Goal: Communication & Community: Answer question/provide support

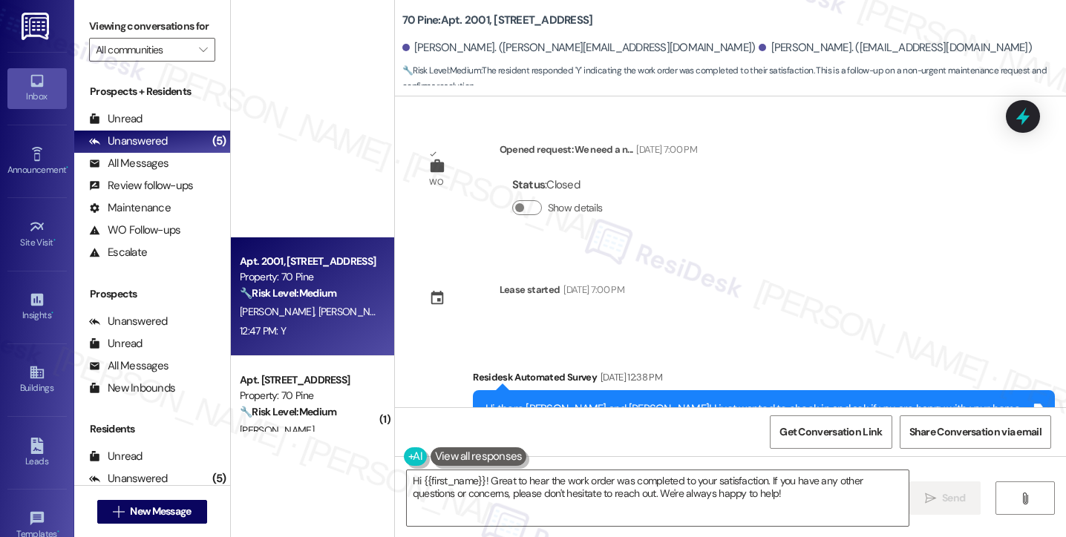
scroll to position [14494, 0]
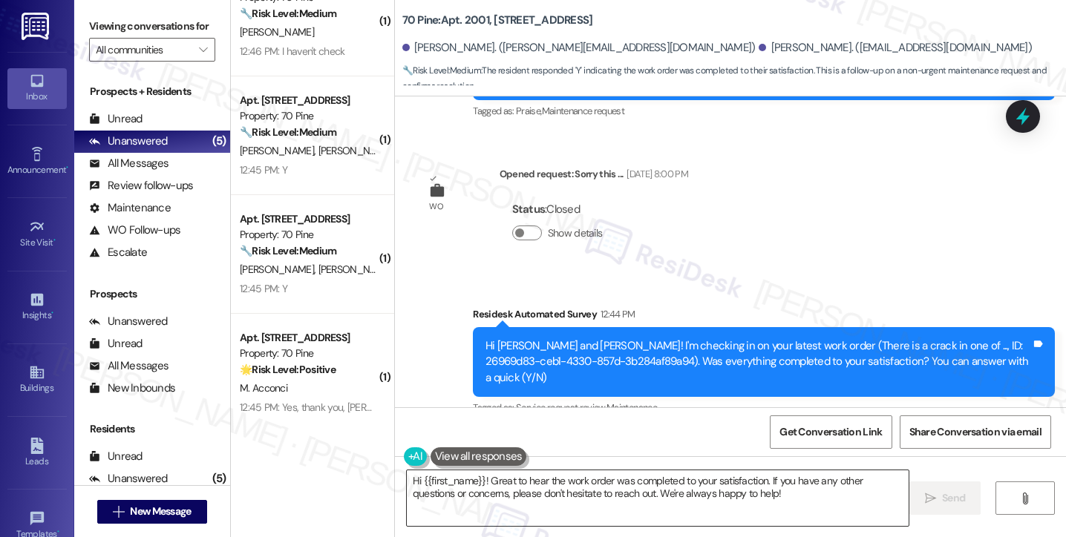
click at [703, 476] on textarea "Hi {{first_name}}! Great to hear the work order was completed to your satisfact…" at bounding box center [658, 498] width 502 height 56
click at [85, 15] on div "Viewing conversations for All communities " at bounding box center [152, 38] width 156 height 76
click at [591, 494] on textarea "Hi {{first_name}}! Great to hear the work order was completed to your satisfact…" at bounding box center [658, 498] width 502 height 56
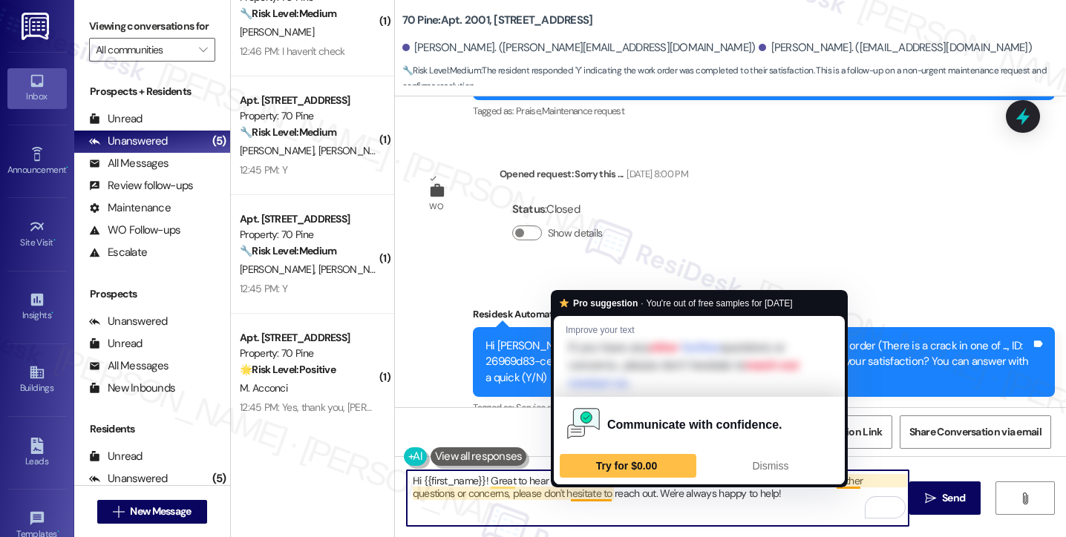
click at [712, 511] on textarea "Hi {{first_name}}! Great to hear the work order was completed to your satisfact…" at bounding box center [658, 498] width 502 height 56
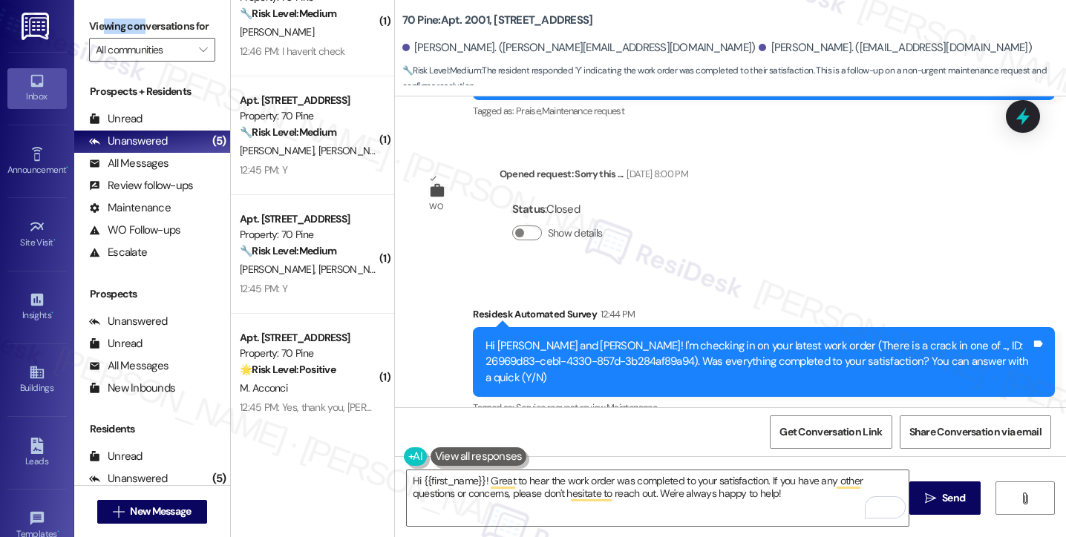
drag, startPoint x: 113, startPoint y: 14, endPoint x: 164, endPoint y: 29, distance: 53.3
click at [160, 27] on div "Viewing conversations for All communities " at bounding box center [152, 38] width 156 height 76
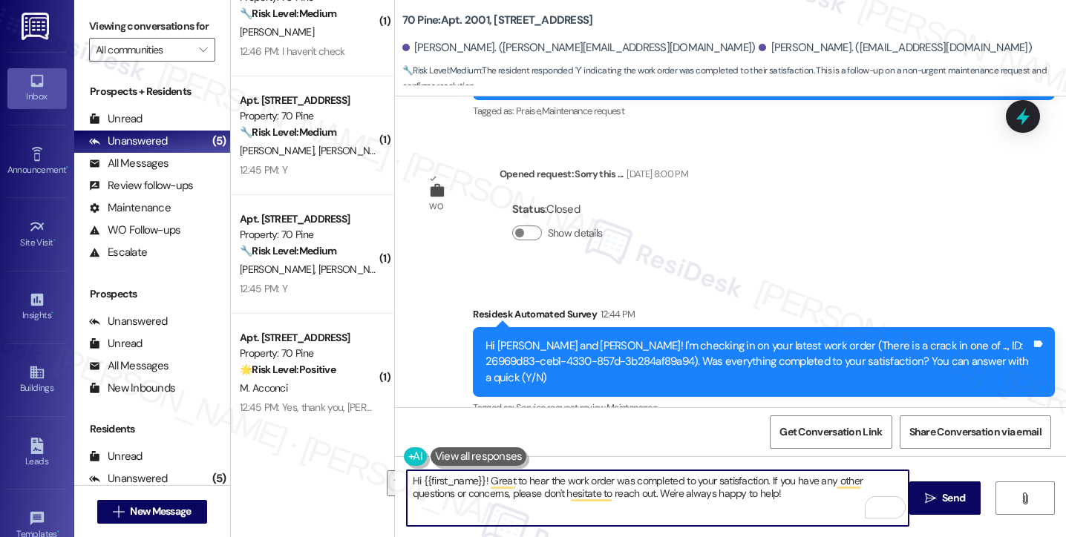
drag, startPoint x: 784, startPoint y: 498, endPoint x: 763, endPoint y: 480, distance: 27.9
click at [763, 480] on textarea "Hi {{first_name}}! Great to hear the work order was completed to your satisfact…" at bounding box center [658, 498] width 502 height 56
paste textarea ""Could I also take this chance to ask about your living experience? Has {{prope…"
click at [765, 477] on textarea "Hi {{first_name}}! Great to hear the work order was completed to your satisfact…" at bounding box center [658, 498] width 502 height 56
click at [778, 480] on textarea "Hi {{first_name}}! Great to hear the work order was completed to your satisfact…" at bounding box center [658, 498] width 502 height 56
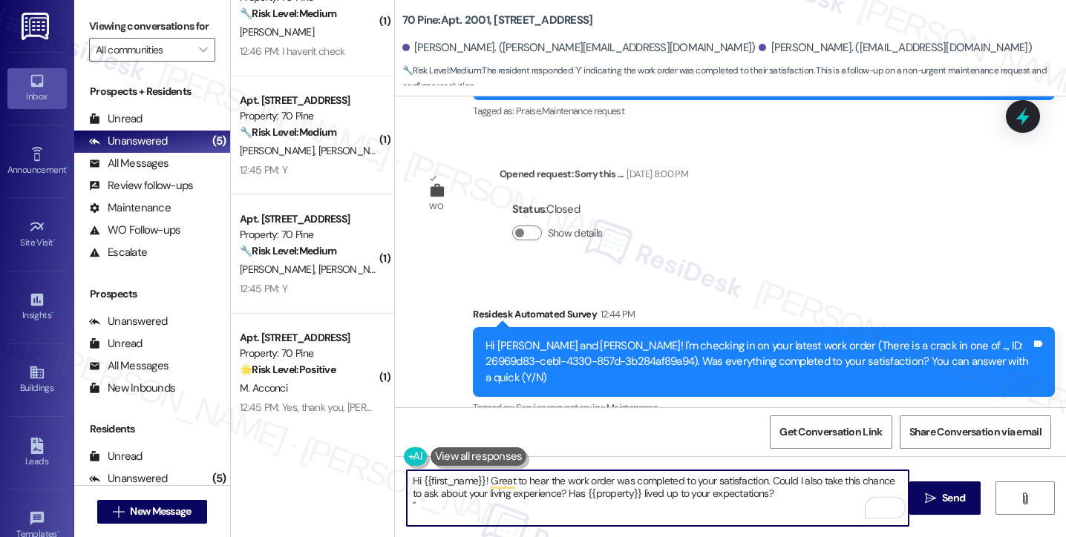
click at [778, 480] on textarea "Hi {{first_name}}! Great to hear the work order was completed to your satisfact…" at bounding box center [658, 498] width 502 height 56
click at [775, 500] on textarea "Hi {{first_name}}! Great to hear the work order was completed to your satisfact…" at bounding box center [658, 498] width 502 height 56
click at [417, 464] on div "Erica Huang 12:47 PM" at bounding box center [474, 474] width 114 height 21
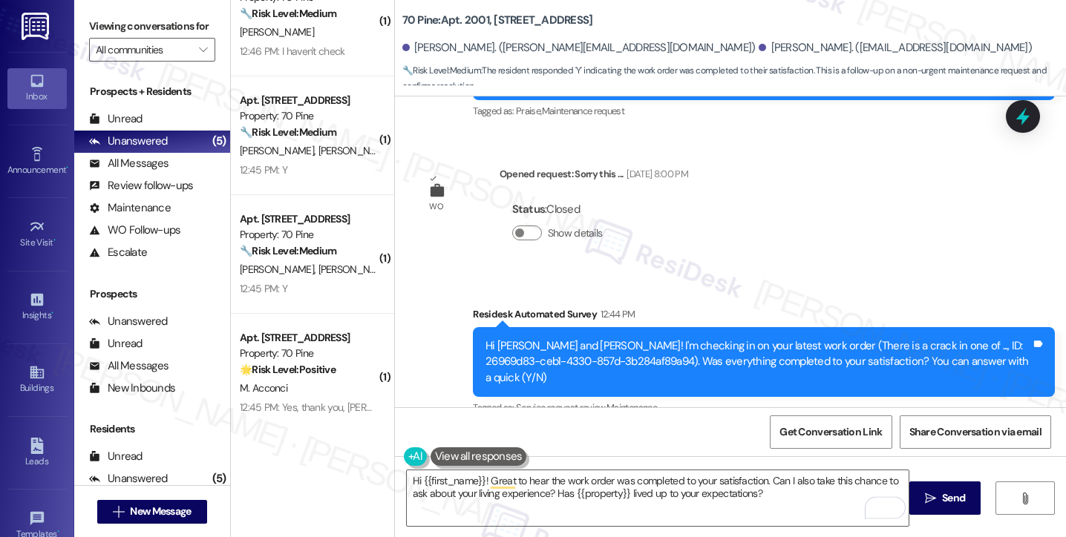
click at [417, 464] on div "Erica Huang 12:47 PM" at bounding box center [474, 474] width 114 height 21
copy div "Erica"
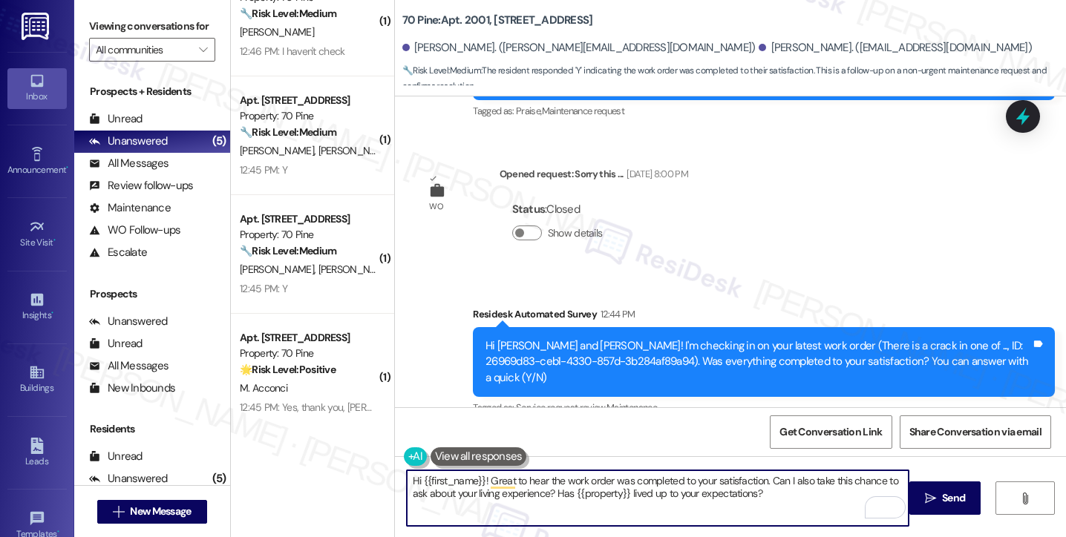
drag, startPoint x: 415, startPoint y: 480, endPoint x: 479, endPoint y: 470, distance: 64.5
click at [479, 470] on textarea "Hi {{first_name}}! Great to hear the work order was completed to your satisfact…" at bounding box center [658, 498] width 502 height 56
paste textarea "Erica"
click at [716, 478] on textarea "Hi Erica! Great to hear the work order was completed to your satisfaction. Can …" at bounding box center [658, 498] width 502 height 56
paste textarea "Erica"
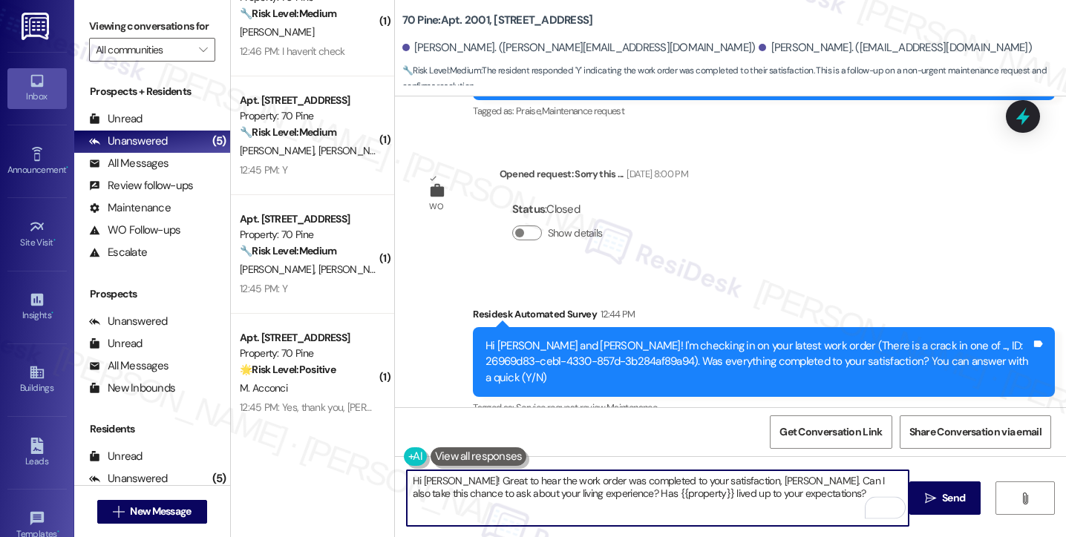
drag, startPoint x: 441, startPoint y: 479, endPoint x: 356, endPoint y: 480, distance: 84.6
click at [356, 480] on div "( 1 ) Apt. 805, 70 Pine Street Property: 70 Pine 🔧 Risk Level: Medium The messa…" at bounding box center [648, 268] width 835 height 537
type textarea "Great to hear the work order was completed to your satisfaction, Erica. Can I a…"
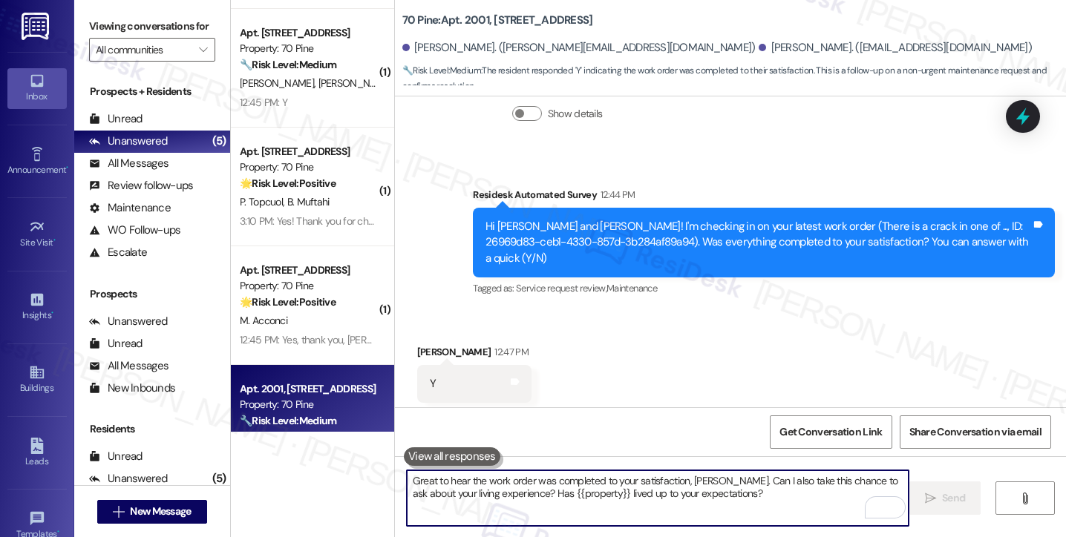
scroll to position [517, 0]
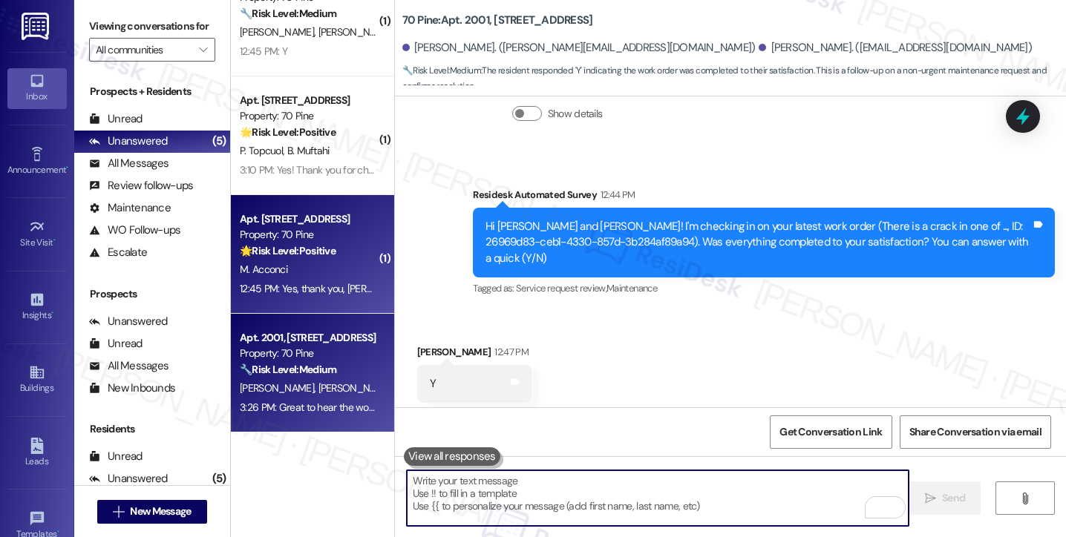
click at [300, 282] on div "12:45 PM: Yes, thank you, Sarah! 12:45 PM: Yes, thank you, Sarah!" at bounding box center [332, 288] width 184 height 13
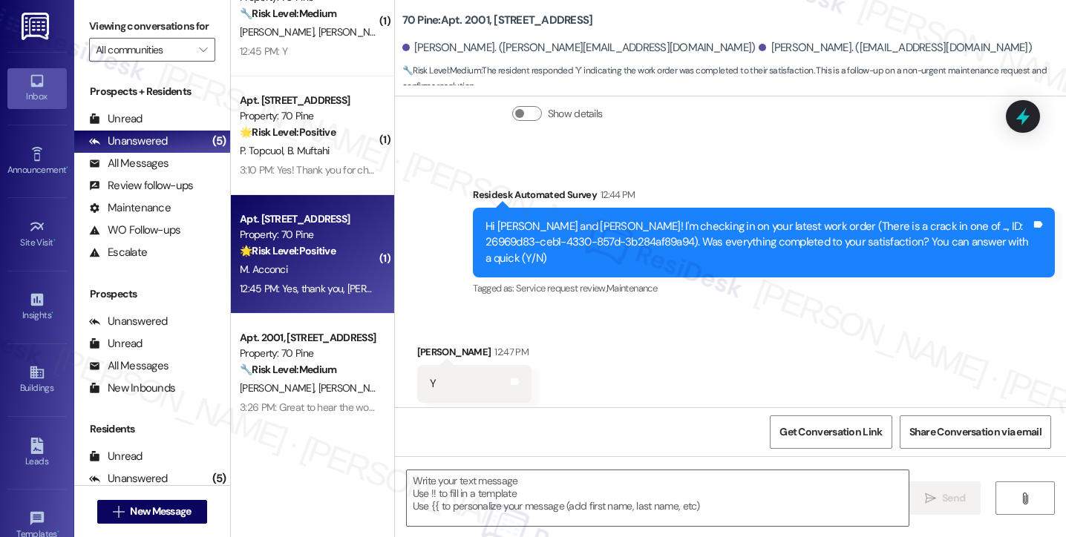
type textarea "Fetching suggested responses. Please feel free to read through the conversation…"
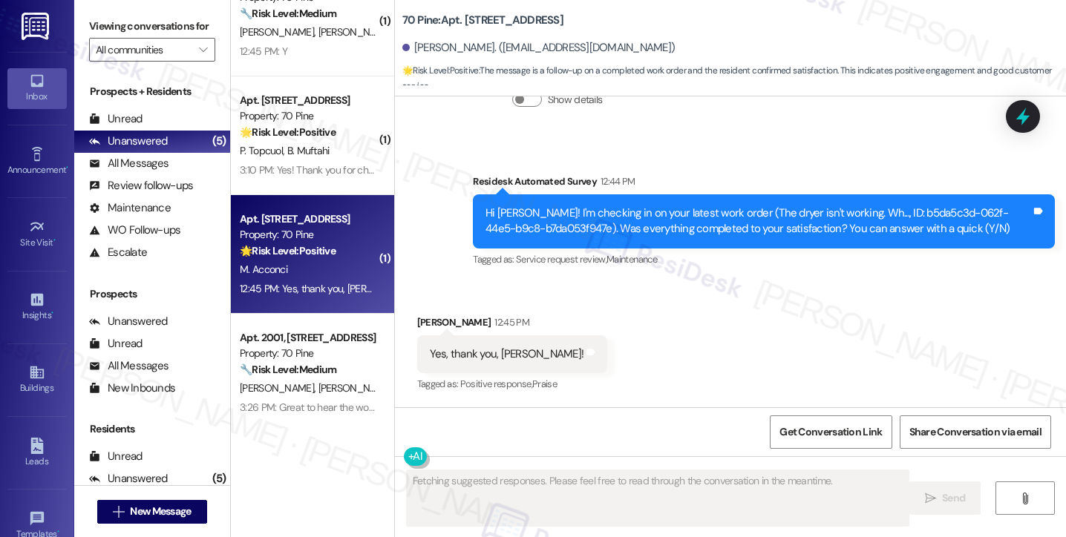
scroll to position [876, 0]
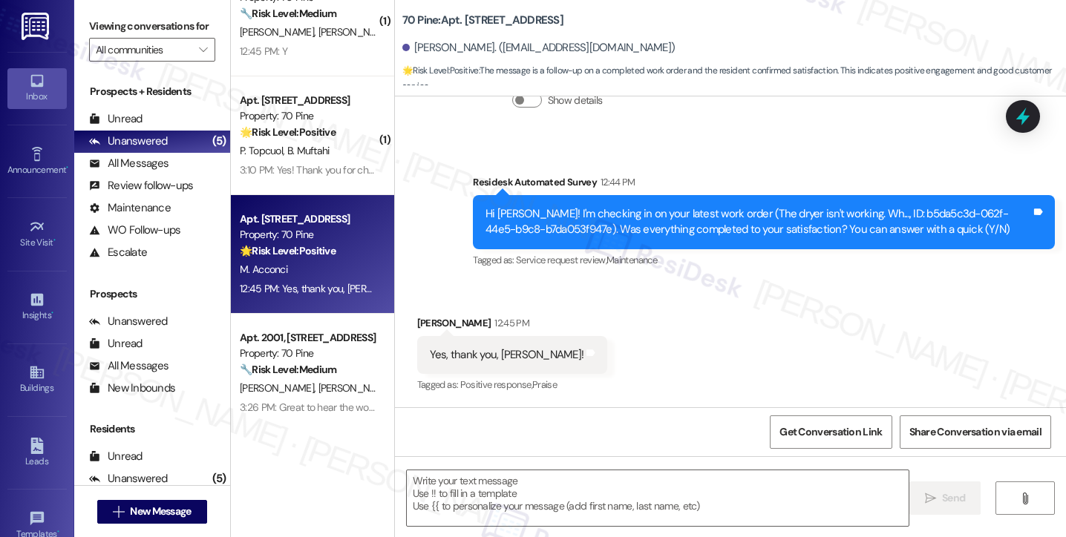
drag, startPoint x: 100, startPoint y: 31, endPoint x: 116, endPoint y: 46, distance: 21.5
click at [100, 31] on label "Viewing conversations for" at bounding box center [152, 26] width 126 height 23
click at [477, 484] on textarea at bounding box center [658, 498] width 502 height 56
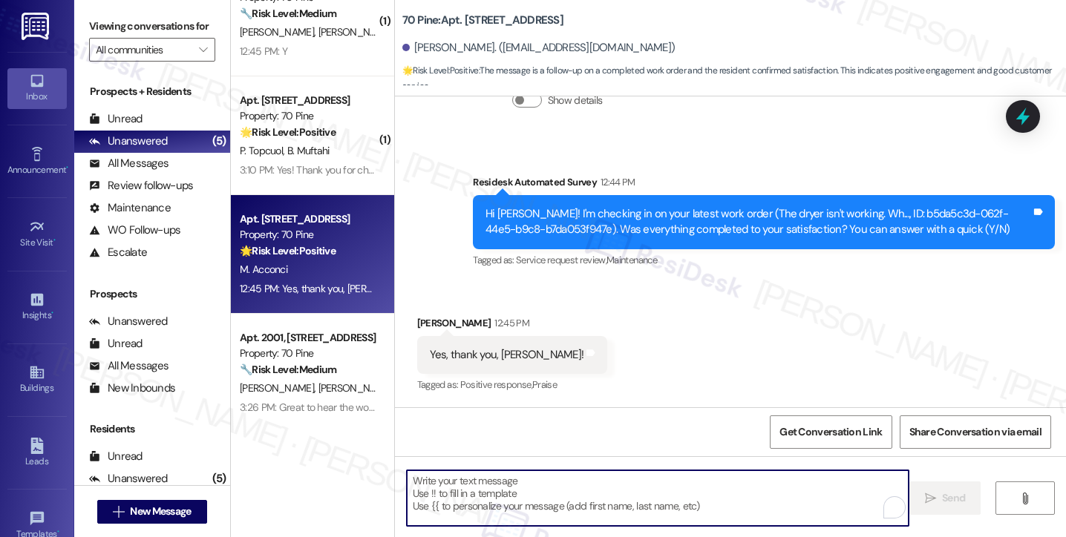
paste textarea "Hi {{first_name}}! I'm glad to hear that the latest work order was completed to…"
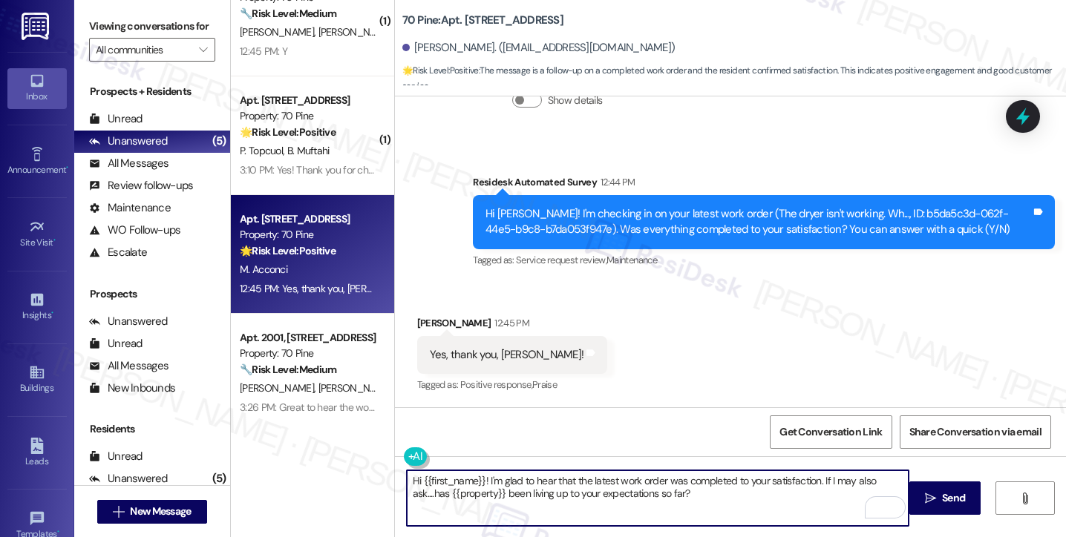
click at [420, 326] on div "Maria Acconci 12:45 PM" at bounding box center [512, 325] width 191 height 21
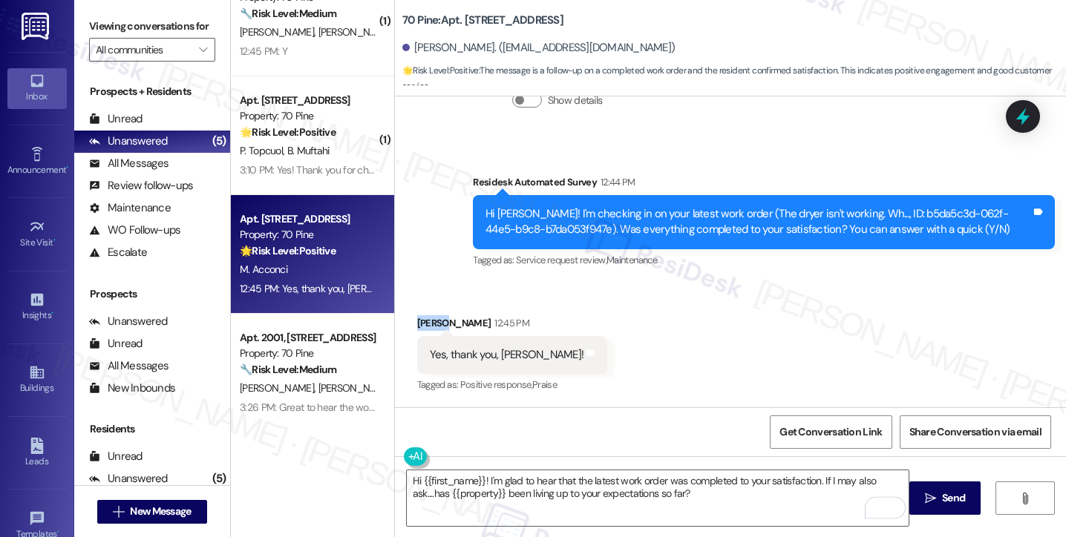
copy div "Maria"
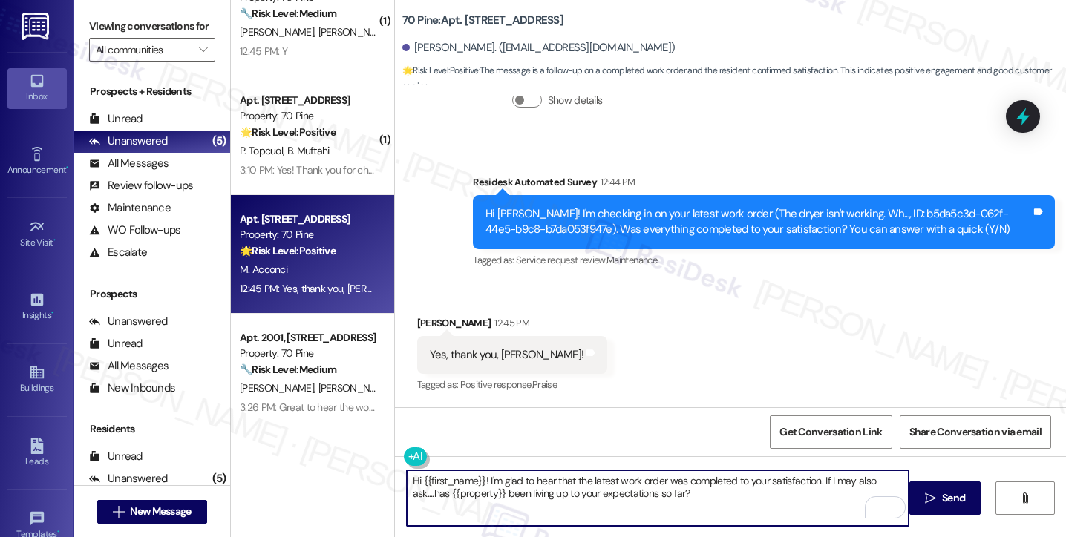
click at [810, 480] on textarea "Hi {{first_name}}! I'm glad to hear that the latest work order was completed to…" at bounding box center [658, 498] width 502 height 56
click at [478, 477] on textarea "Hi {{first_name}}! I'm glad to hear that the latest work order was completed to…" at bounding box center [658, 498] width 502 height 56
click at [489, 477] on textarea "Hi {{first_name}}, and you're welcome! I'm glad to hear that the latest work or…" at bounding box center [658, 498] width 502 height 56
click at [705, 488] on textarea "Hi {{first_name}}, you're welcome! I'm glad to hear that the latest work order …" at bounding box center [658, 498] width 502 height 56
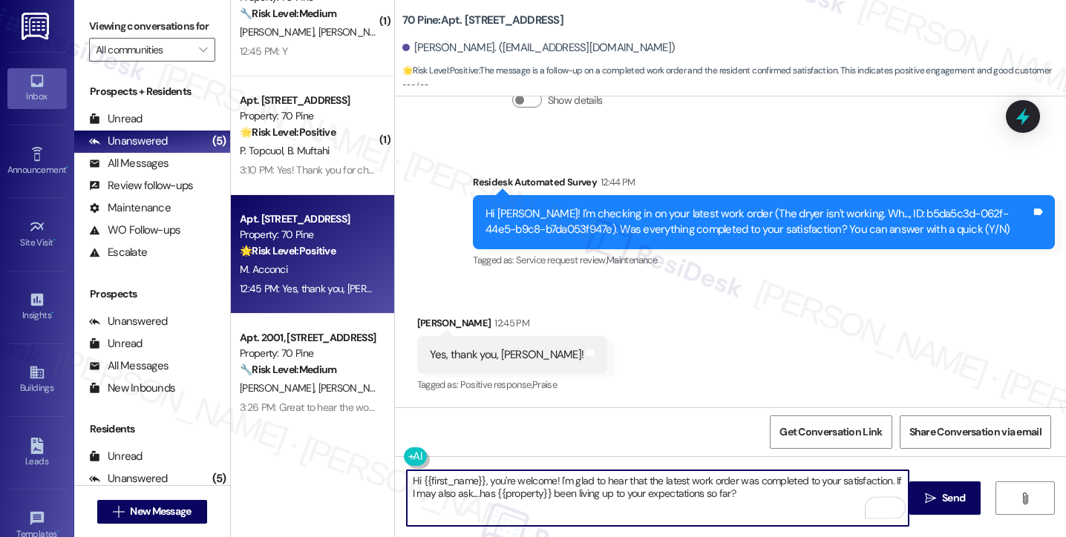
click at [705, 488] on textarea "Hi {{first_name}}, you're welcome! I'm glad to hear that the latest work order …" at bounding box center [658, 498] width 502 height 56
click at [706, 488] on textarea "Hi {{first_name}}, you're welcome! I'm glad to hear that the latest work order …" at bounding box center [658, 498] width 502 height 56
type textarea "Hi {{first_name}}, you're welcome! I'm glad to hear that the latest work order …"
click at [939, 492] on span "Send" at bounding box center [953, 498] width 29 height 16
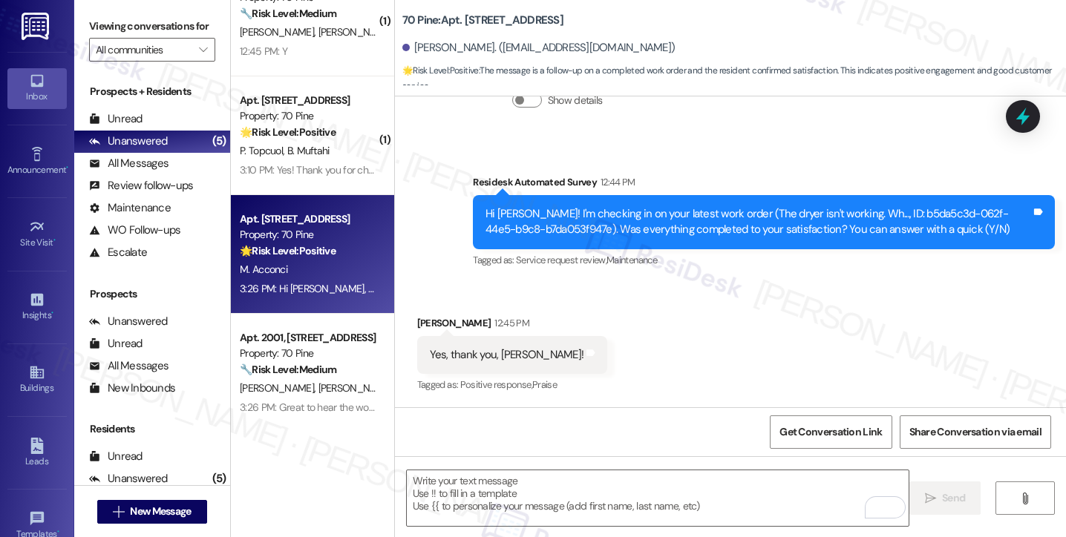
scroll to position [996, 0]
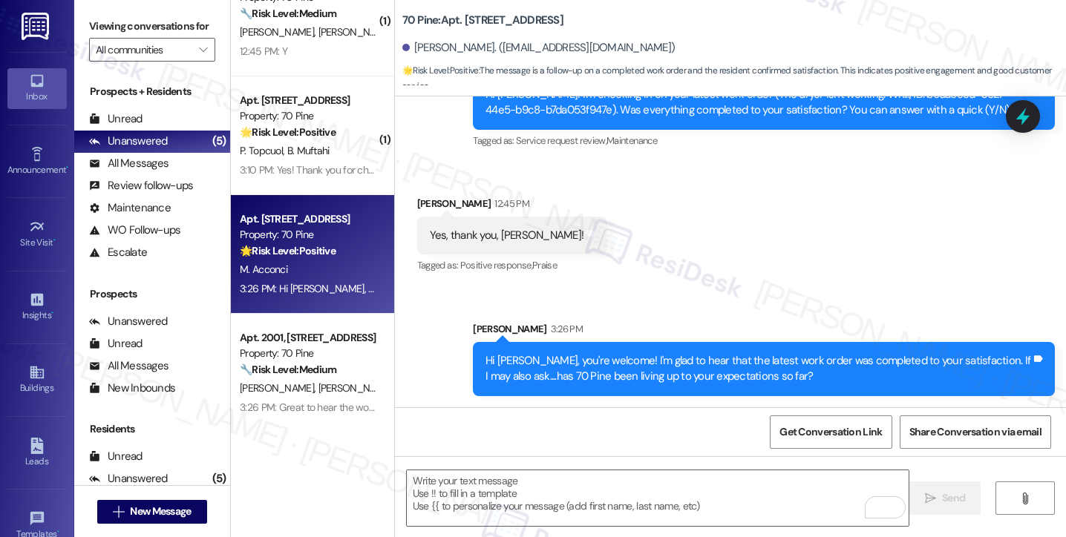
click at [713, 373] on div "Hi Maria, you're welcome! I'm glad to hear that the latest work order was compl…" at bounding box center [757, 369] width 545 height 32
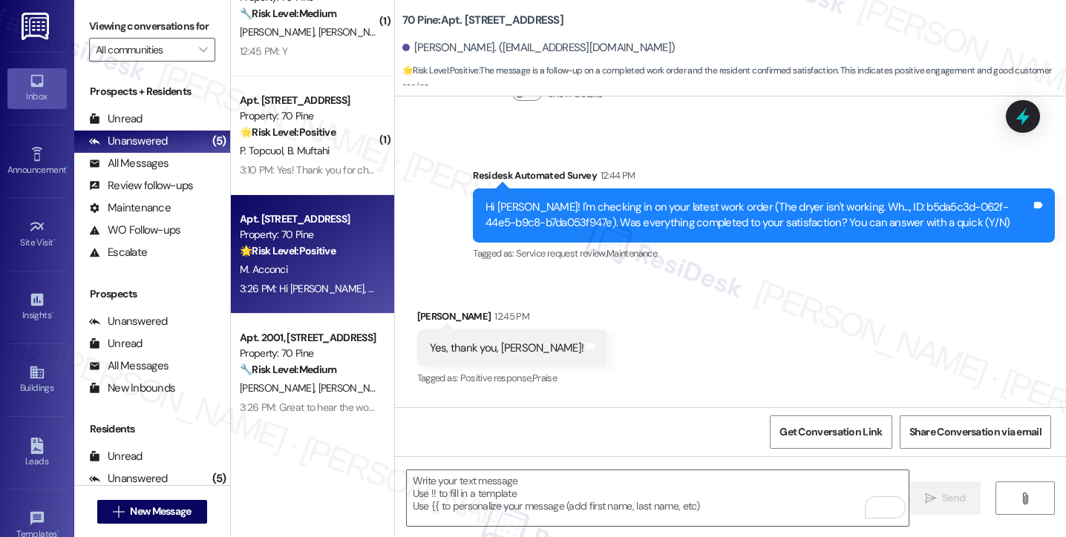
scroll to position [773, 0]
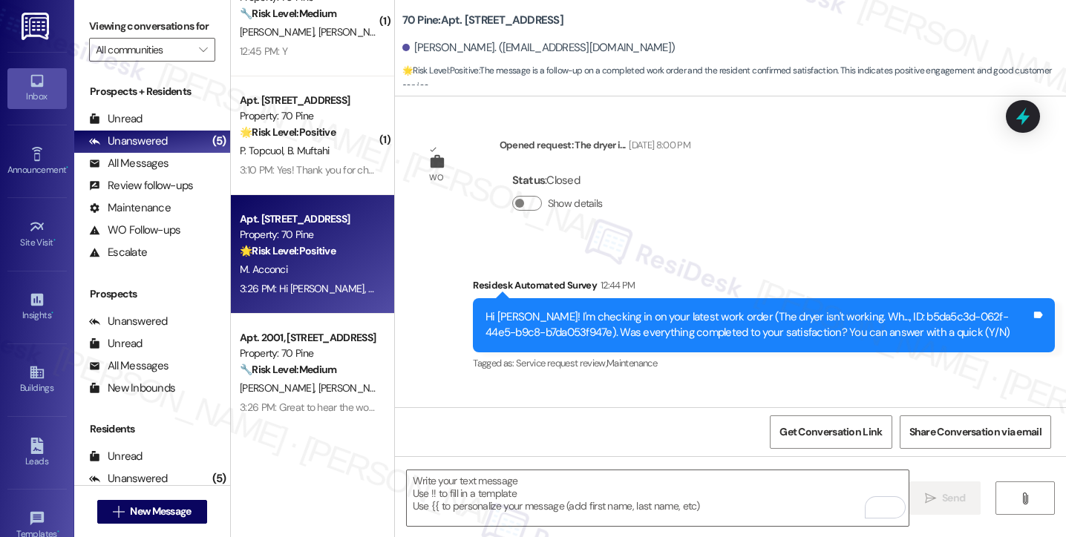
click at [730, 291] on div "Residesk Automated Survey 12:44 PM" at bounding box center [764, 288] width 582 height 21
click at [738, 311] on div "Hi Maria! I'm checking in on your latest work order (The dryer isn't working. W…" at bounding box center [757, 325] width 545 height 32
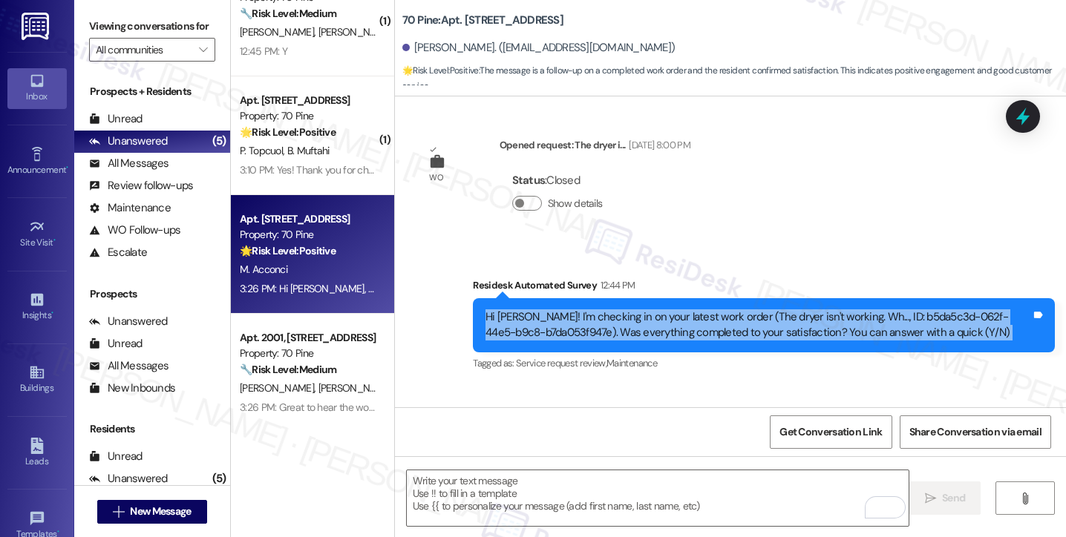
click at [738, 311] on div "Hi Maria! I'm checking in on your latest work order (The dryer isn't working. W…" at bounding box center [757, 325] width 545 height 32
click at [698, 332] on div "Hi Maria! I'm checking in on your latest work order (The dryer isn't working. W…" at bounding box center [757, 325] width 545 height 32
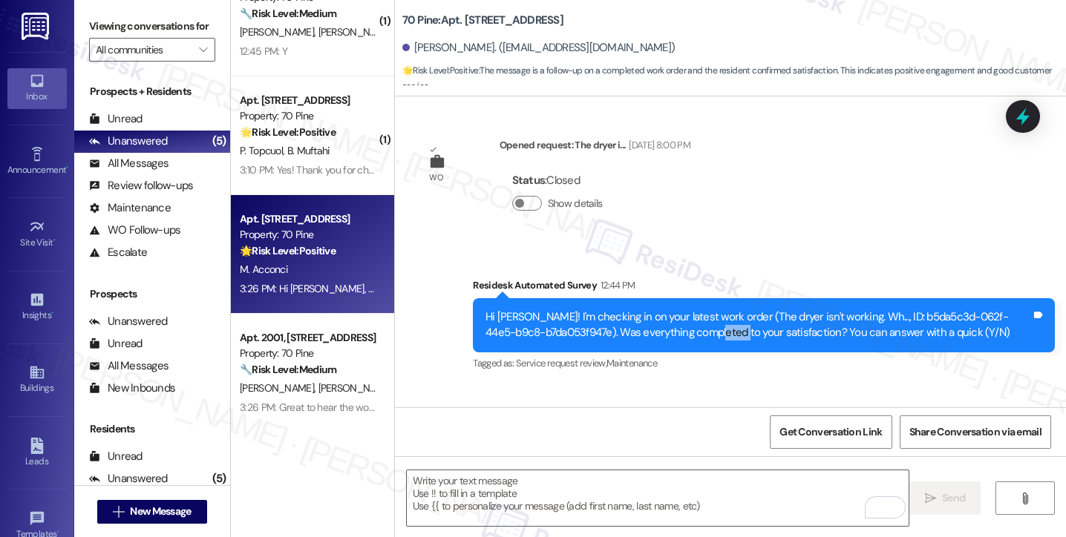
click at [698, 332] on div "Hi Maria! I'm checking in on your latest work order (The dryer isn't working. W…" at bounding box center [757, 325] width 545 height 32
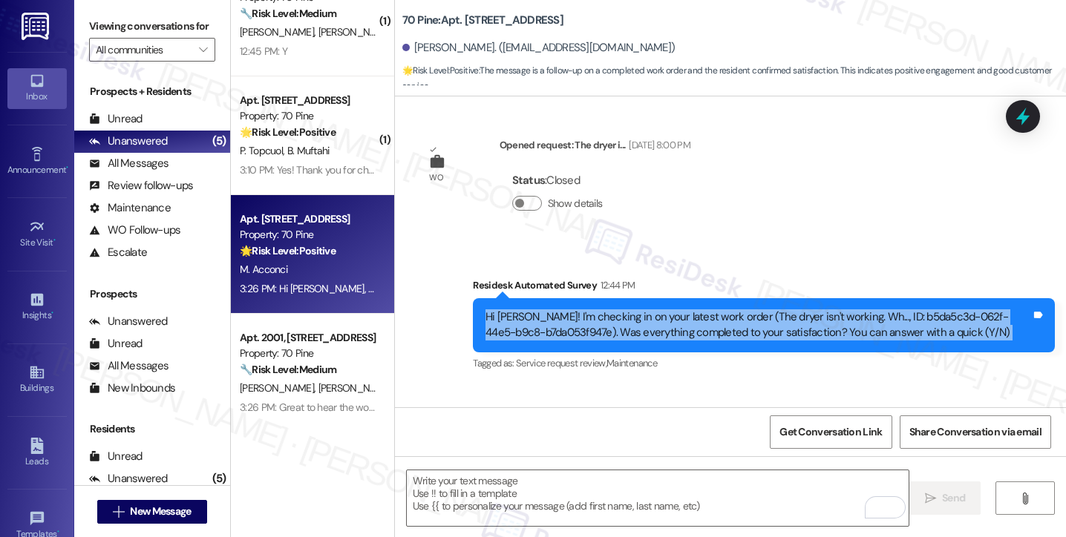
click at [698, 332] on div "Hi Maria! I'm checking in on your latest work order (The dryer isn't working. W…" at bounding box center [757, 325] width 545 height 32
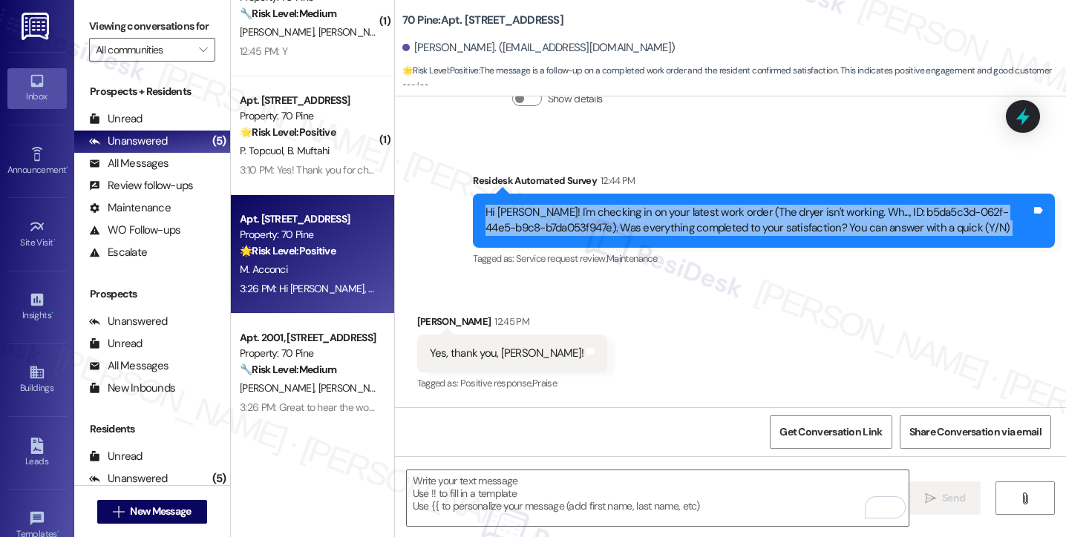
scroll to position [996, 0]
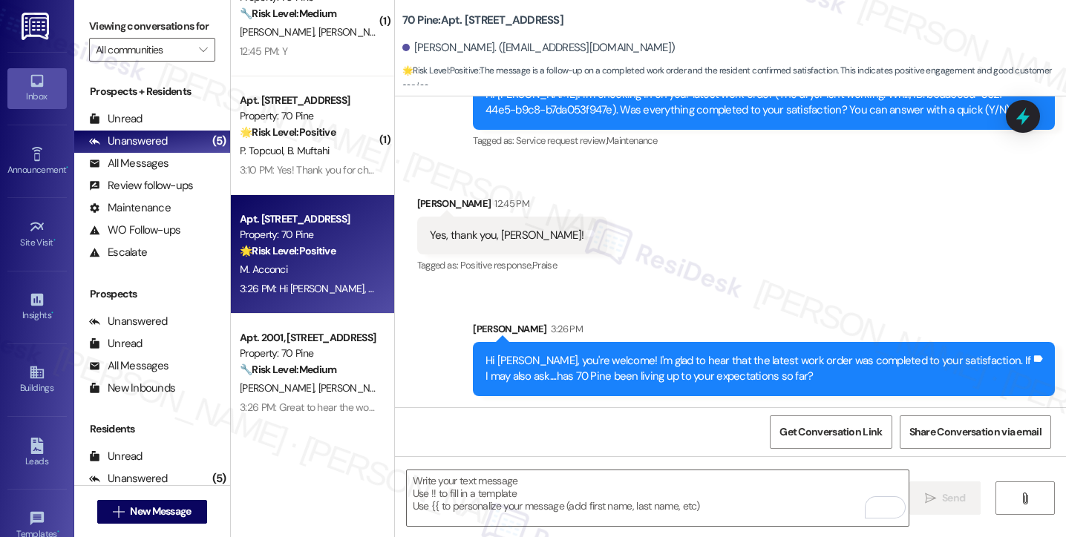
click at [660, 358] on div "Hi Maria, you're welcome! I'm glad to hear that the latest work order was compl…" at bounding box center [757, 369] width 545 height 32
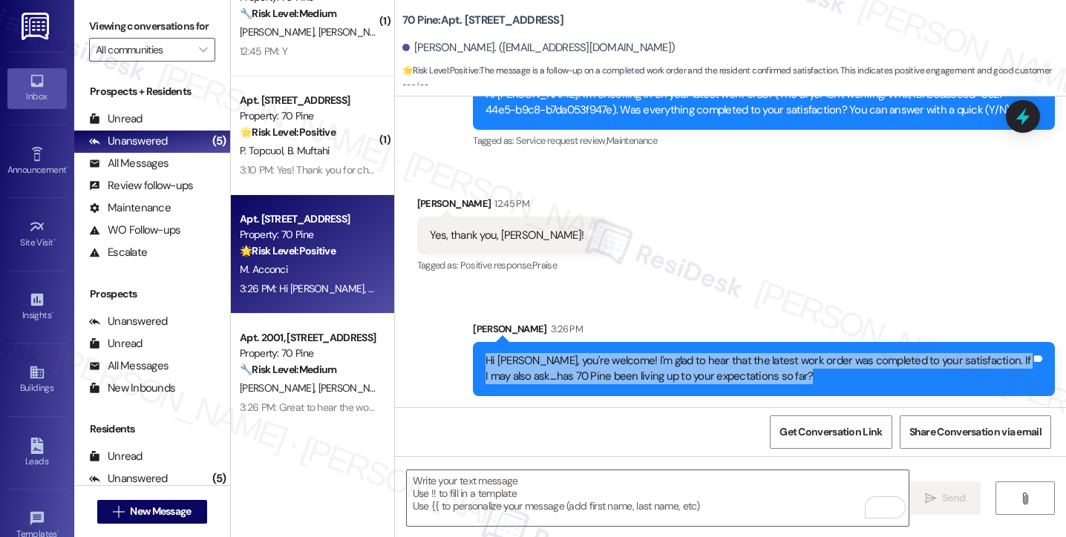
click at [660, 358] on div "Hi Maria, you're welcome! I'm glad to hear that the latest work order was compl…" at bounding box center [757, 369] width 545 height 32
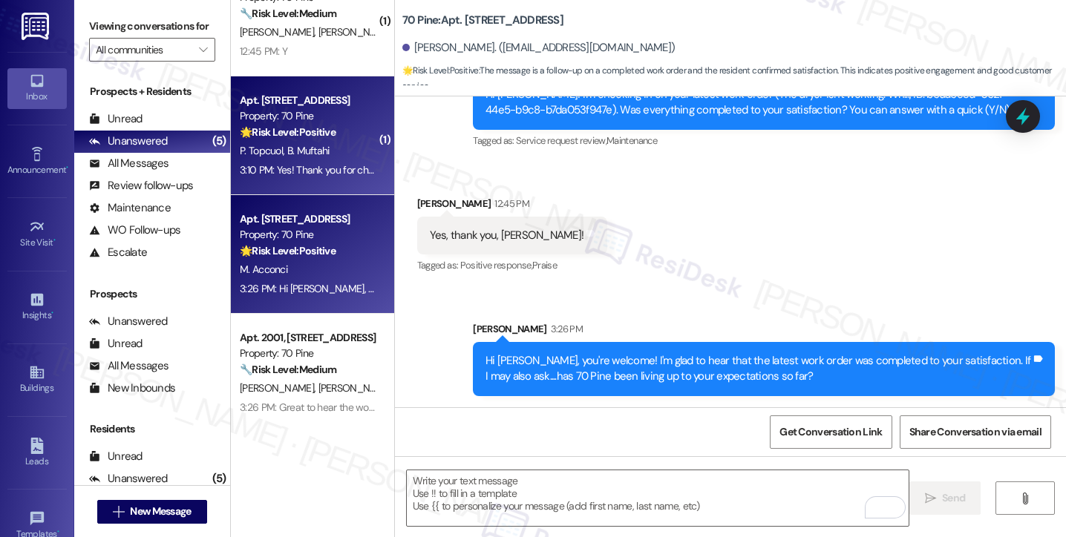
click at [289, 111] on div "Property: 70 Pine" at bounding box center [308, 116] width 137 height 16
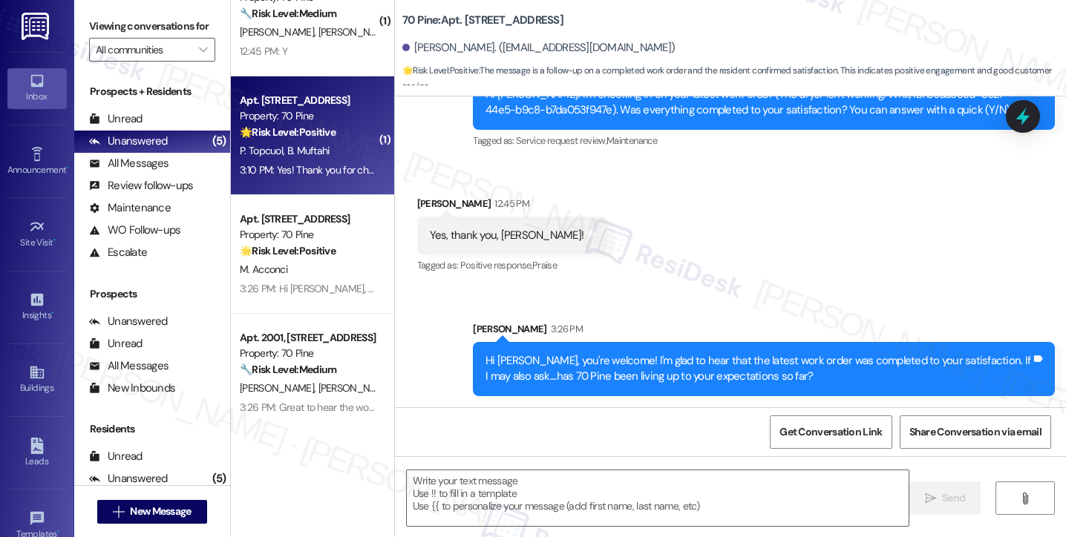
type textarea "Fetching suggested responses. Please feel free to read through the conversation…"
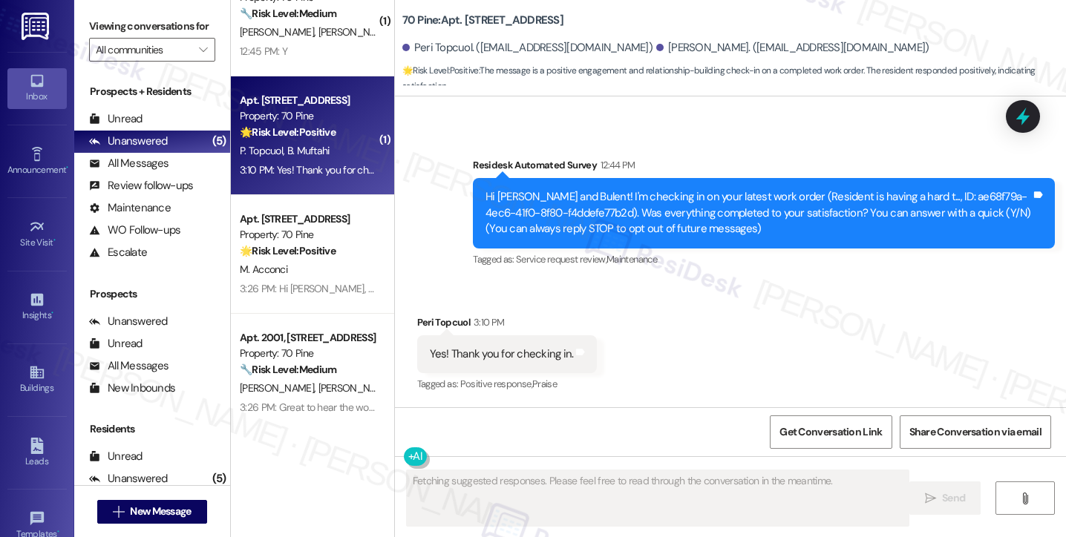
scroll to position [99, 0]
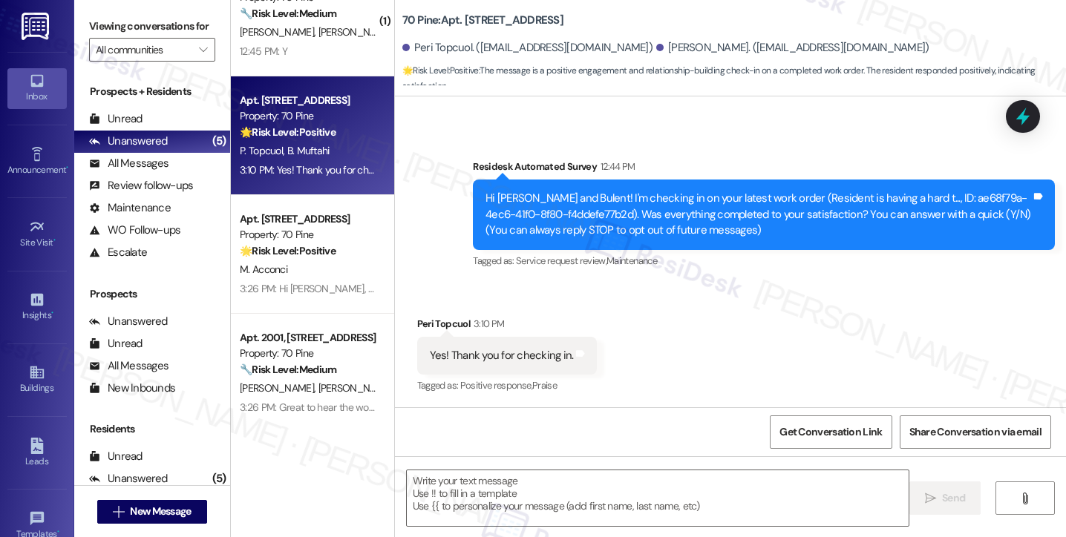
click at [709, 237] on div "Hi [PERSON_NAME] and Bulent! I'm checking in on your latest work order (Residen…" at bounding box center [757, 214] width 545 height 47
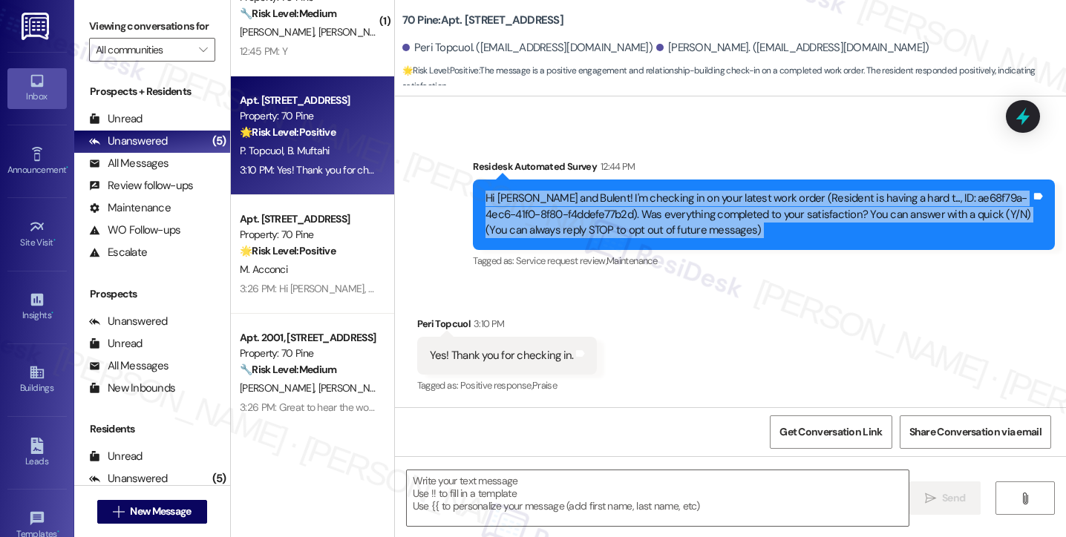
click at [709, 237] on div "Hi [PERSON_NAME] and Bulent! I'm checking in on your latest work order (Residen…" at bounding box center [757, 214] width 545 height 47
click at [827, 203] on div "Hi [PERSON_NAME] and Bulent! I'm checking in on your latest work order (Residen…" at bounding box center [757, 214] width 545 height 47
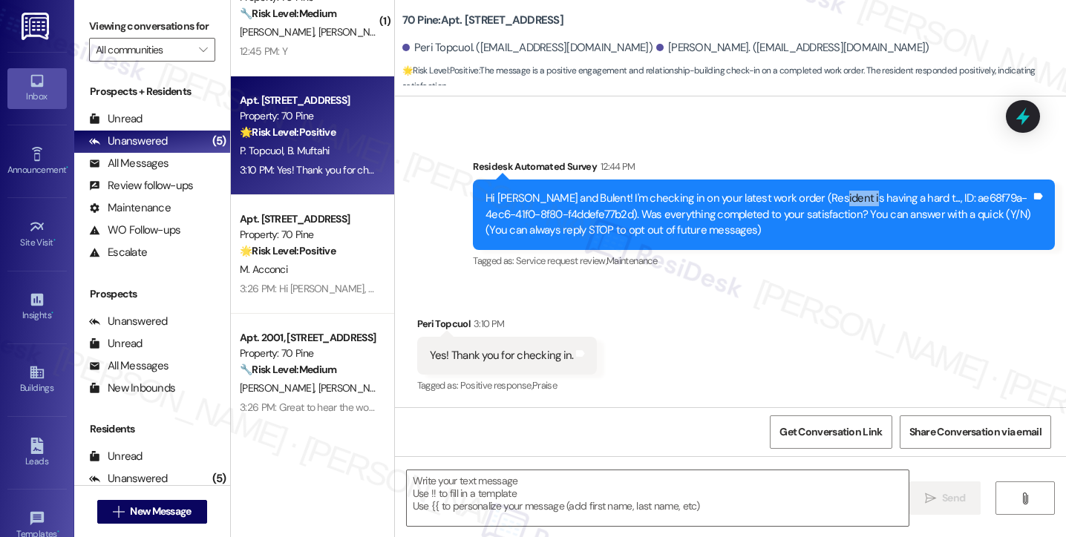
click at [827, 203] on div "Hi [PERSON_NAME] and Bulent! I'm checking in on your latest work order (Residen…" at bounding box center [757, 214] width 545 height 47
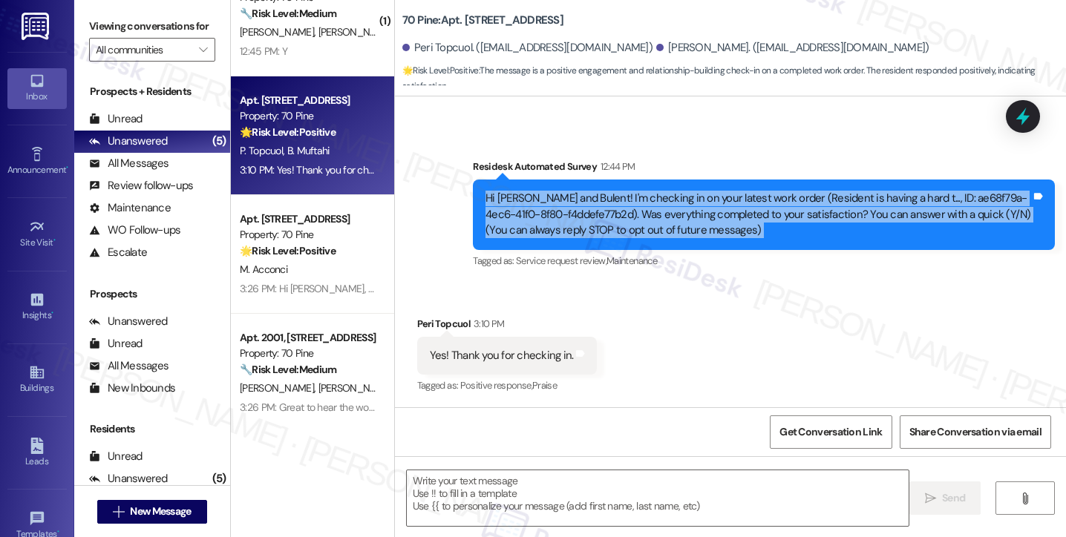
click at [827, 203] on div "Hi [PERSON_NAME] and Bulent! I'm checking in on your latest work order (Residen…" at bounding box center [757, 214] width 545 height 47
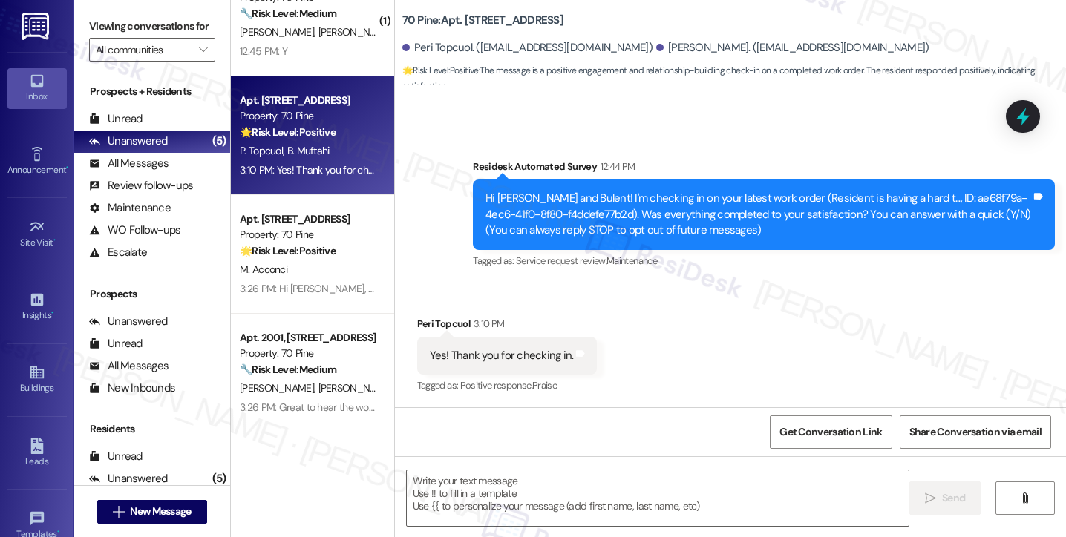
click at [86, 13] on div "Viewing conversations for All communities " at bounding box center [152, 38] width 156 height 76
click at [482, 504] on textarea at bounding box center [658, 498] width 502 height 56
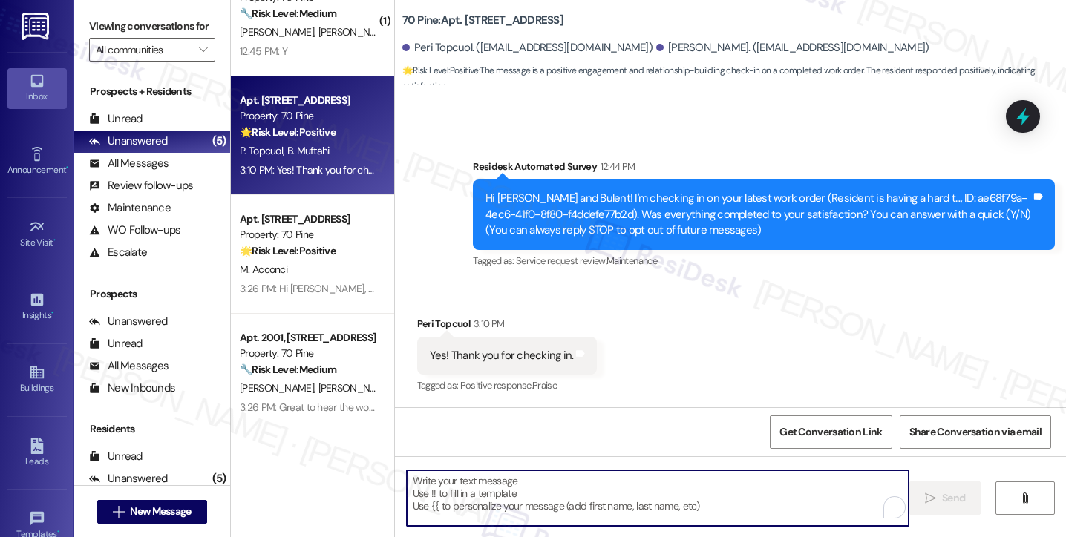
paste textarea "Hi {{first_name}}! I'm glad to hear that the latest work order was completed to…"
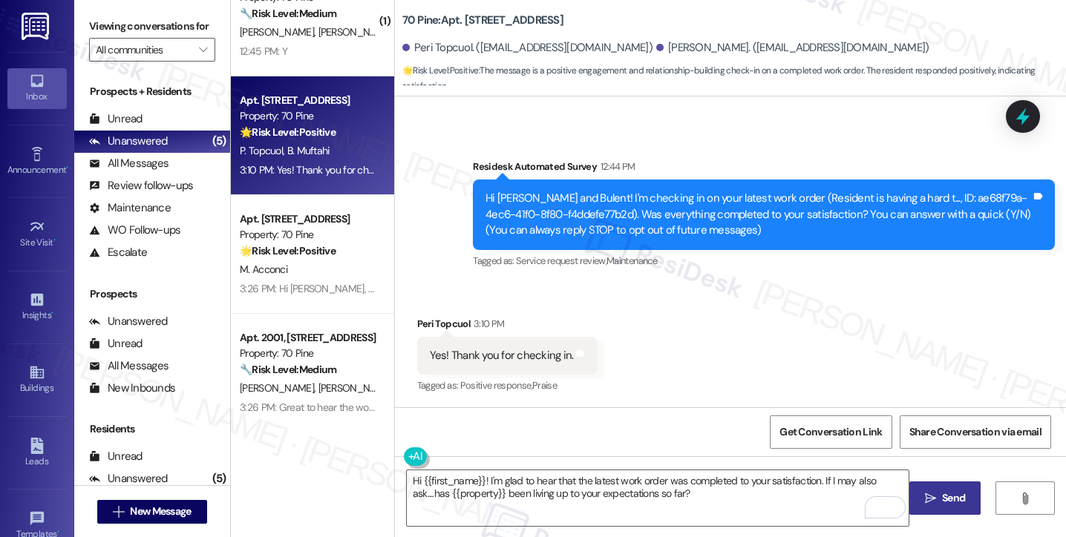
click at [417, 323] on div "Peri Topcuol 3:10 PM" at bounding box center [507, 326] width 180 height 21
copy div "Peri"
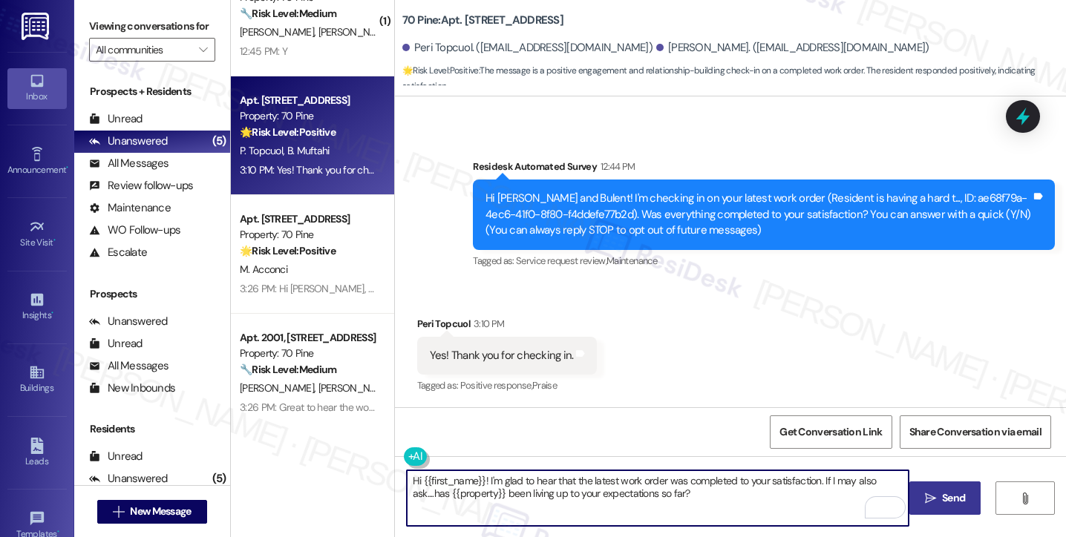
click at [478, 479] on textarea "Hi {{first_name}}! I'm glad to hear that the latest work order was completed to…" at bounding box center [658, 498] width 502 height 56
drag, startPoint x: 447, startPoint y: 479, endPoint x: 350, endPoint y: 478, distance: 97.2
click at [350, 478] on div "( 1 ) Apt. 814, 70 Pine Street Property: 70 Pine 🔧 Risk Level: Medium The resid…" at bounding box center [648, 268] width 835 height 537
click at [735, 479] on textarea "I'm glad to hear that the latest work order was completed to your satisfaction.…" at bounding box center [658, 498] width 502 height 56
click at [728, 505] on textarea "I'm glad to hear that the latest work order was completed to your satisfaction.…" at bounding box center [658, 498] width 502 height 56
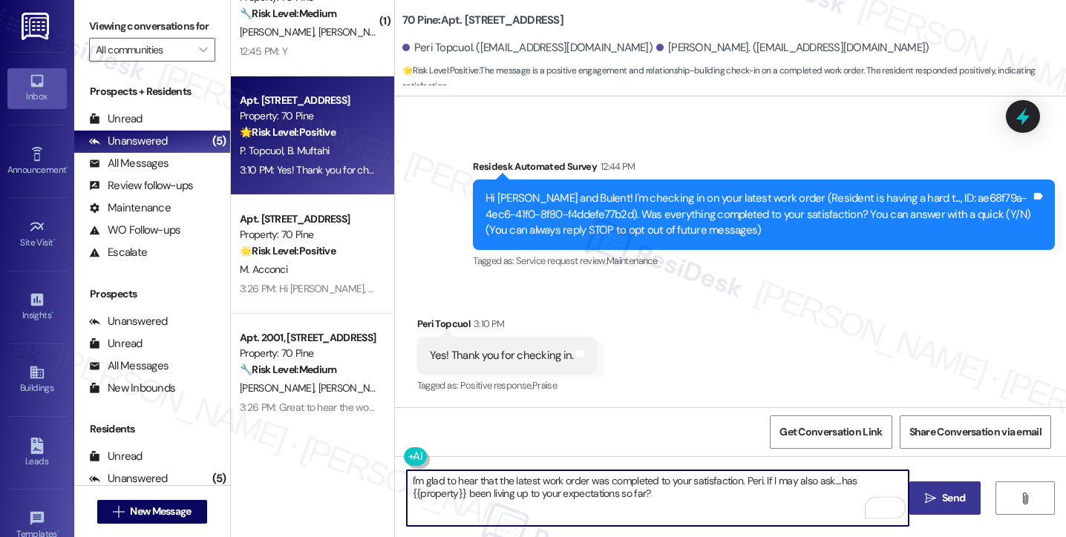
type textarea "I'm glad to hear that the latest work order was completed to your satisfaction.…"
click at [926, 489] on button " Send" at bounding box center [945, 498] width 72 height 33
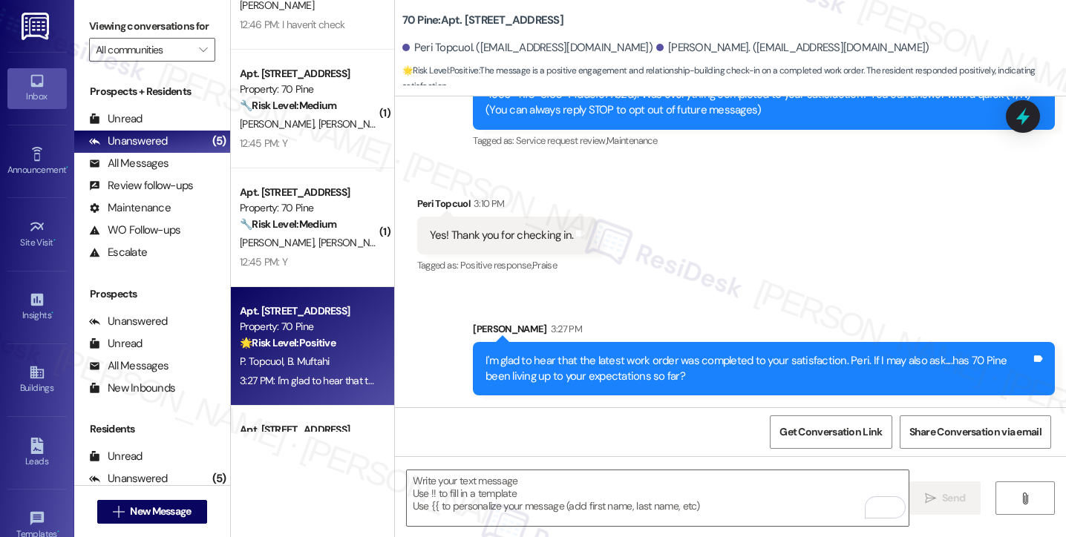
scroll to position [295, 0]
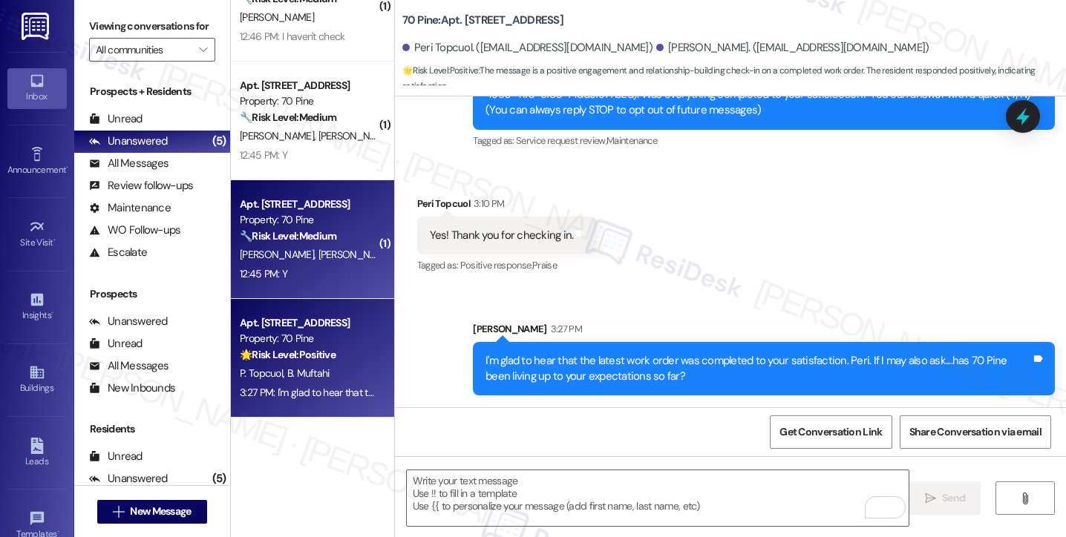
click at [303, 199] on div "Apt. [STREET_ADDRESS]" at bounding box center [308, 205] width 137 height 16
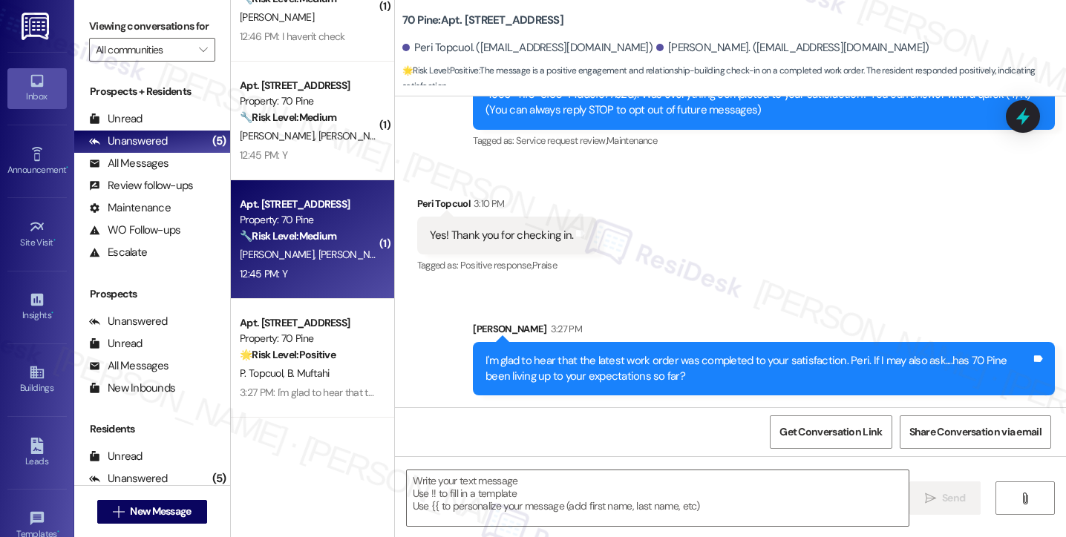
type textarea "Fetching suggested responses. Please feel free to read through the conversation…"
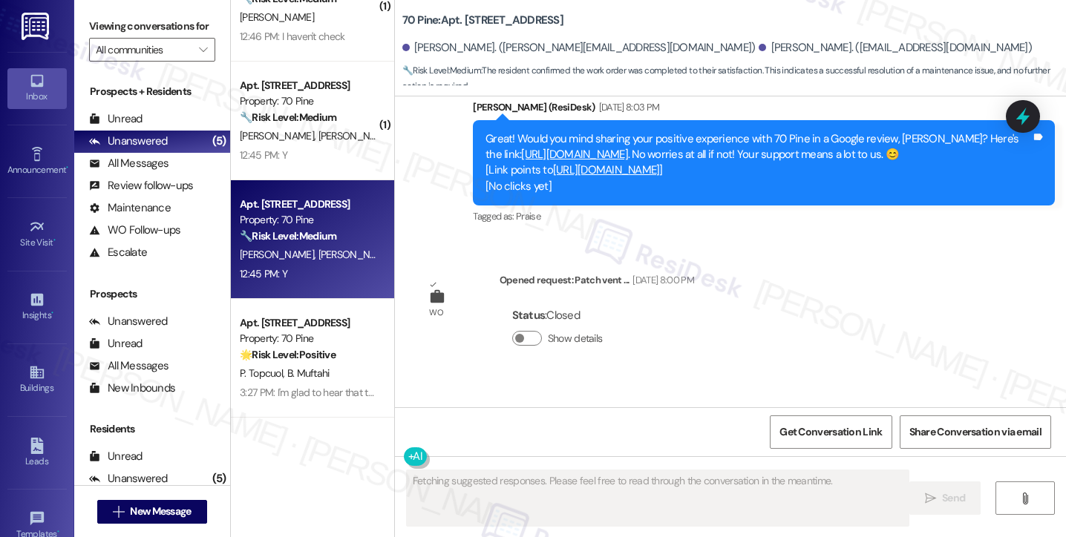
scroll to position [6314, 0]
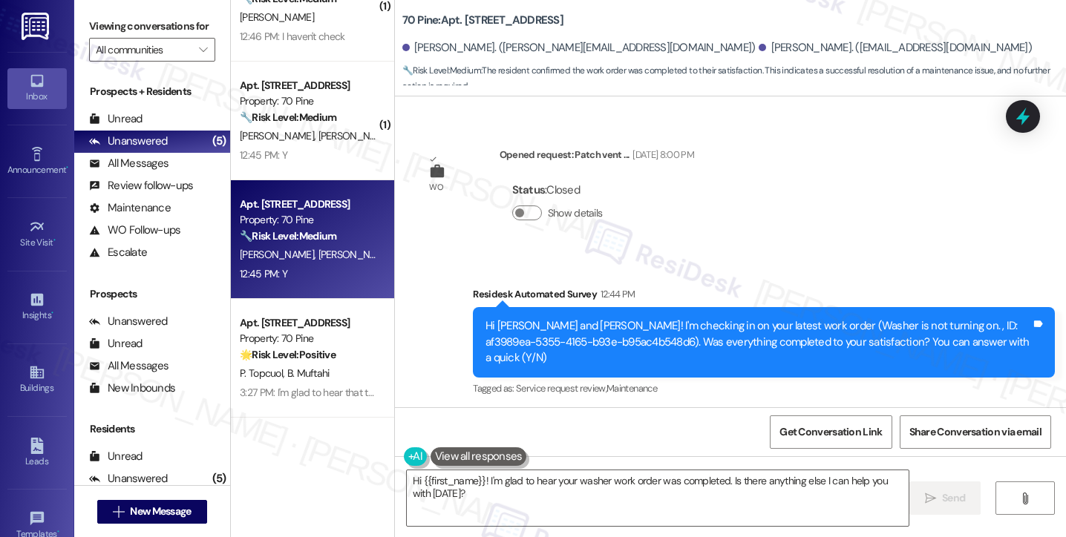
click at [92, 27] on label "Viewing conversations for" at bounding box center [152, 26] width 126 height 23
click at [472, 495] on textarea "Hi {{first_name}}! I'm glad to hear your washer work order was completed. Is th…" at bounding box center [658, 498] width 502 height 56
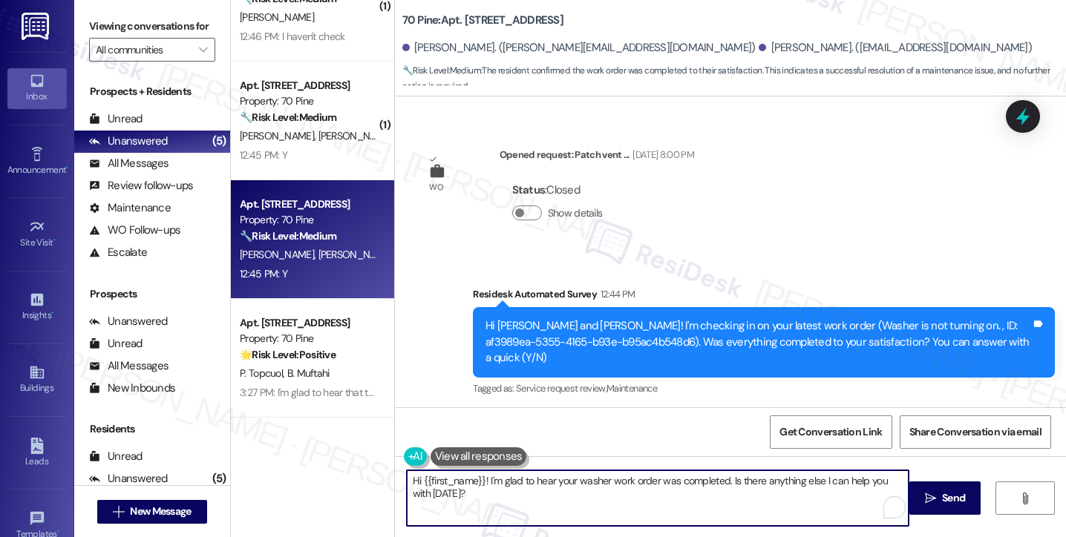
paste textarea "that the latest work order was completed to your satisfaction. If I may also as…"
click at [408, 433] on div "Received via SMS Samantha Russo 12:45 PM Y Tags and notes Tagged as: Positive r…" at bounding box center [474, 484] width 137 height 103
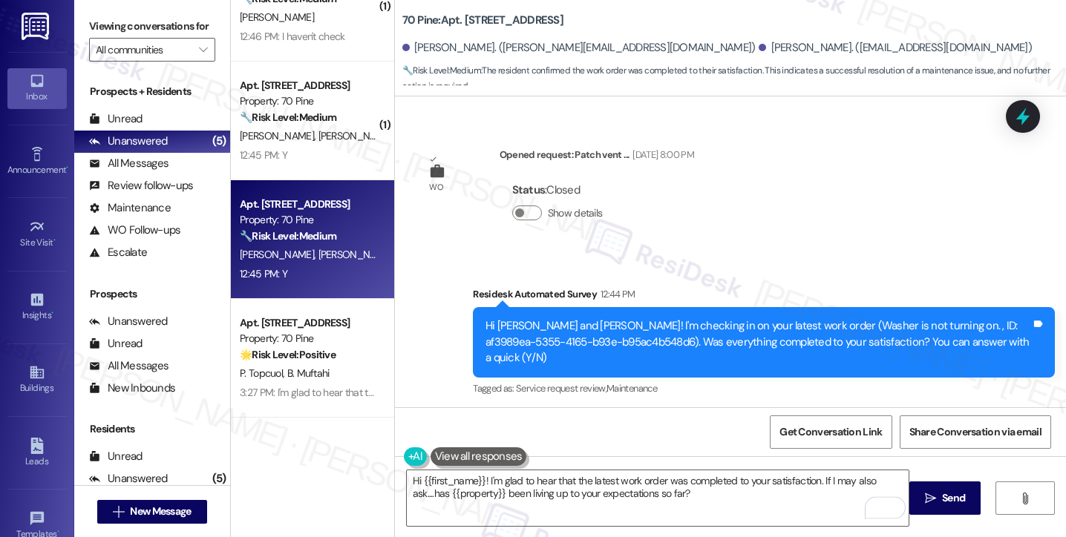
click at [408, 433] on div "Received via SMS Samantha Russo 12:45 PM Y Tags and notes Tagged as: Positive r…" at bounding box center [474, 484] width 137 height 103
copy div "Samantha"
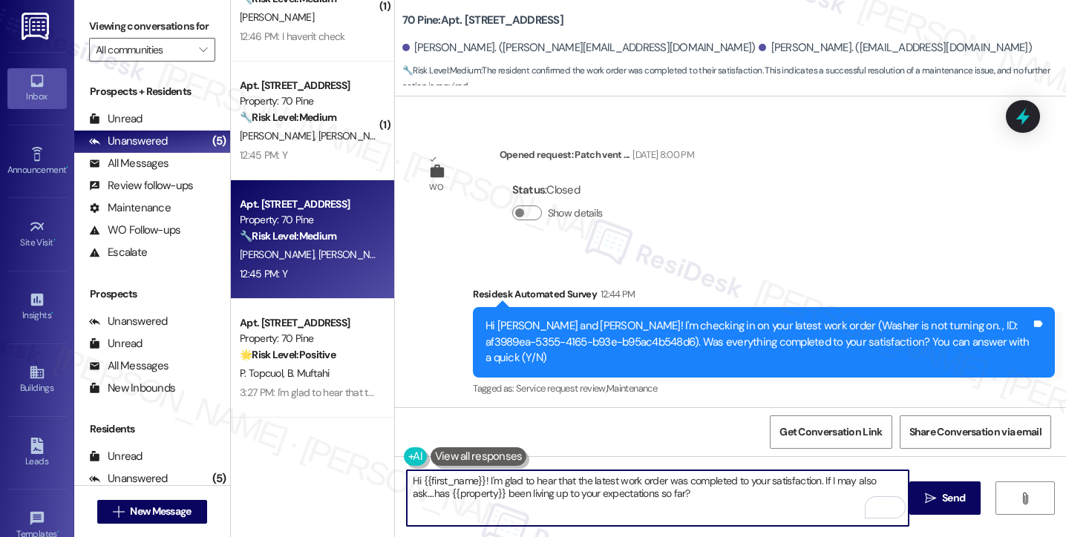
drag, startPoint x: 416, startPoint y: 481, endPoint x: 478, endPoint y: 474, distance: 62.7
click at [478, 474] on textarea "Hi {{first_name}}! I'm glad to hear that the latest work order was completed to…" at bounding box center [658, 498] width 502 height 56
paste textarea "Samantha"
click at [579, 479] on textarea "Hi Samantha! I'm glad to hear that the latest work order was completed to your …" at bounding box center [658, 498] width 502 height 56
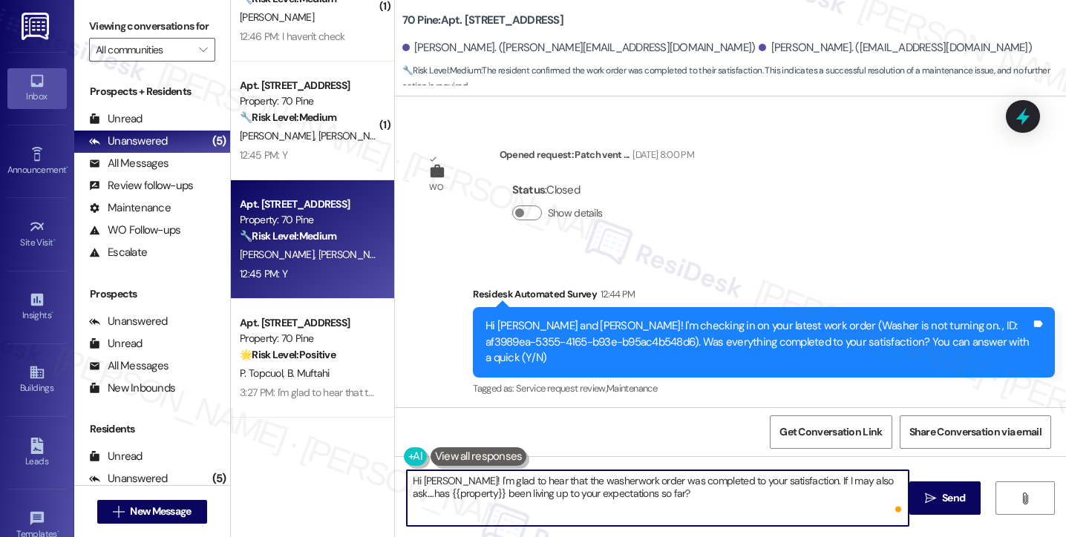
type textarea "Hi Samantha! I'm glad to hear that the washer work order was completed to your …"
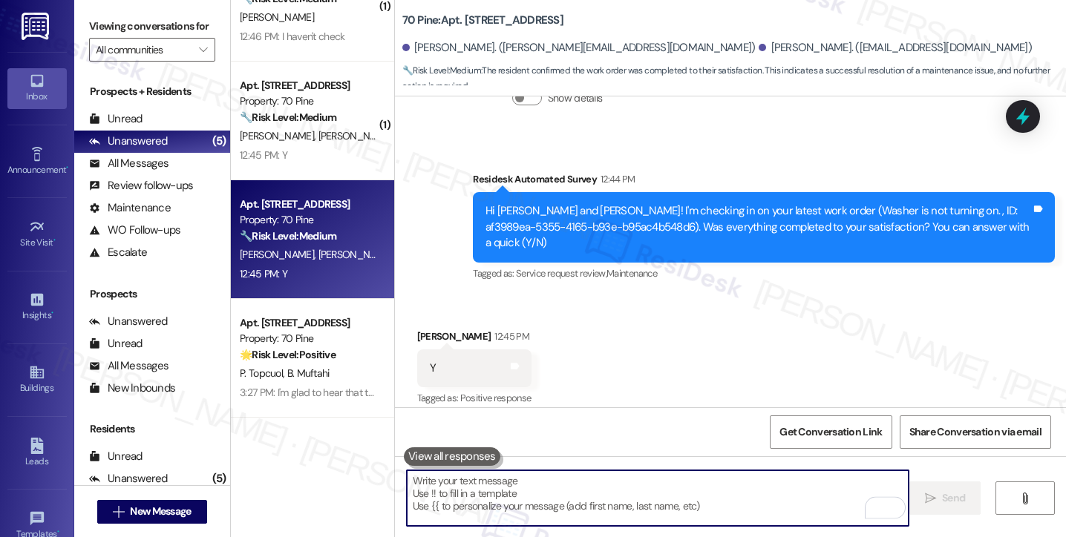
scroll to position [6433, 0]
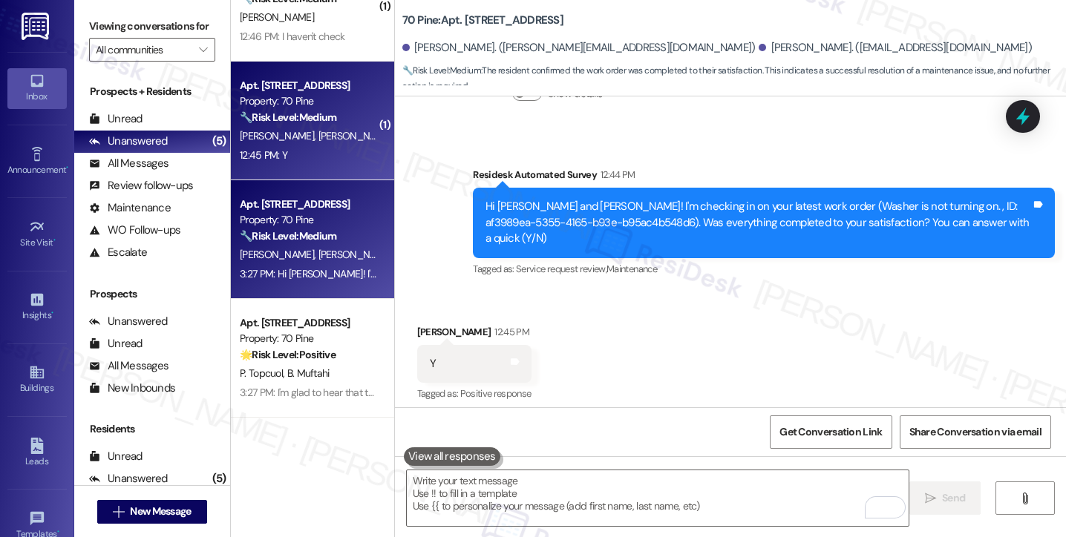
click at [263, 148] on div "12:45 PM: Y 12:45 PM: Y" at bounding box center [263, 154] width 47 height 13
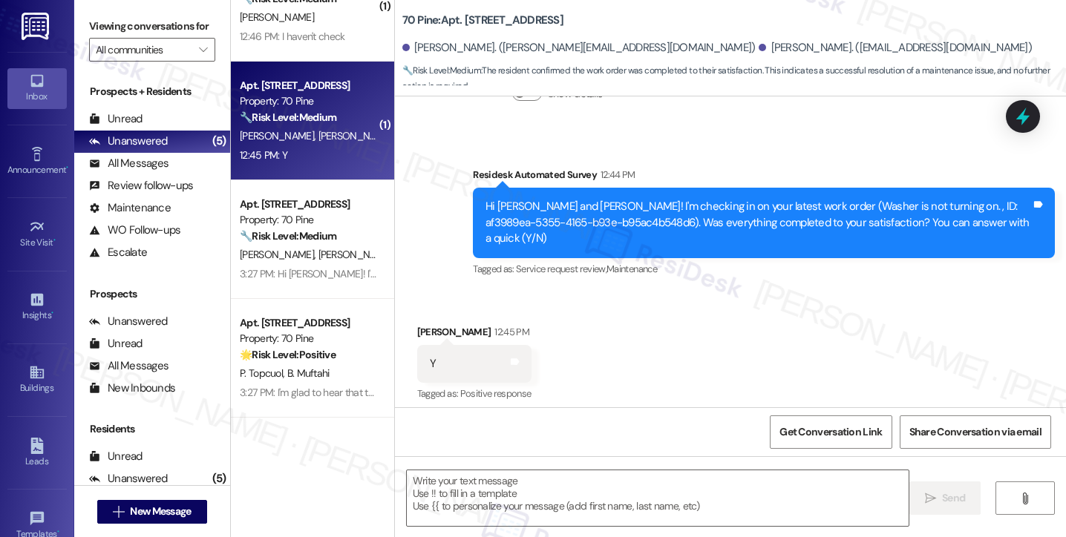
type textarea "Fetching suggested responses. Please feel free to read through the conversation…"
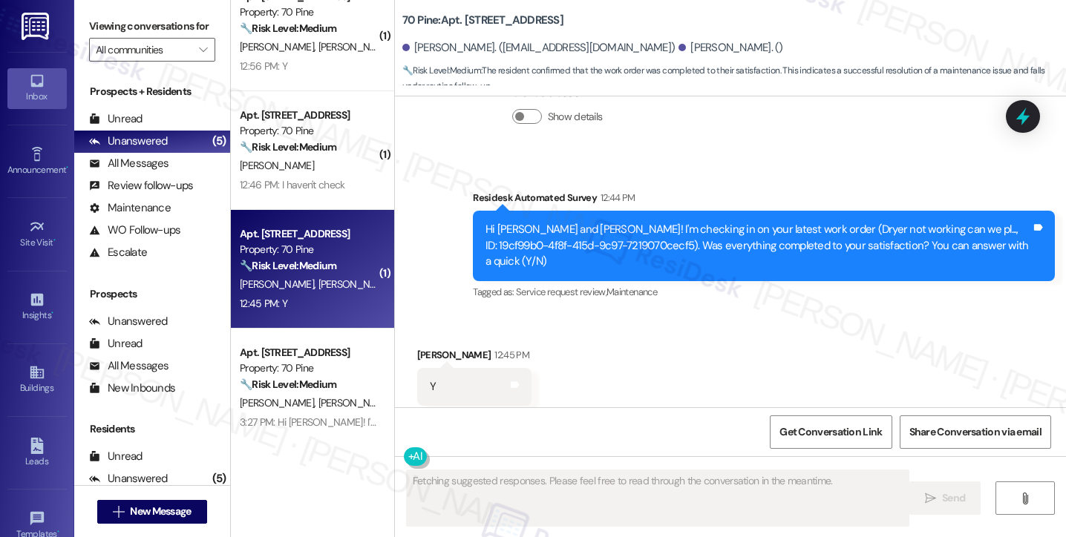
scroll to position [0, 0]
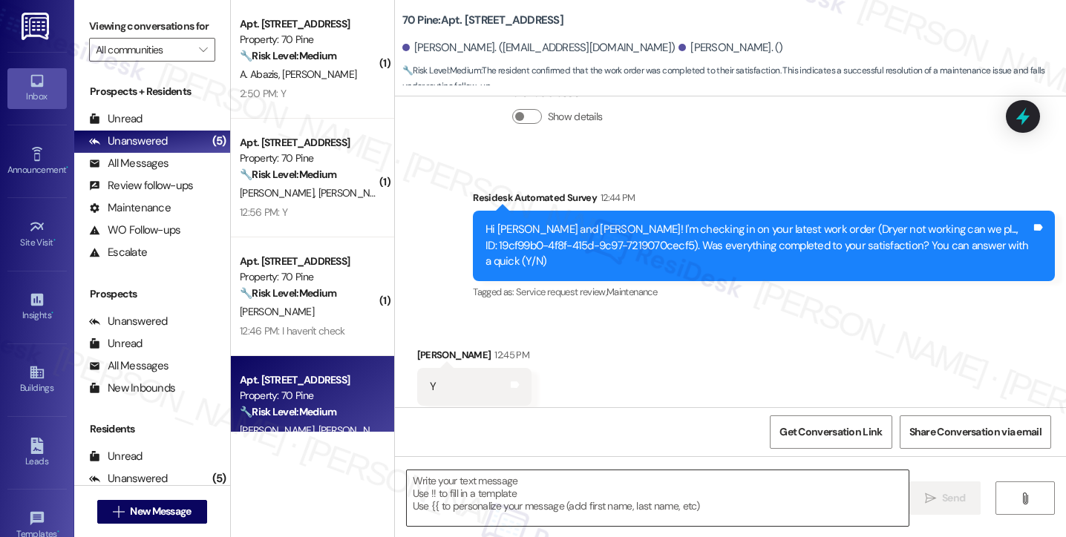
click at [508, 487] on textarea at bounding box center [658, 498] width 502 height 56
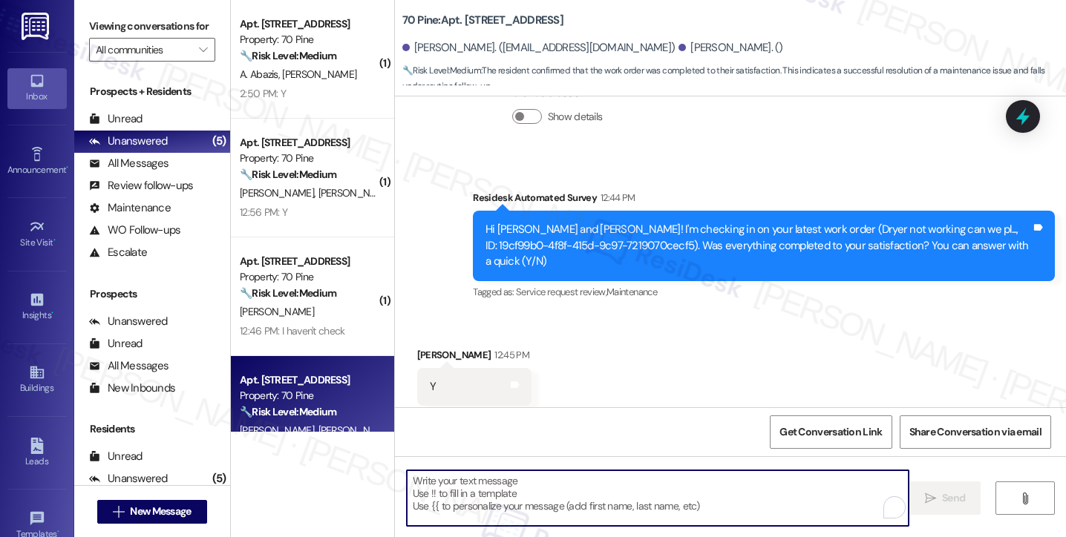
paste textarea "Samantha"
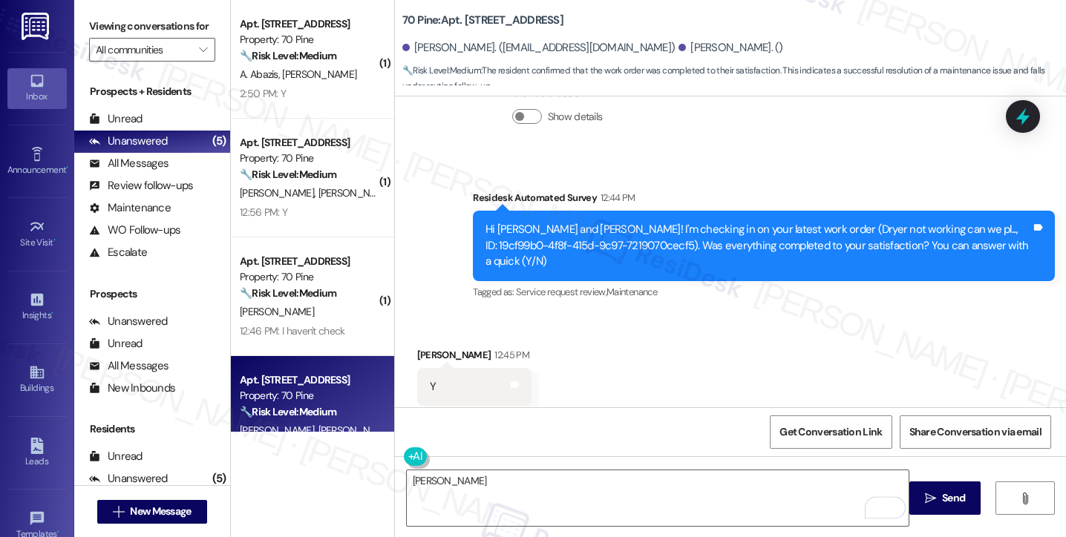
click at [91, 26] on label "Viewing conversations for" at bounding box center [152, 26] width 126 height 23
click at [482, 493] on textarea "Samantha" at bounding box center [658, 498] width 502 height 56
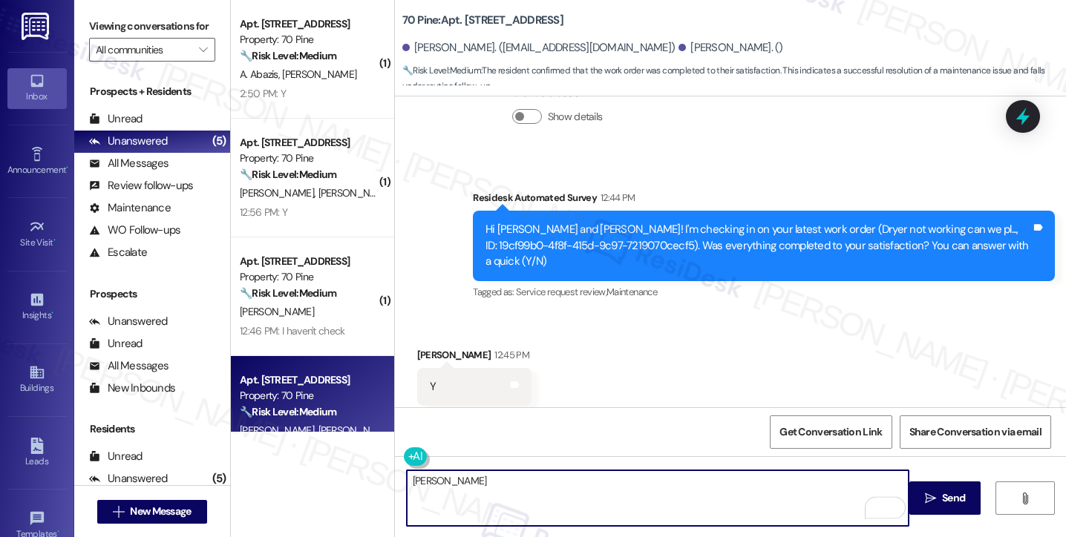
paste textarea "Hi {{first_name}}! I'm glad to hear that the latest work order was completed to…"
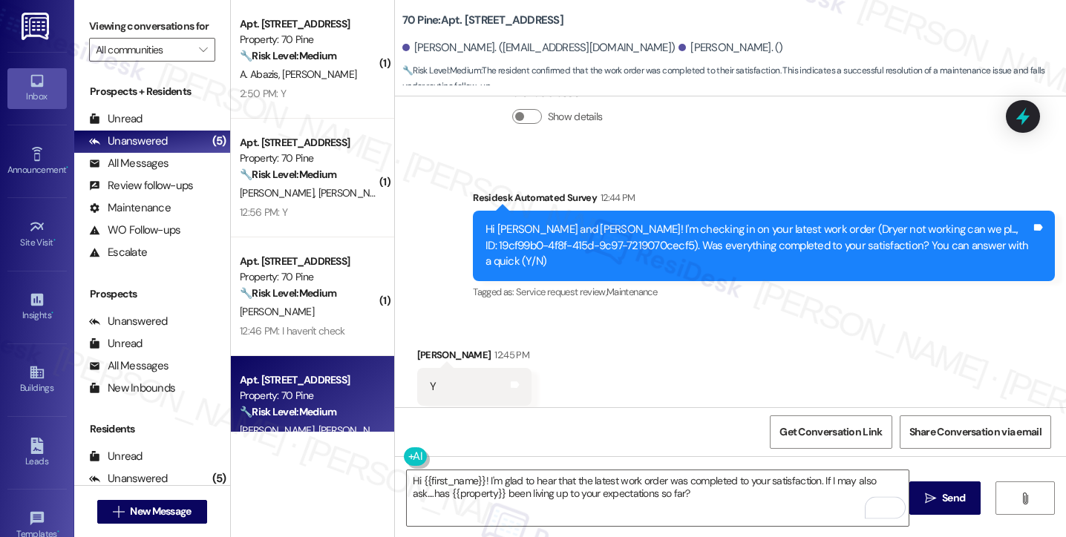
click at [407, 336] on div "Received via SMS Noah Reid 12:45 PM Y Tags and notes Tagged as: Positive respon…" at bounding box center [474, 387] width 137 height 103
copy div "Noah"
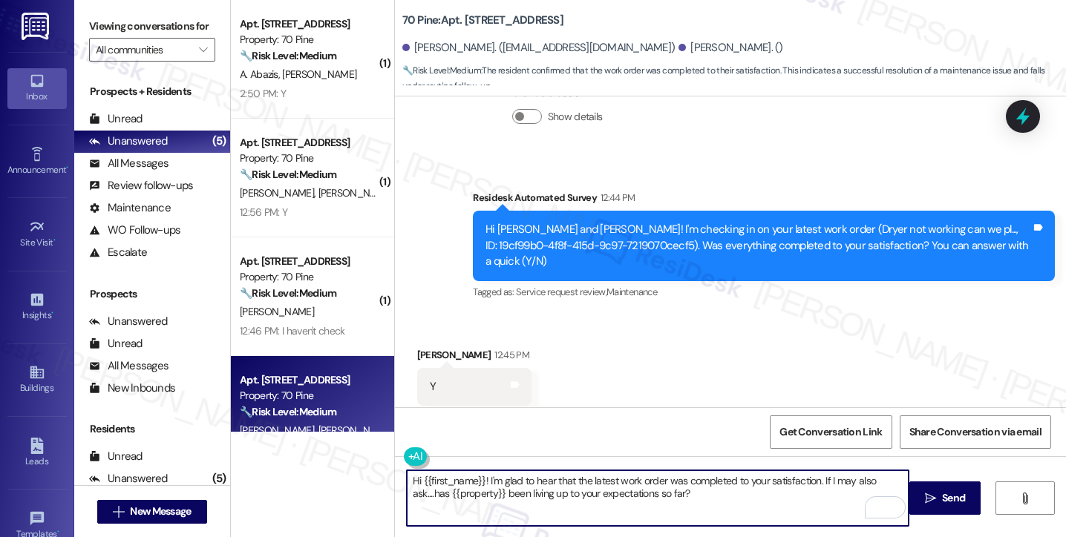
drag, startPoint x: 414, startPoint y: 480, endPoint x: 476, endPoint y: 467, distance: 62.9
click at [478, 468] on div "Hi {{first_name}}! I'm glad to hear that the latest work order was completed to…" at bounding box center [730, 511] width 671 height 111
paste textarea "Noah"
type textarea "Hi Noah! I'm glad to hear that the latest work order was completed to your sati…"
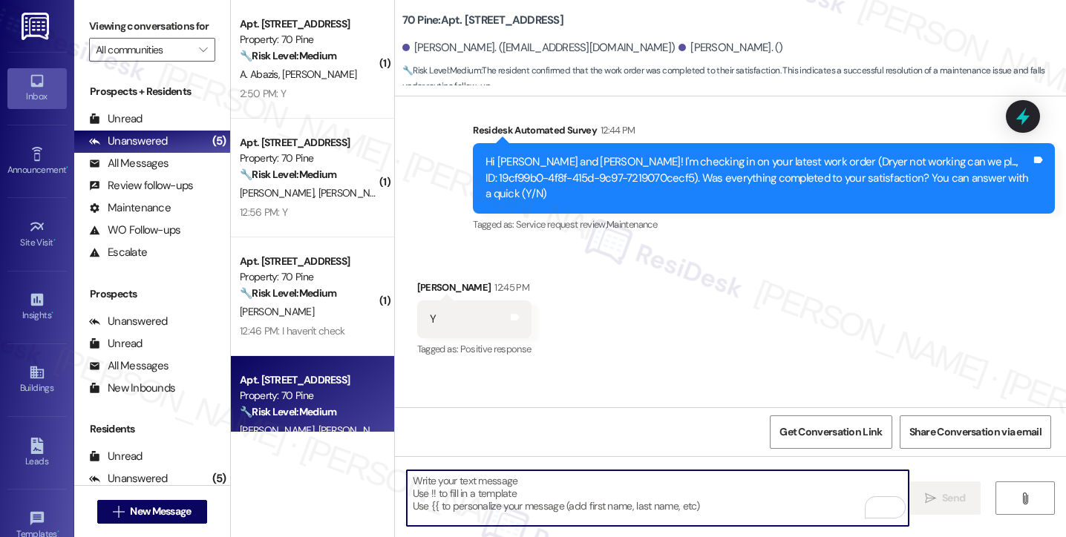
scroll to position [642, 0]
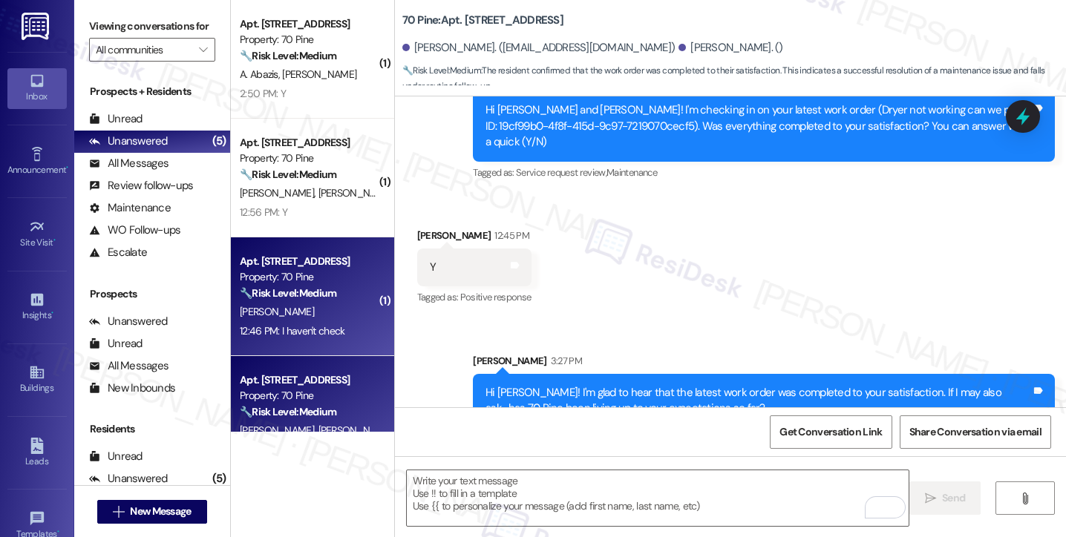
click at [335, 304] on div "[PERSON_NAME]" at bounding box center [308, 312] width 140 height 19
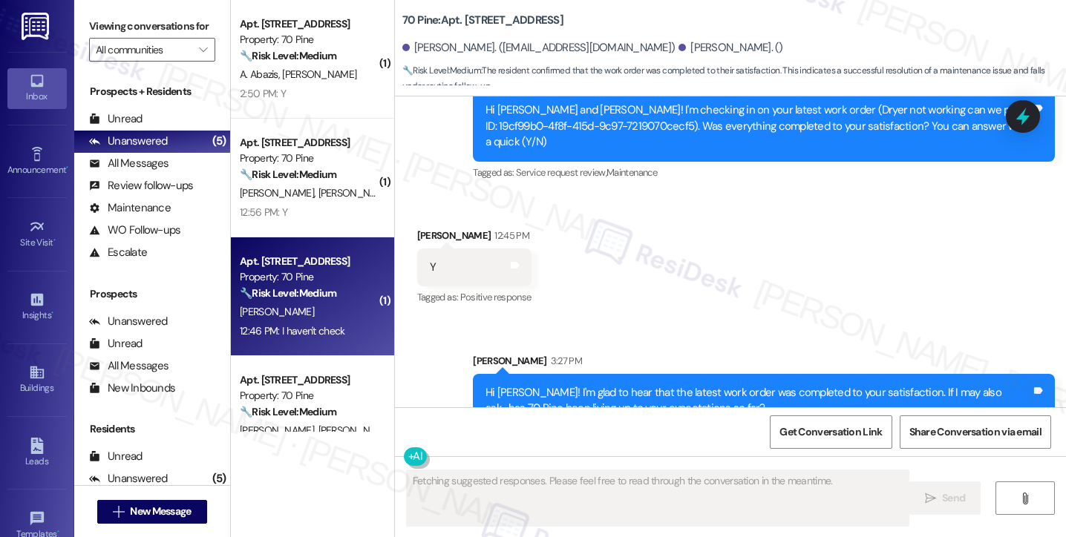
scroll to position [359, 0]
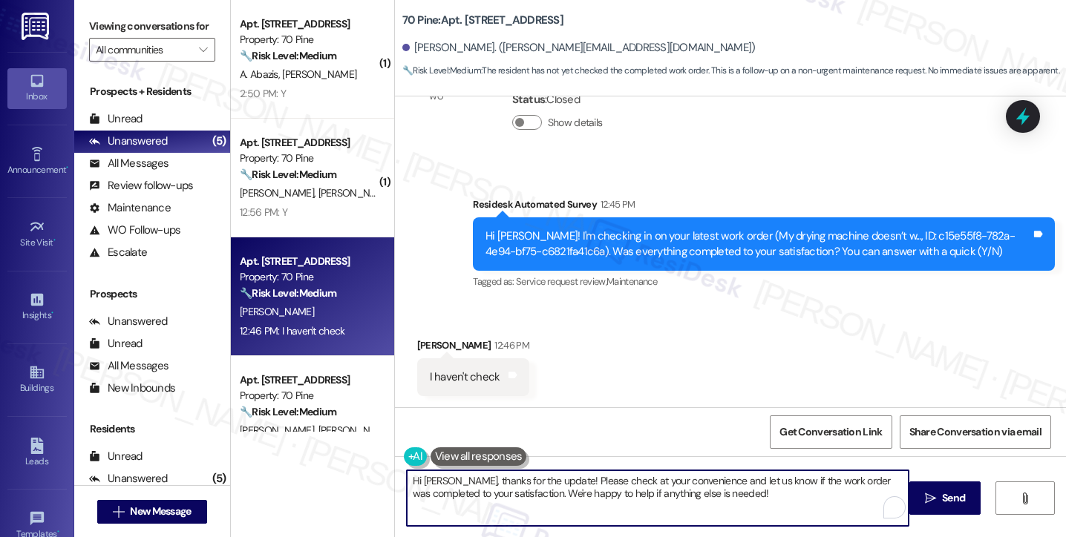
click at [767, 493] on textarea "Hi Margareth, thanks for the update! Please check at your convenience and let u…" at bounding box center [658, 498] width 502 height 56
click at [562, 480] on textarea "Hi Margareth, thanks for the update! Please check at your convenience and let u…" at bounding box center [658, 498] width 502 height 56
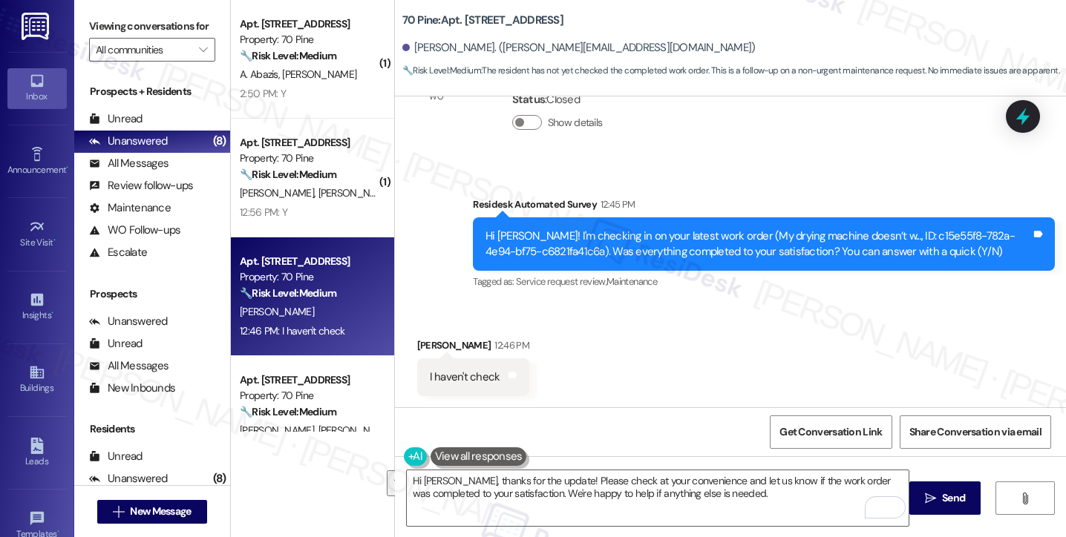
click at [83, 11] on div "Viewing conversations for All communities " at bounding box center [152, 38] width 156 height 76
click at [106, 33] on label "Viewing conversations for" at bounding box center [152, 26] width 126 height 23
click at [502, 493] on textarea "Hi Margareth, thanks for the update! Please check at your convenience and let u…" at bounding box center [658, 498] width 502 height 56
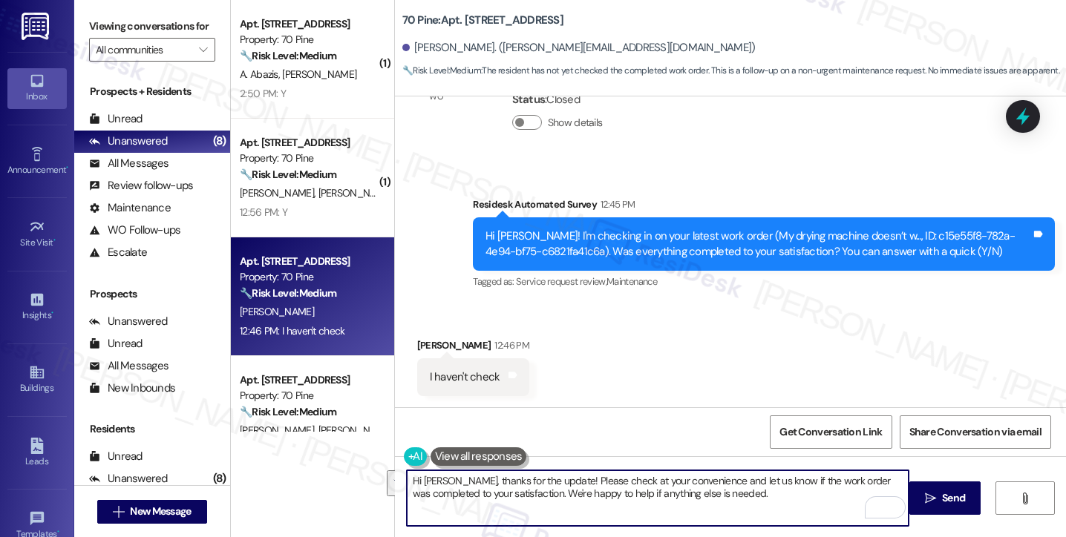
drag, startPoint x: 787, startPoint y: 499, endPoint x: 562, endPoint y: 477, distance: 226.6
click at [562, 477] on textarea "Hi Margareth, thanks for the update! Please check at your convenience and let u…" at bounding box center [658, 498] width 502 height 56
paste textarea "Thanks for the update! Whenever you get a chance, please let us know if the wor…"
drag, startPoint x: 660, startPoint y: 477, endPoint x: 566, endPoint y: 477, distance: 93.5
click at [566, 477] on textarea "Hi Margareth, thanks for the update! Thanks for the update! Whenever you get a …" at bounding box center [658, 498] width 502 height 56
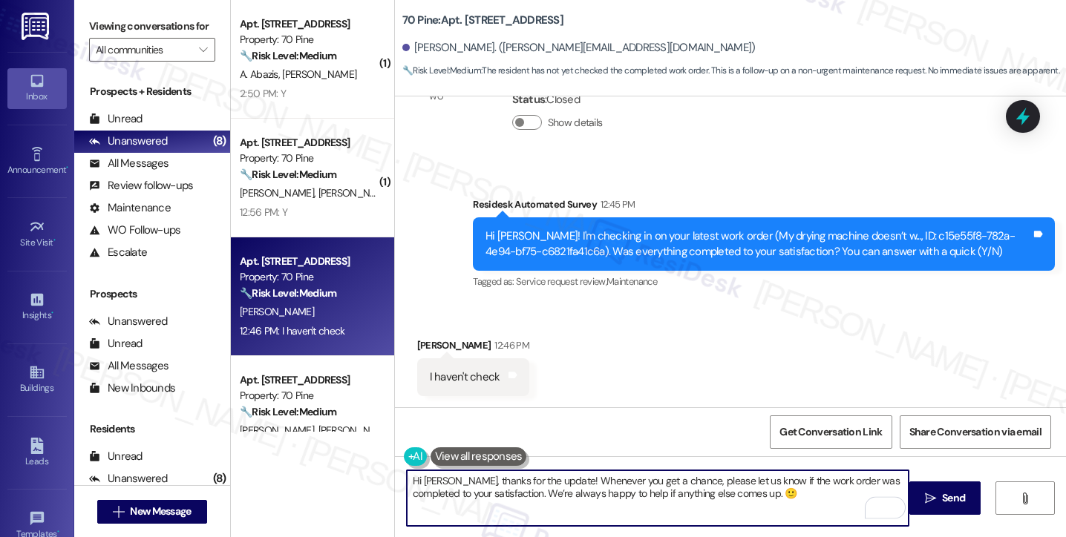
click at [792, 492] on textarea "Hi Margareth, thanks for the update! Whenever you get a chance, please let us k…" at bounding box center [658, 498] width 502 height 56
type textarea "Hi Margareth, thanks for the update! Whenever you get a chance, please let us k…"
click at [807, 495] on textarea "Hi Margareth, thanks for the update! Whenever you get a chance, please let us k…" at bounding box center [658, 498] width 502 height 56
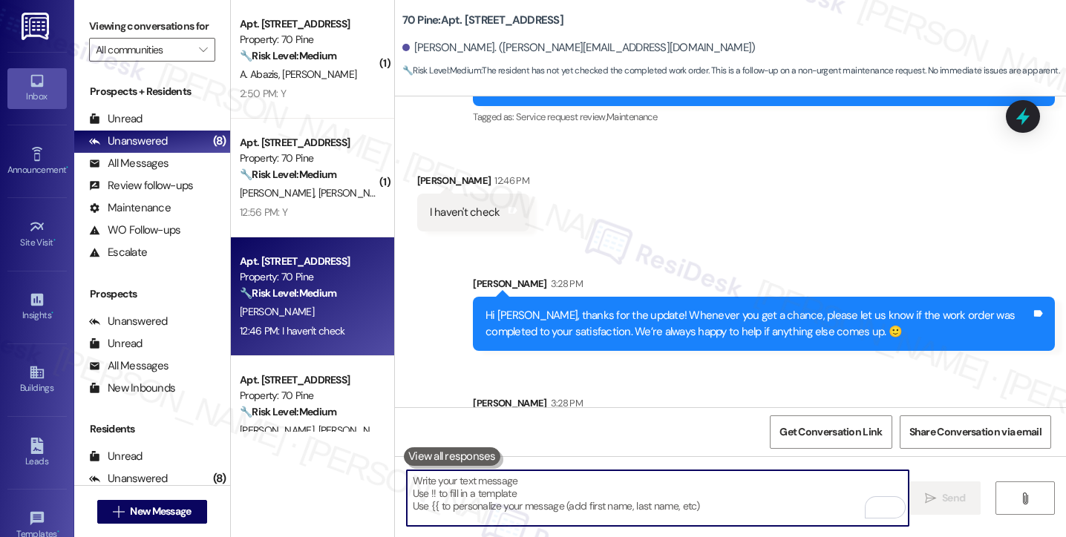
scroll to position [598, 0]
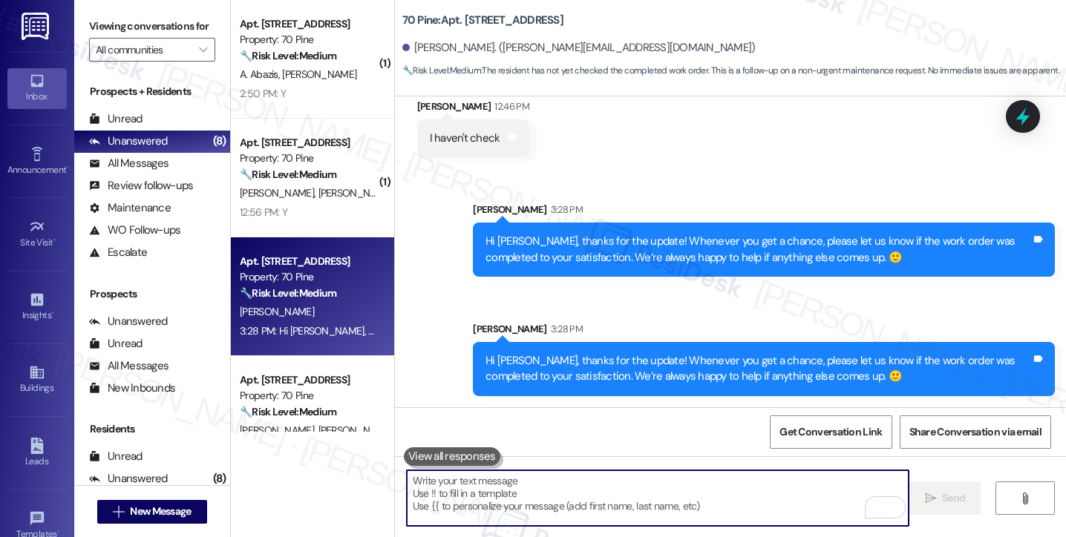
click at [536, 236] on div "Hi Margareth, thanks for the update! Whenever you get a chance, please let us k…" at bounding box center [757, 250] width 545 height 32
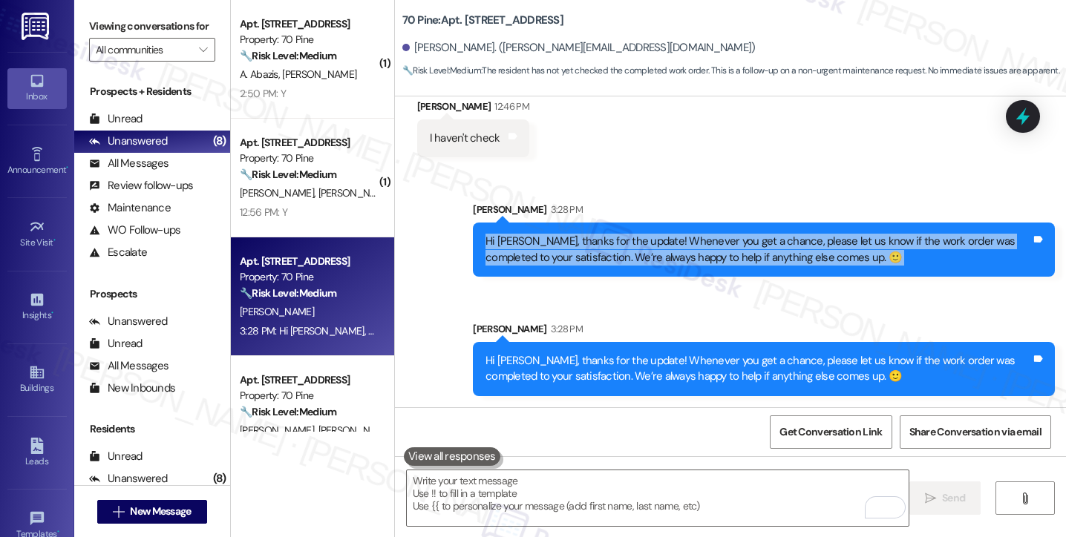
click at [536, 236] on div "Hi Margareth, thanks for the update! Whenever you get a chance, please let us k…" at bounding box center [757, 250] width 545 height 32
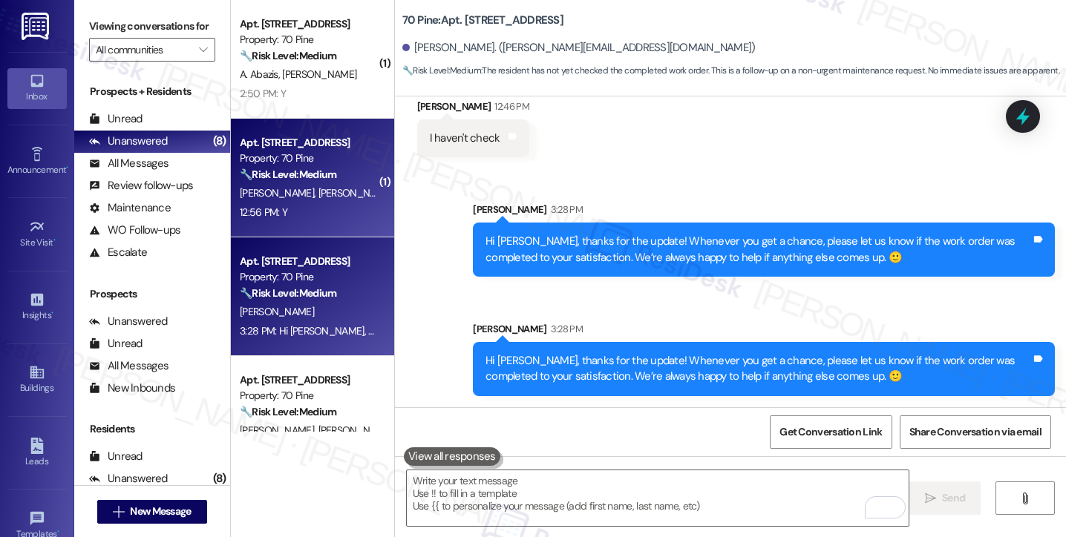
click at [321, 212] on div "12:56 PM: Y 12:56 PM: Y" at bounding box center [308, 212] width 140 height 19
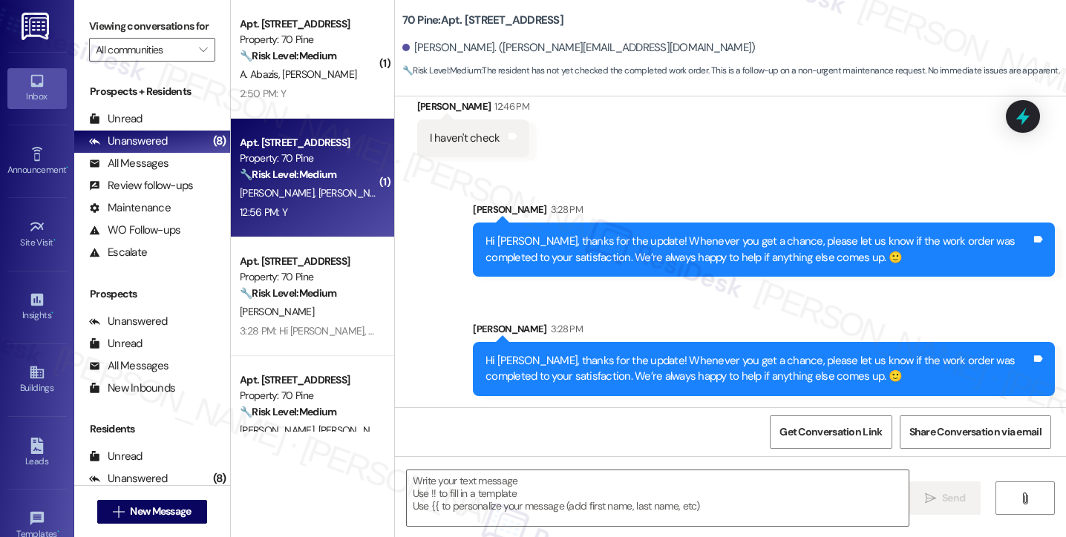
type textarea "Fetching suggested responses. Please feel free to read through the conversation…"
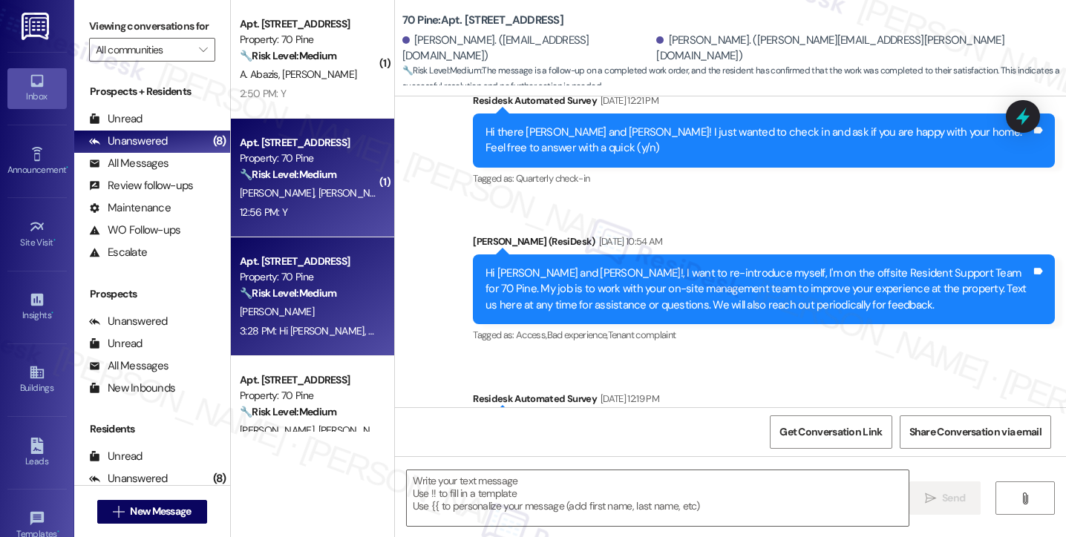
type textarea "Fetching suggested responses. Please feel free to read through the conversation…"
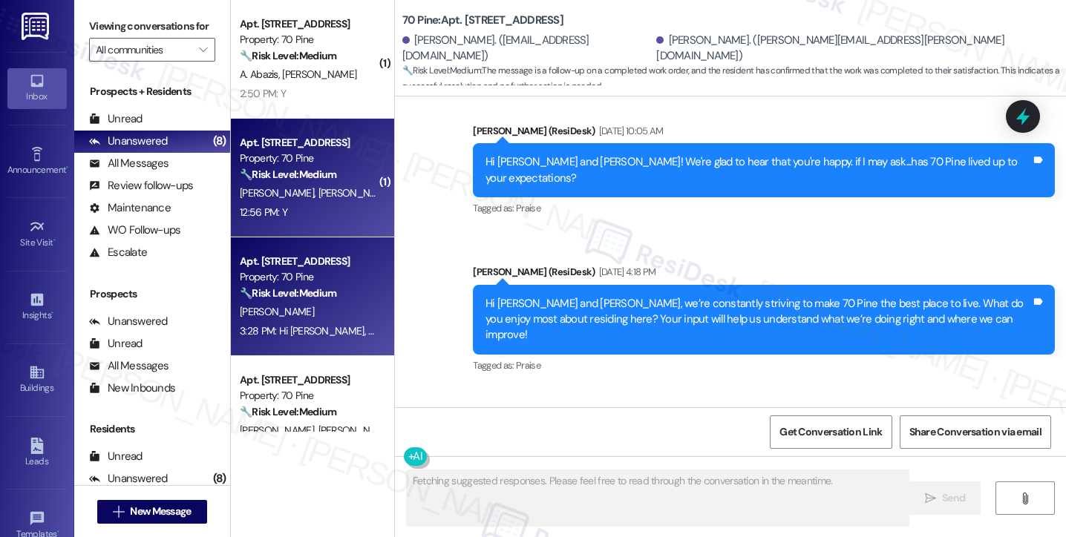
scroll to position [4649, 0]
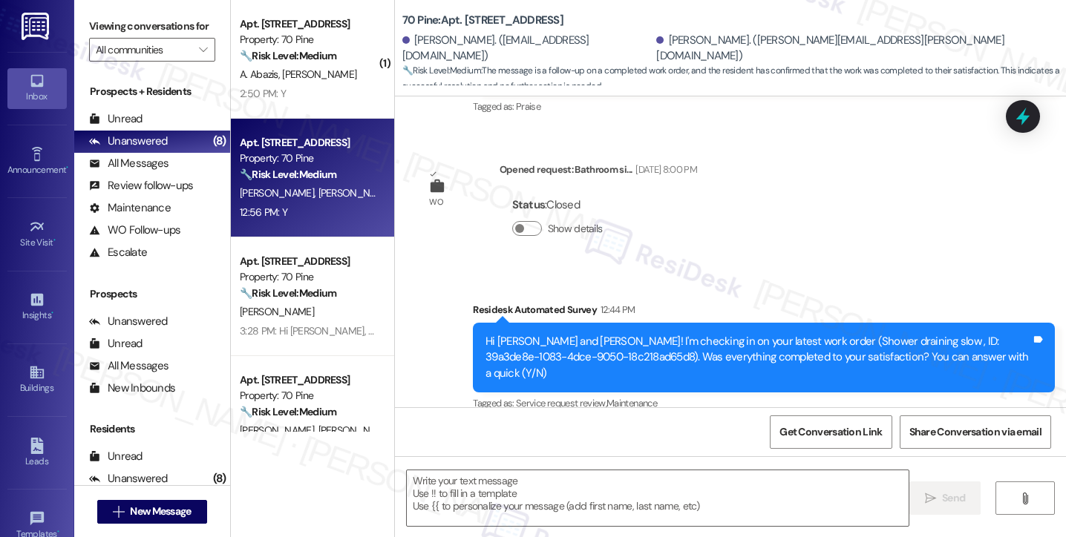
drag, startPoint x: 93, startPoint y: 20, endPoint x: 112, endPoint y: 32, distance: 22.0
click at [93, 20] on label "Viewing conversations for" at bounding box center [152, 26] width 126 height 23
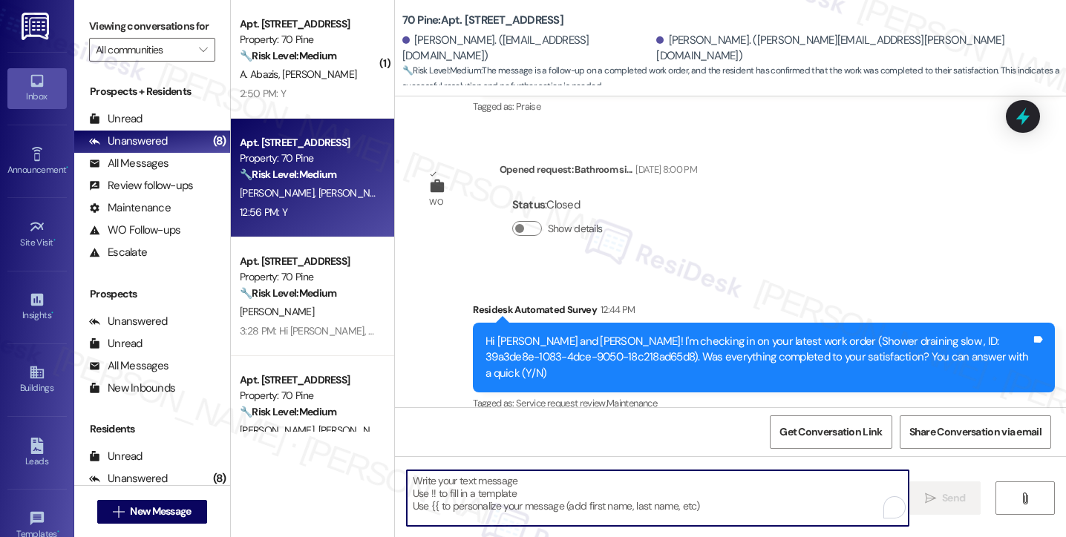
click at [499, 501] on textarea "To enrich screen reader interactions, please activate Accessibility in Grammarl…" at bounding box center [658, 498] width 502 height 56
paste textarea "Hi {{first_name}}! I'm glad to hear that the latest work order was completed to…"
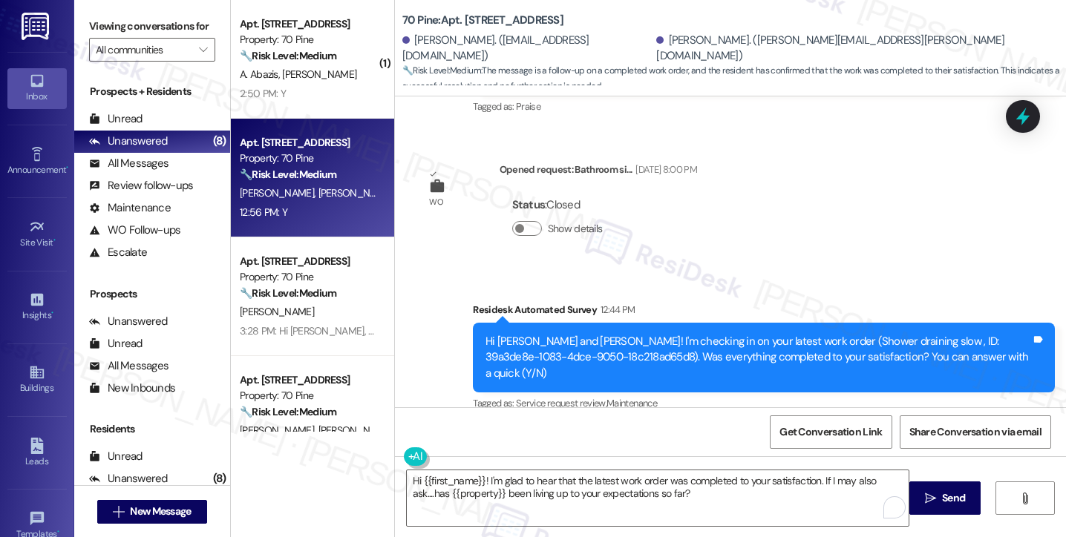
click at [424, 480] on div "Y Tags and notes" at bounding box center [474, 499] width 114 height 38
copy div "Tagged"
click at [424, 459] on div "Joanna Sciacca 12:56 PM" at bounding box center [474, 469] width 114 height 21
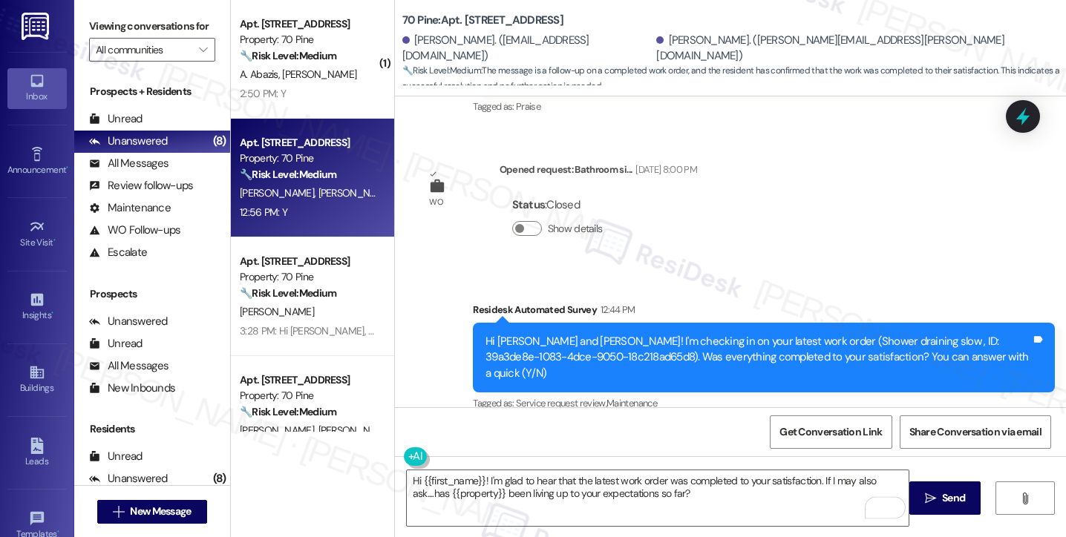
copy div "Joanna"
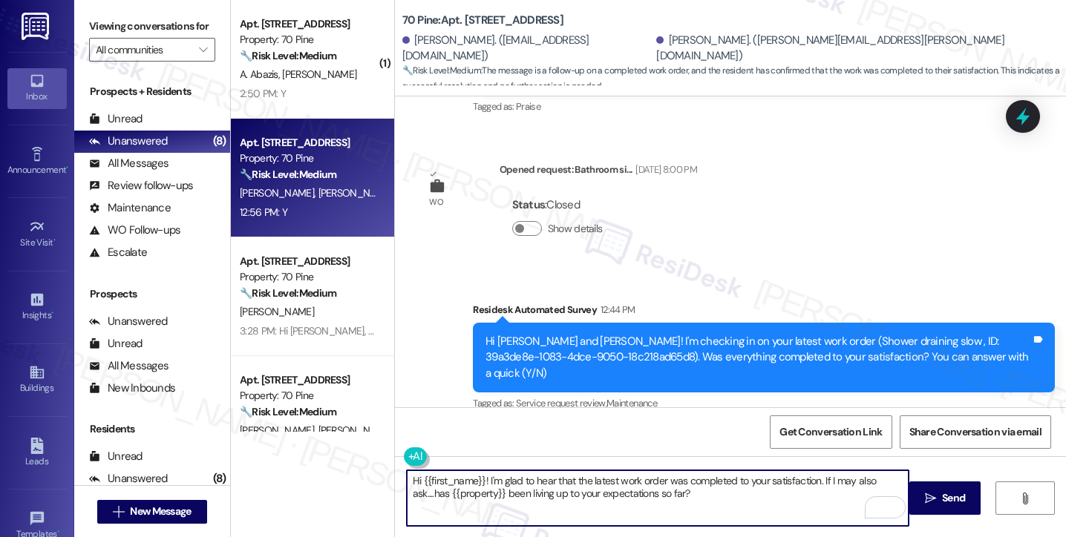
drag, startPoint x: 416, startPoint y: 479, endPoint x: 473, endPoint y: 466, distance: 59.2
click at [473, 466] on div "Hi {{first_name}}! I'm glad to hear that the latest work order was completed to…" at bounding box center [730, 511] width 671 height 111
paste textarea "Joanna"
type textarea "Hi Joanna! I'm glad to hear that the latest work order was completed to your sa…"
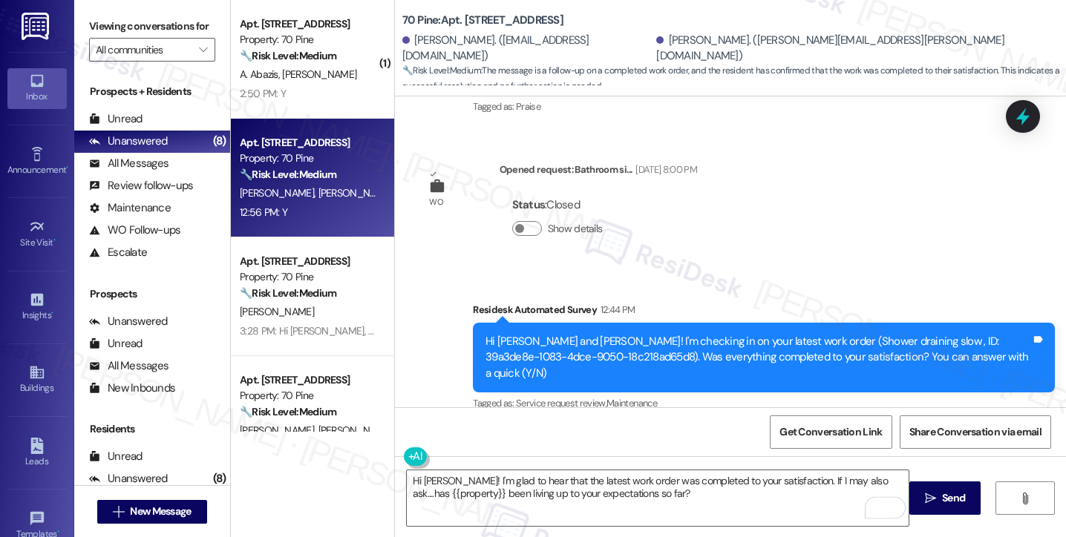
click at [695, 393] on div "Tagged as: Service request review , Click to highlight conversations about Serv…" at bounding box center [764, 404] width 582 height 22
click at [945, 495] on span "Send" at bounding box center [953, 498] width 23 height 16
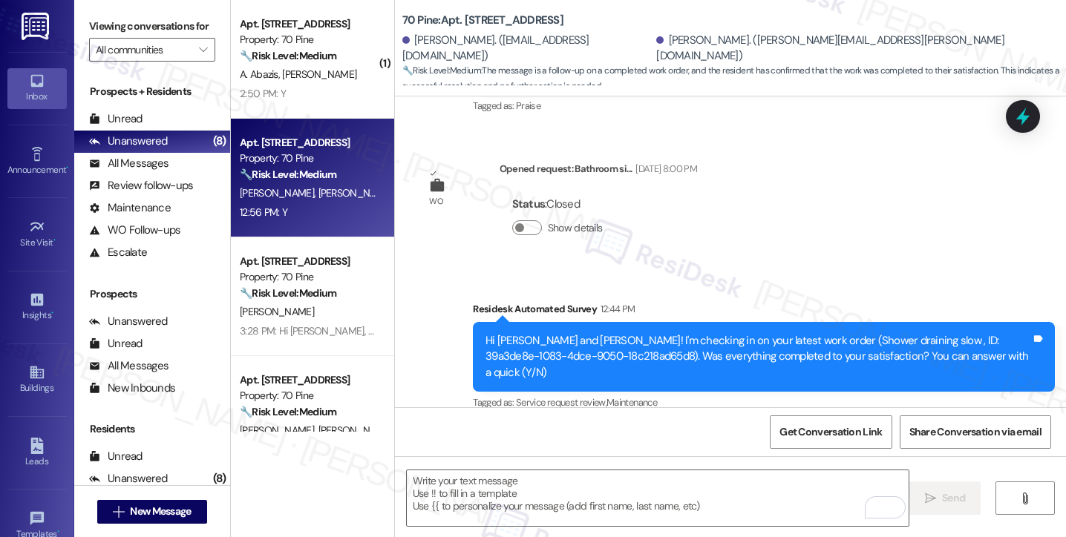
scroll to position [4770, 0]
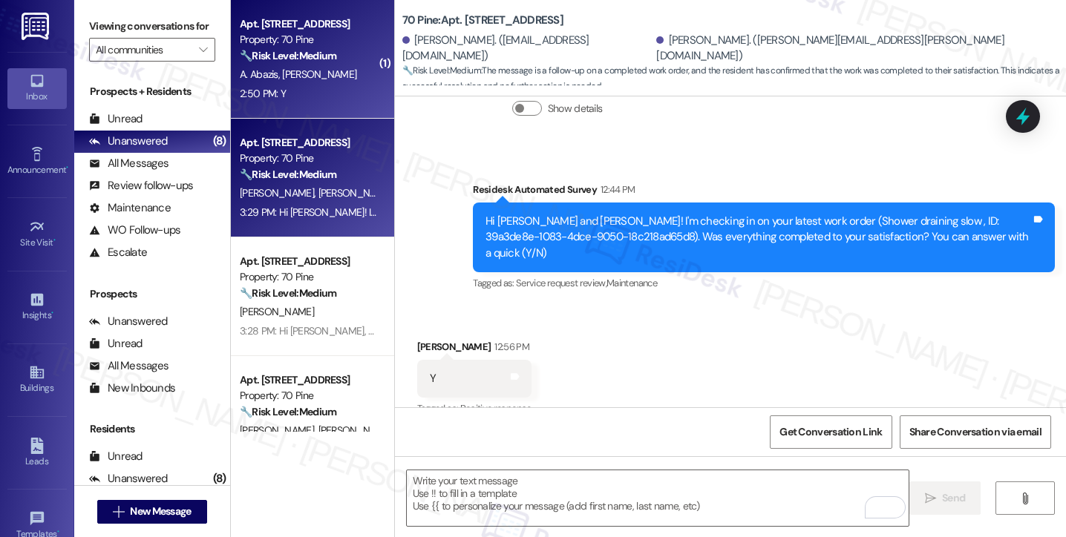
click at [282, 77] on span "[PERSON_NAME]" at bounding box center [319, 74] width 74 height 13
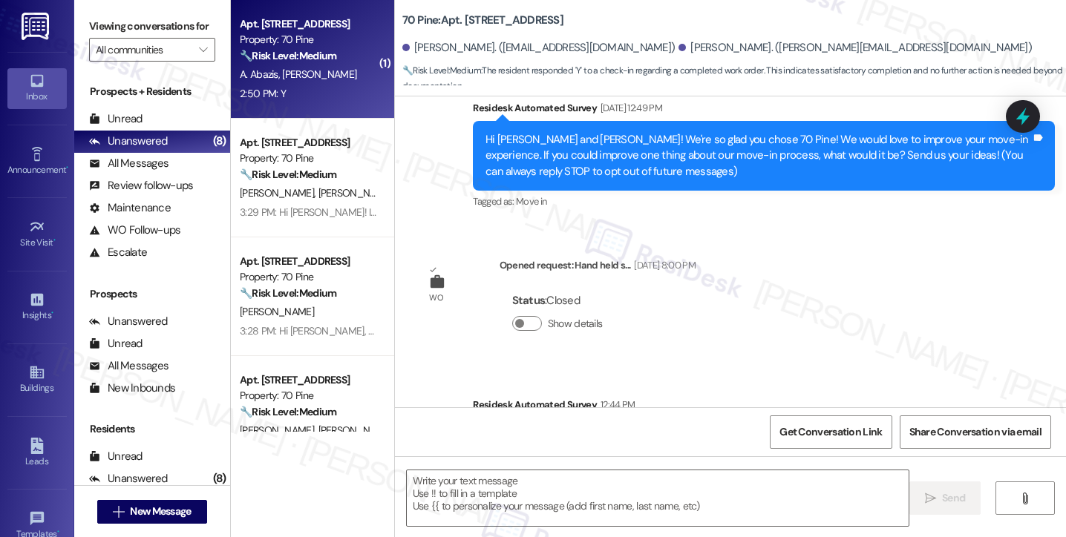
type textarea "Fetching suggested responses. Please feel free to read through the conversation…"
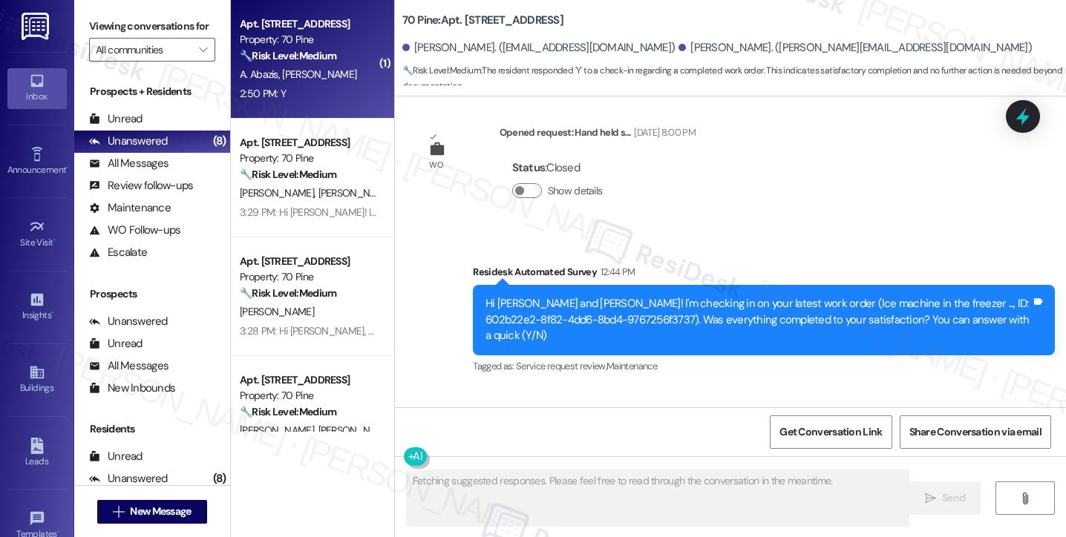
scroll to position [517, 0]
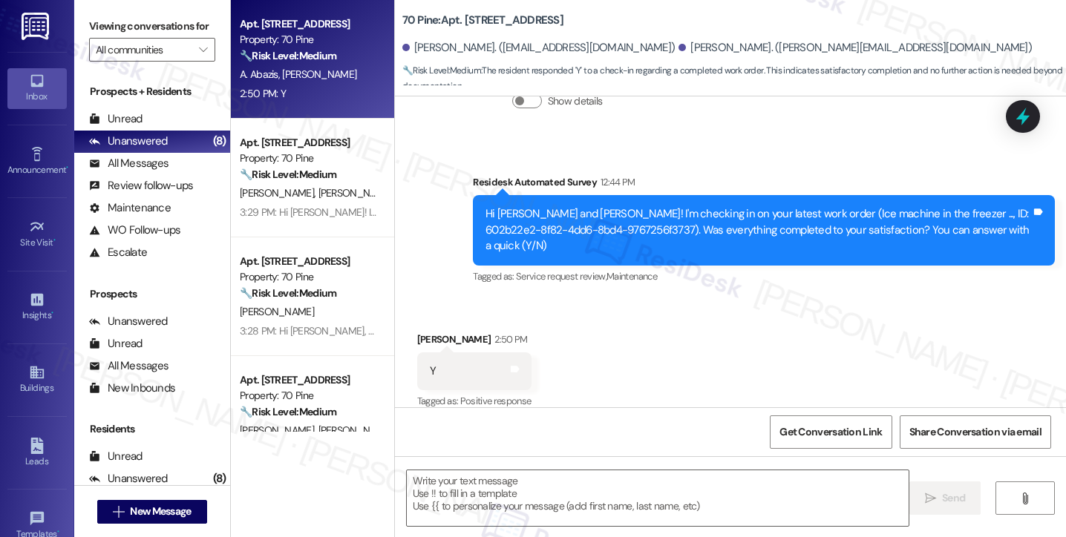
drag, startPoint x: 85, startPoint y: 33, endPoint x: 94, endPoint y: 47, distance: 17.7
click at [85, 33] on div "Viewing conversations for All communities " at bounding box center [152, 38] width 156 height 76
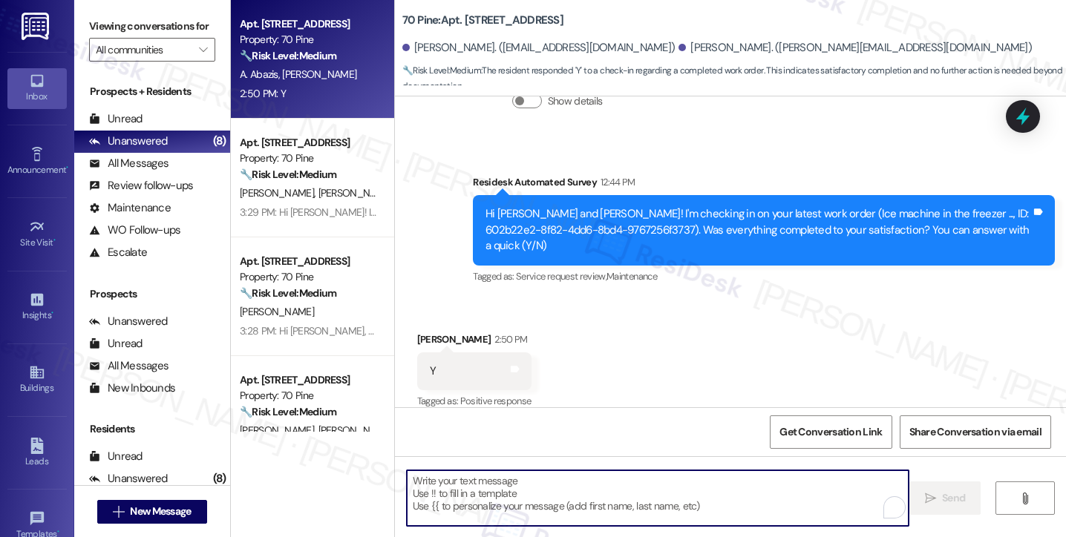
click at [487, 504] on textarea "To enrich screen reader interactions, please activate Accessibility in Grammarl…" at bounding box center [658, 498] width 502 height 56
paste textarea "Hi {{first_name}}! I'm glad to hear that the latest work order was completed to…"
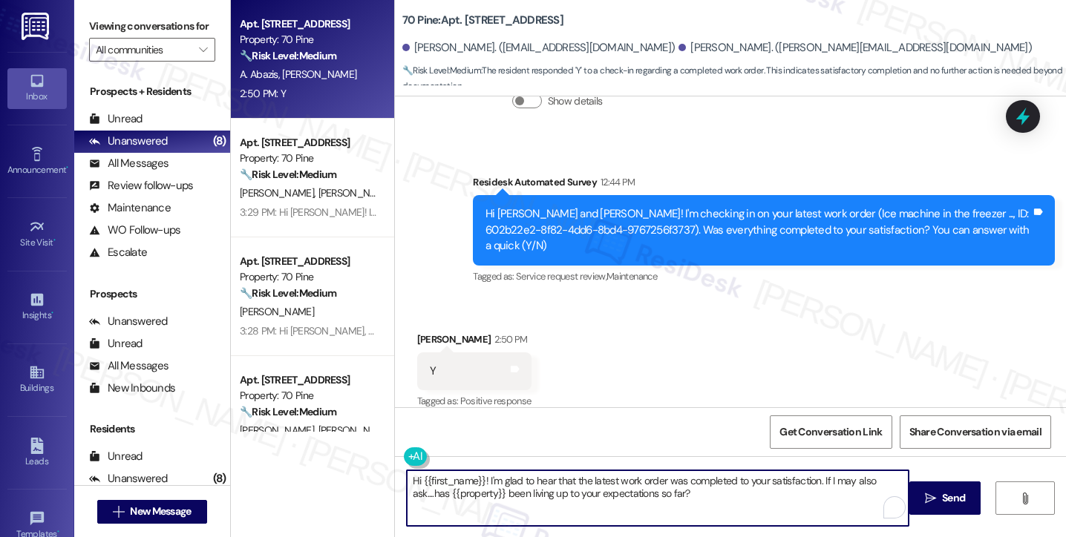
click at [426, 321] on div "Received via SMS Anthony Abazis 2:50 PM Y Tags and notes Tagged as: Positive re…" at bounding box center [474, 372] width 137 height 103
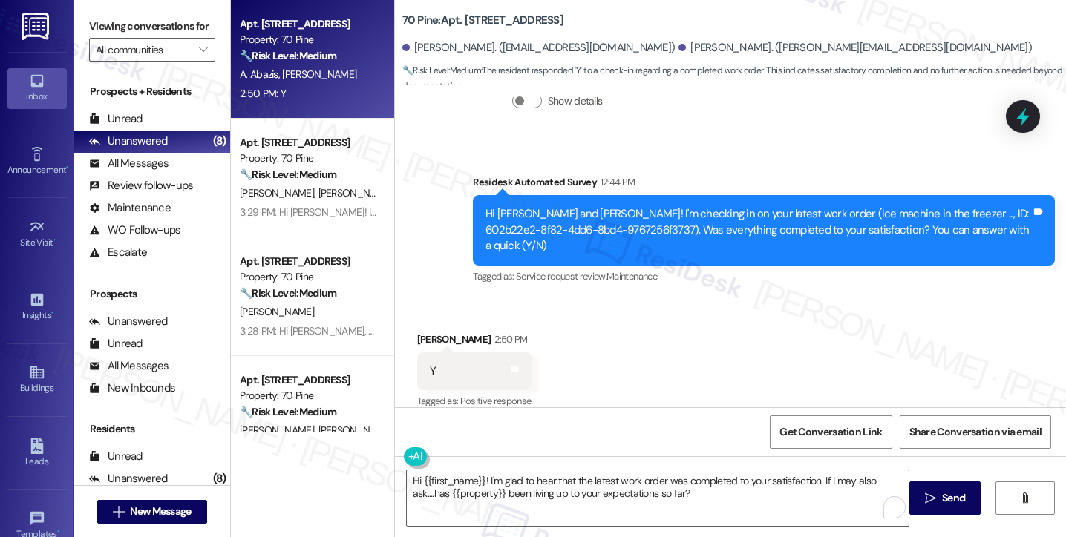
click at [421, 332] on div "Anthony Abazis 2:50 PM" at bounding box center [474, 342] width 114 height 21
copy div "[PERSON_NAME]"
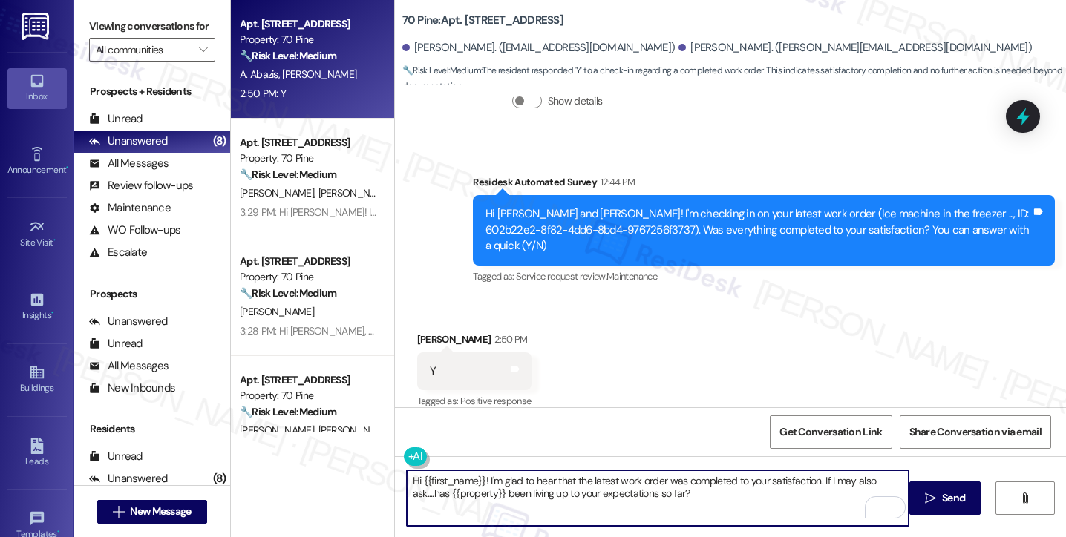
drag, startPoint x: 416, startPoint y: 480, endPoint x: 478, endPoint y: 471, distance: 63.0
click at [478, 471] on textarea "Hi {{first_name}}! I'm glad to hear that the latest work order was completed to…" at bounding box center [658, 498] width 502 height 56
paste textarea "[PERSON_NAME]"
type textarea "Hi Anthony! I'm glad to hear that the latest work order was completed to your s…"
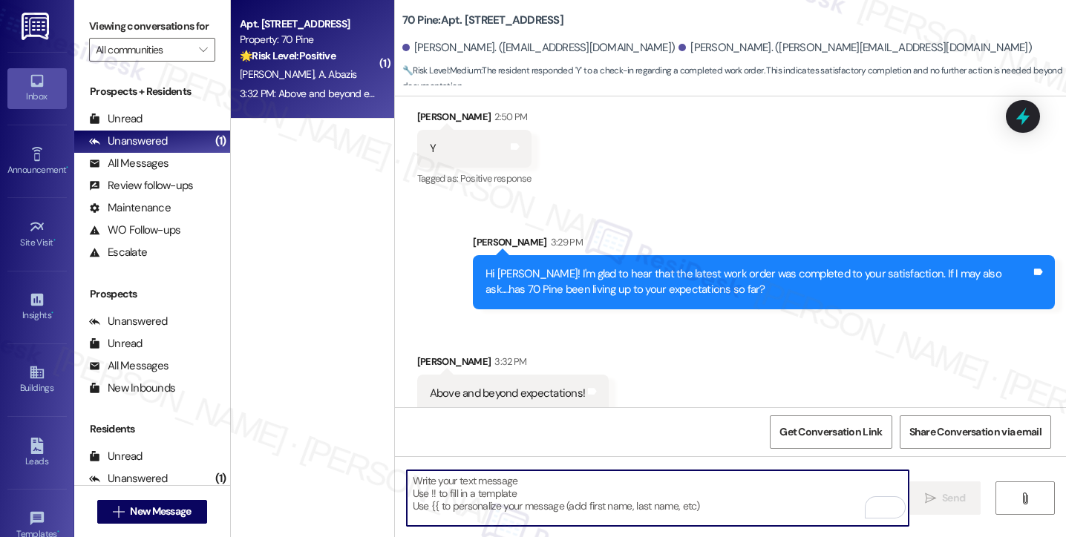
scroll to position [741, 0]
click at [654, 274] on div "Hi [PERSON_NAME]! I'm glad to hear that the latest work order was completed to …" at bounding box center [757, 282] width 545 height 32
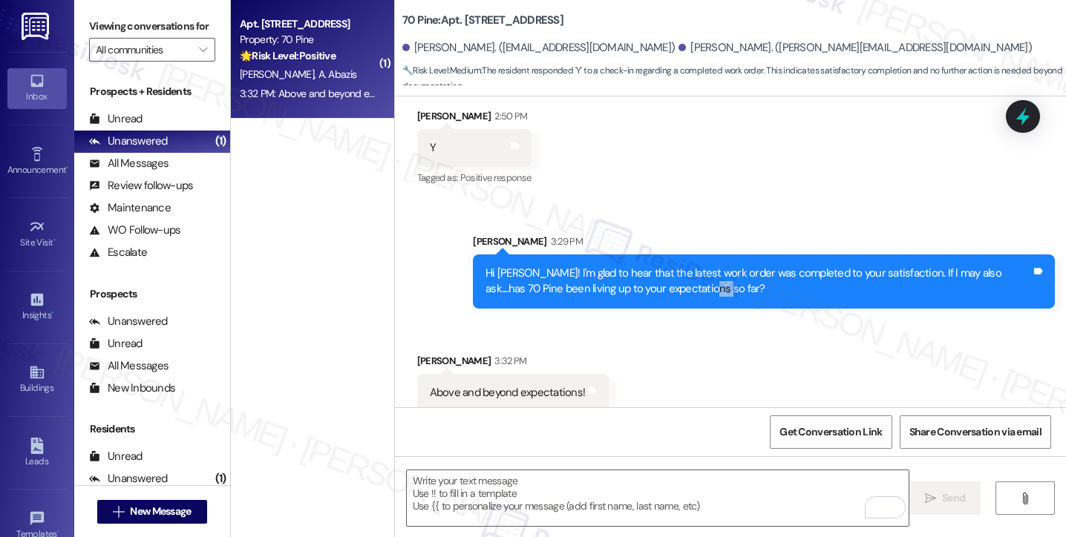
click at [654, 274] on div "Hi [PERSON_NAME]! I'm glad to hear that the latest work order was completed to …" at bounding box center [757, 282] width 545 height 32
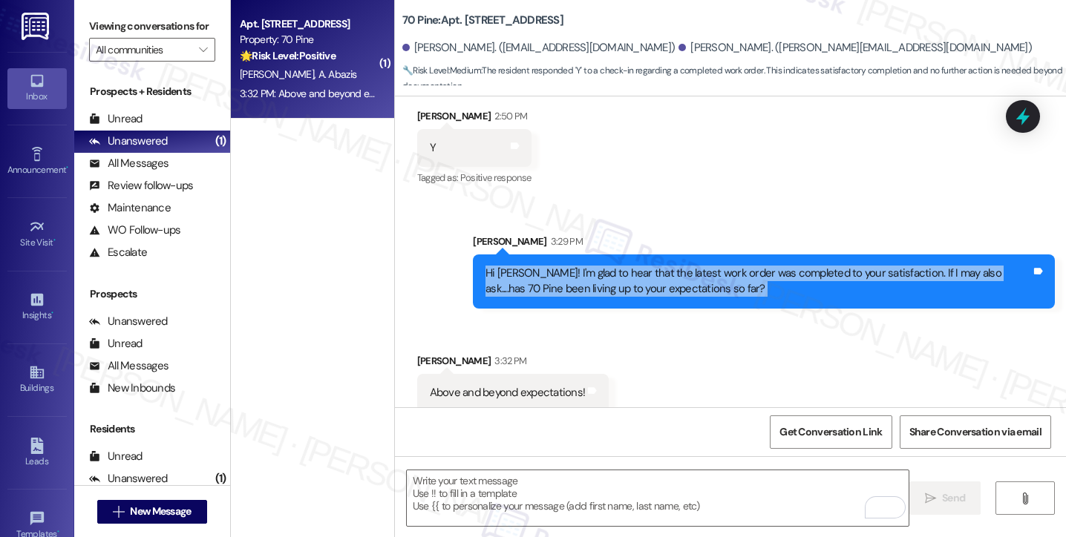
click at [654, 274] on div "Hi [PERSON_NAME]! I'm glad to hear that the latest work order was completed to …" at bounding box center [757, 282] width 545 height 32
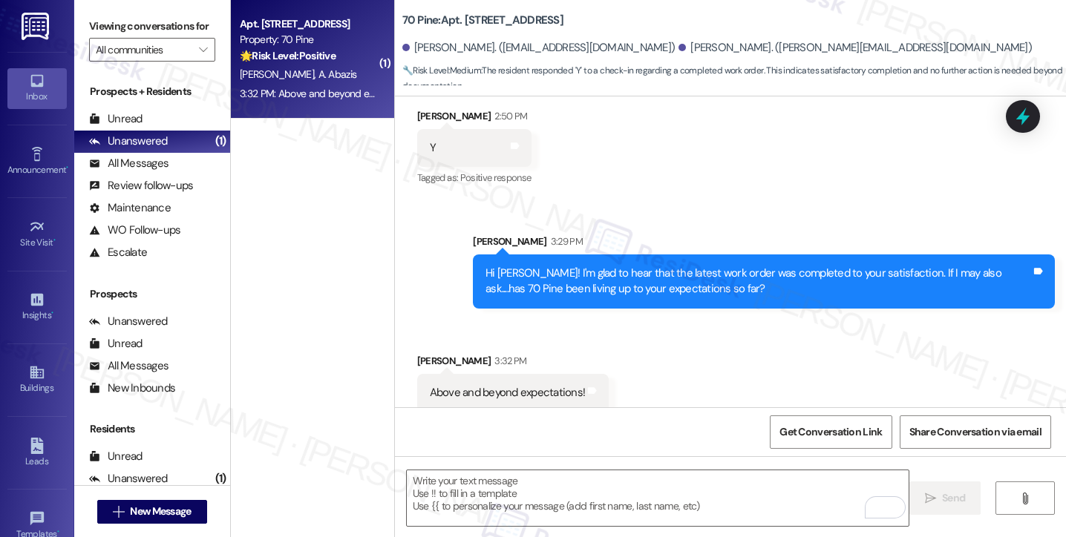
click at [76, 26] on div "Viewing conversations for All communities " at bounding box center [152, 38] width 156 height 76
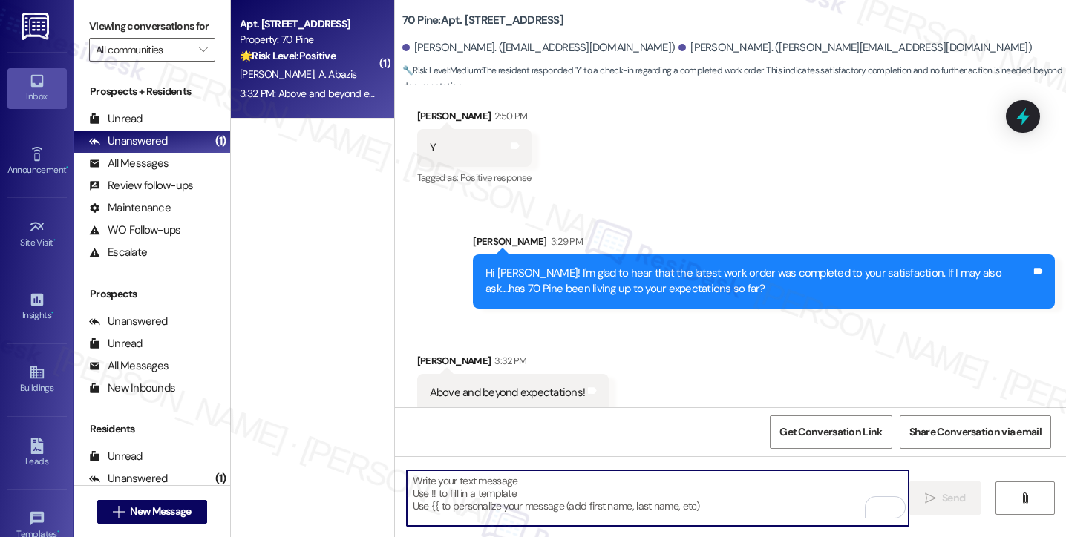
click at [510, 499] on textarea "To enrich screen reader interactions, please activate Accessibility in Grammarl…" at bounding box center [658, 498] width 502 height 56
paste textarea "That’s wonderful to hear, [PERSON_NAME], thank you! 💛 If you’re comfortable, wo…"
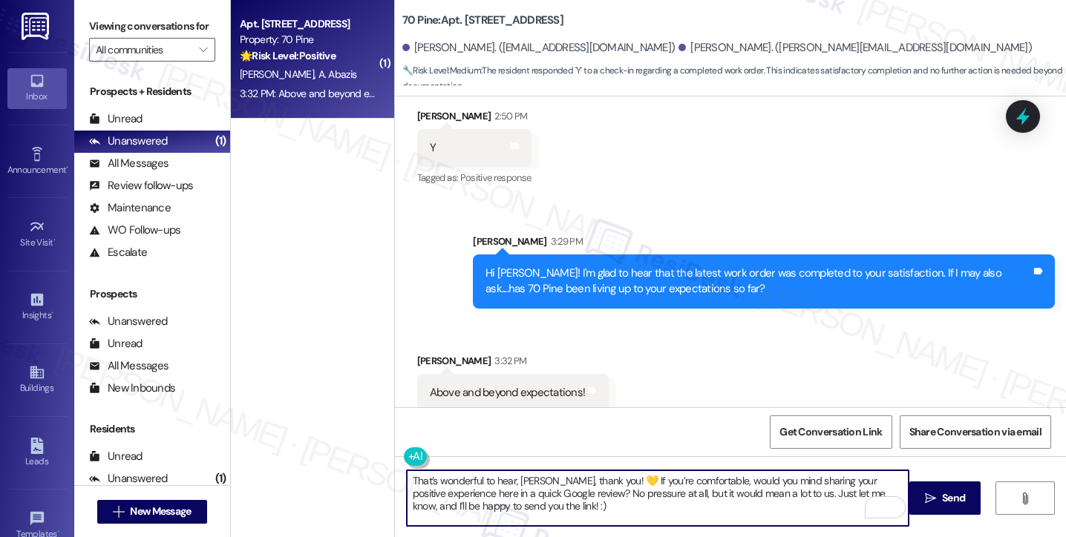
click at [424, 353] on div "[PERSON_NAME] 3:32 PM" at bounding box center [513, 363] width 192 height 21
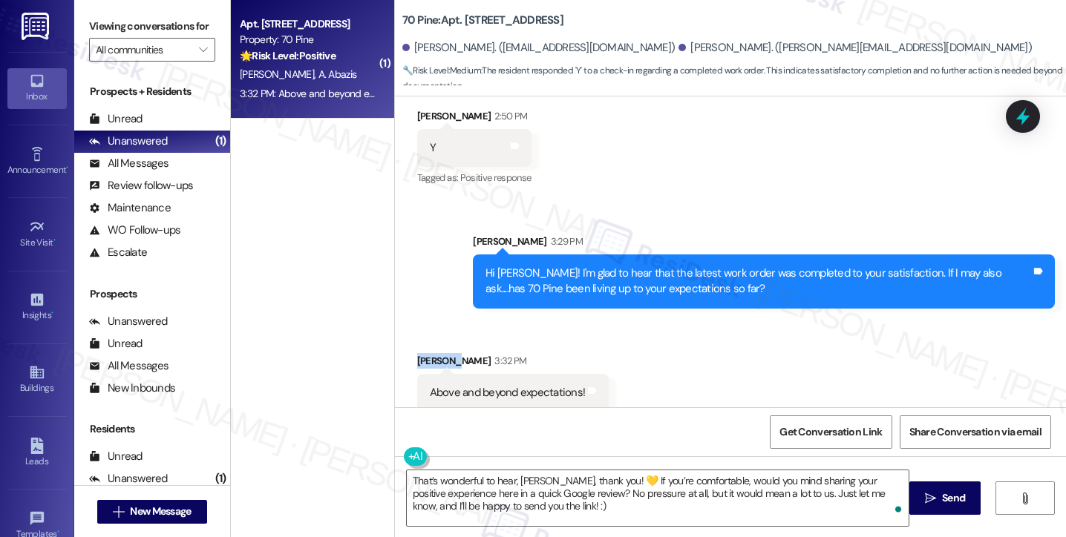
click at [424, 353] on div "[PERSON_NAME] 3:32 PM" at bounding box center [513, 363] width 192 height 21
copy div "[PERSON_NAME]"
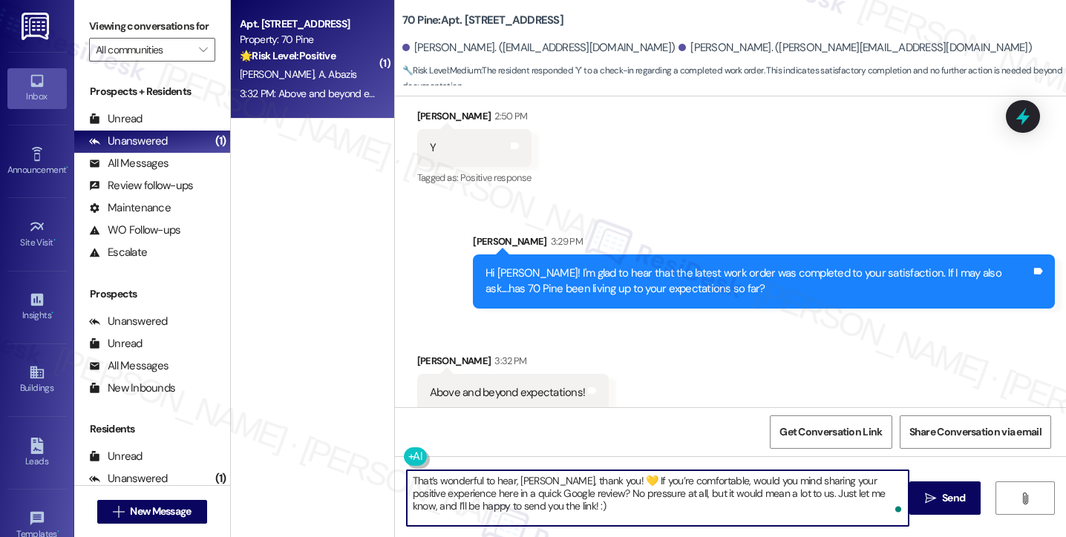
drag, startPoint x: 511, startPoint y: 477, endPoint x: 545, endPoint y: 471, distance: 34.6
click at [548, 472] on textarea "That’s wonderful to hear, [PERSON_NAME], thank you! 💛 If you’re comfortable, wo…" at bounding box center [658, 498] width 502 height 56
paste textarea "[PERSON_NAME]"
click at [599, 513] on textarea "That’s wonderful to hear, [PERSON_NAME], thank you! 💛 If you’re comfortable, wo…" at bounding box center [658, 498] width 502 height 56
type textarea "That’s wonderful to hear, [PERSON_NAME], thank you! 💛 If you’re comfortable, wo…"
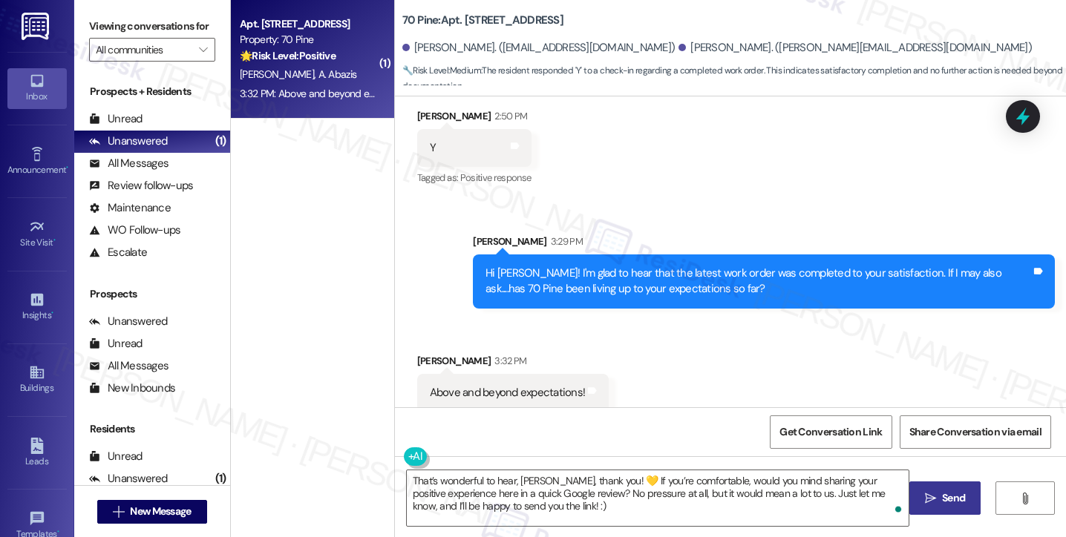
click at [925, 494] on icon "" at bounding box center [930, 499] width 11 height 12
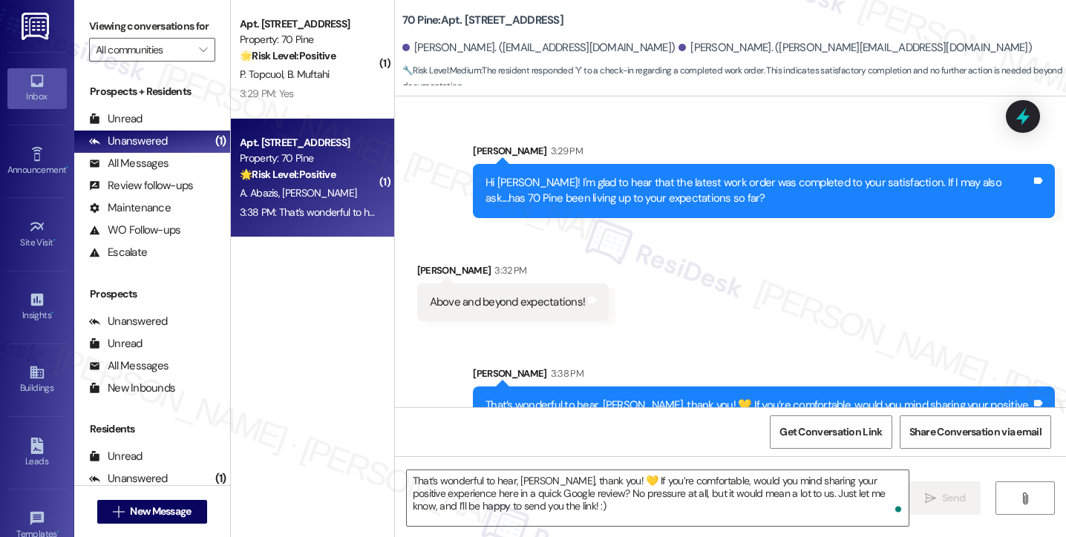
scroll to position [876, 0]
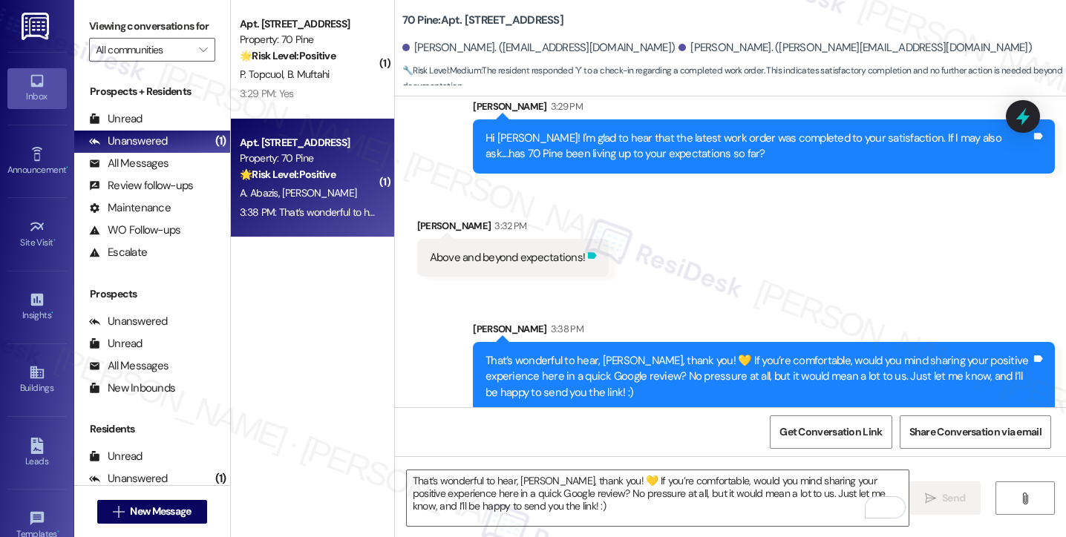
click at [586, 250] on icon at bounding box center [591, 255] width 11 height 11
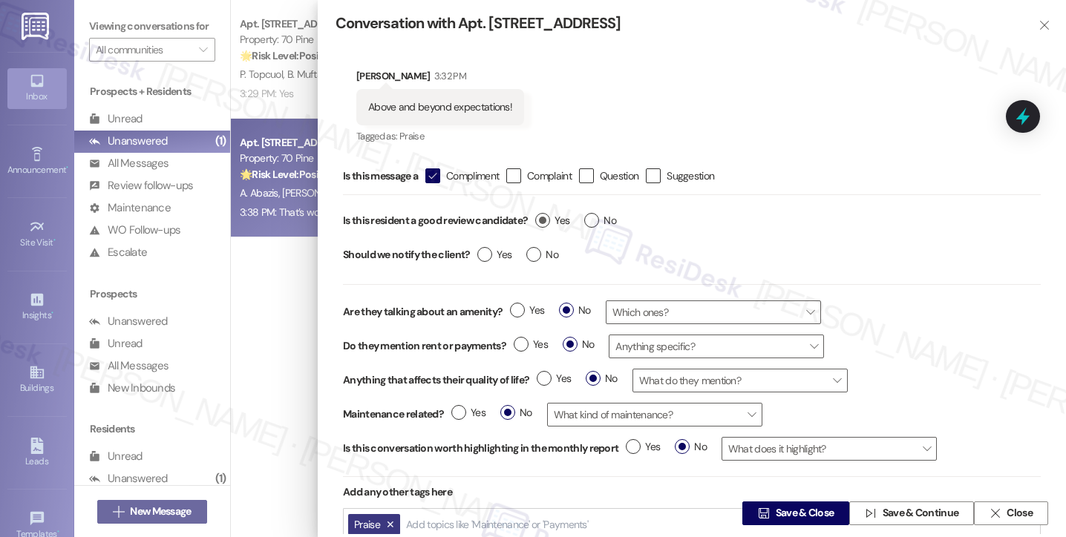
click at [548, 217] on label "Yes" at bounding box center [552, 221] width 34 height 16
click at [548, 217] on input "Yes" at bounding box center [552, 222] width 34 height 19
radio input "true"
click at [531, 249] on label "No" at bounding box center [542, 255] width 32 height 16
click at [531, 249] on input "No" at bounding box center [542, 256] width 32 height 19
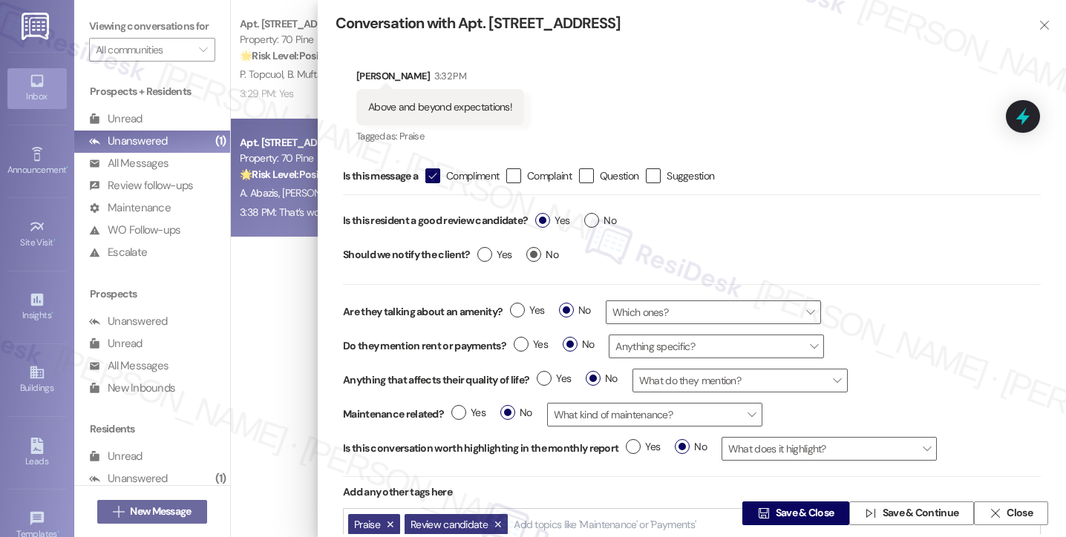
radio input "true"
click at [772, 510] on span "Save & Close" at bounding box center [804, 514] width 65 height 16
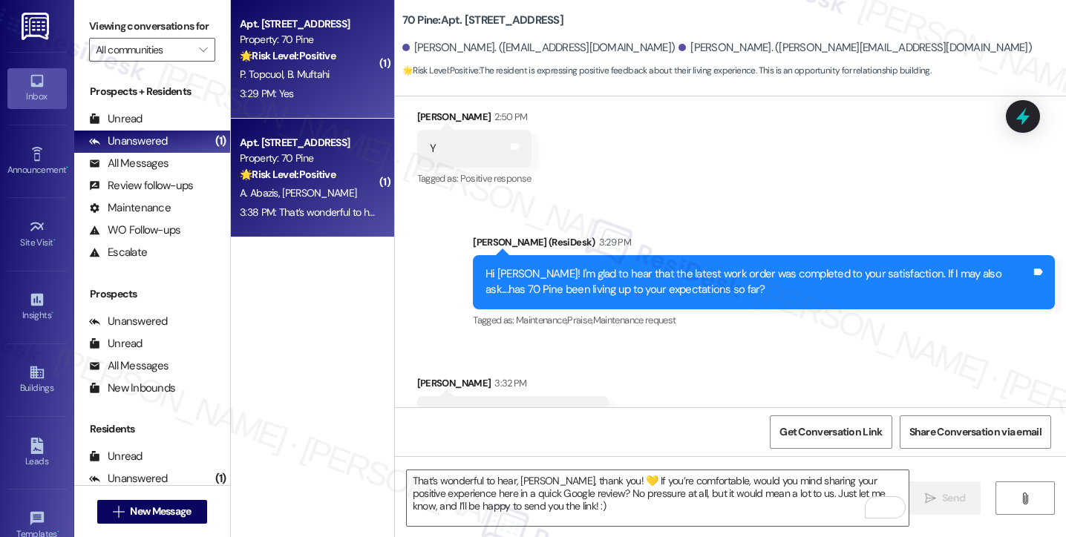
click at [285, 23] on div "Apt. [STREET_ADDRESS]" at bounding box center [308, 24] width 137 height 16
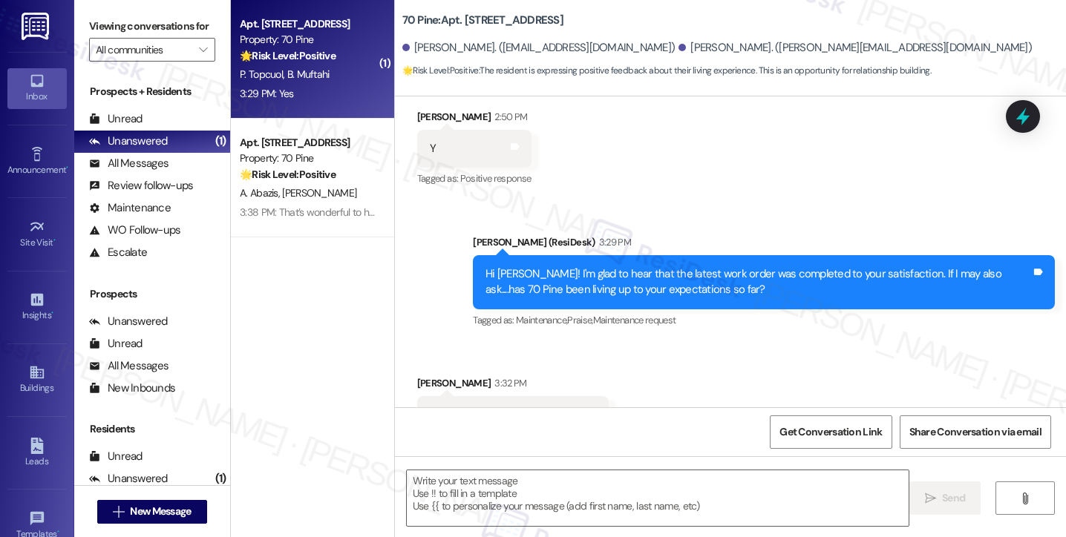
type textarea "Fetching suggested responses. Please feel free to read through the conversation…"
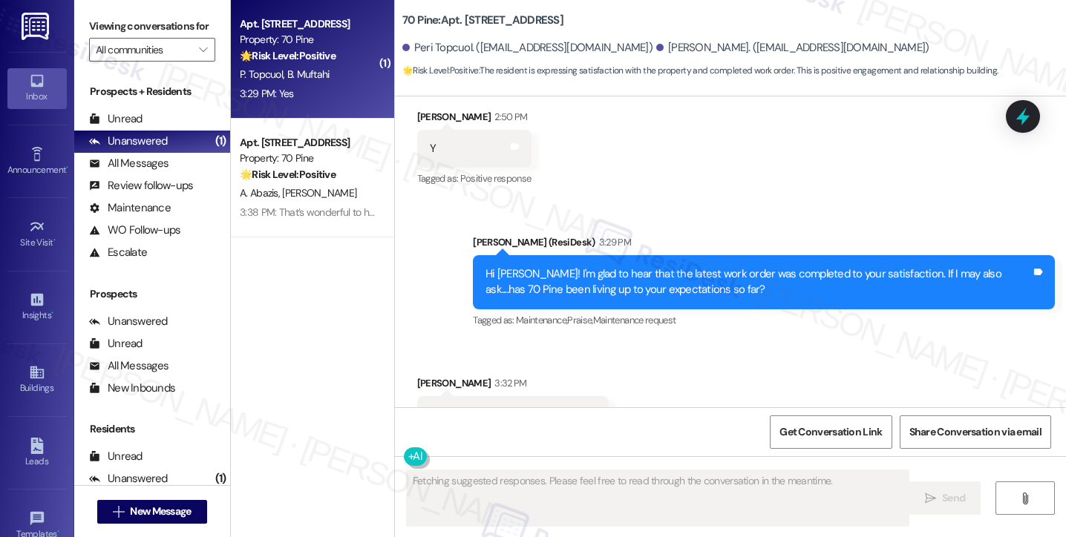
scroll to position [367, 0]
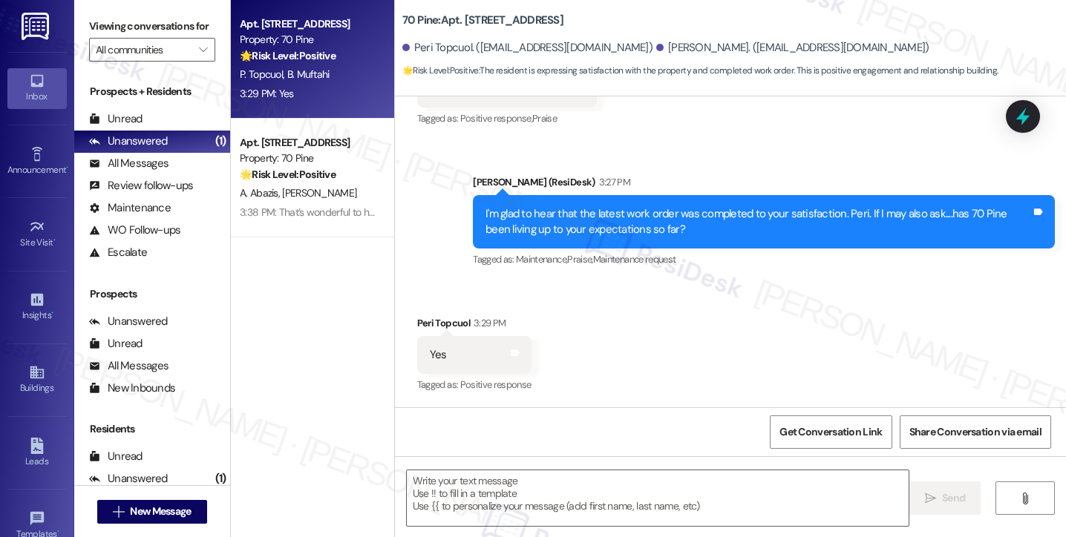
drag, startPoint x: 92, startPoint y: 24, endPoint x: 131, endPoint y: 52, distance: 48.4
click at [92, 24] on label "Viewing conversations for" at bounding box center [152, 26] width 126 height 23
click at [468, 486] on textarea at bounding box center [658, 498] width 502 height 56
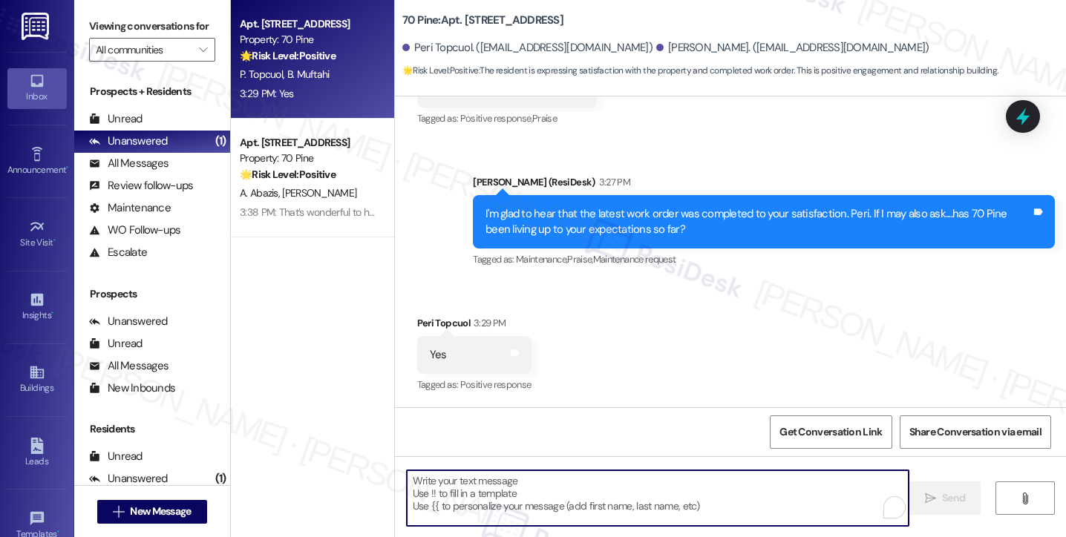
paste textarea "That’s wonderful to hear, [PERSON_NAME], thank you! 💛 If you’re comfortable, wo…"
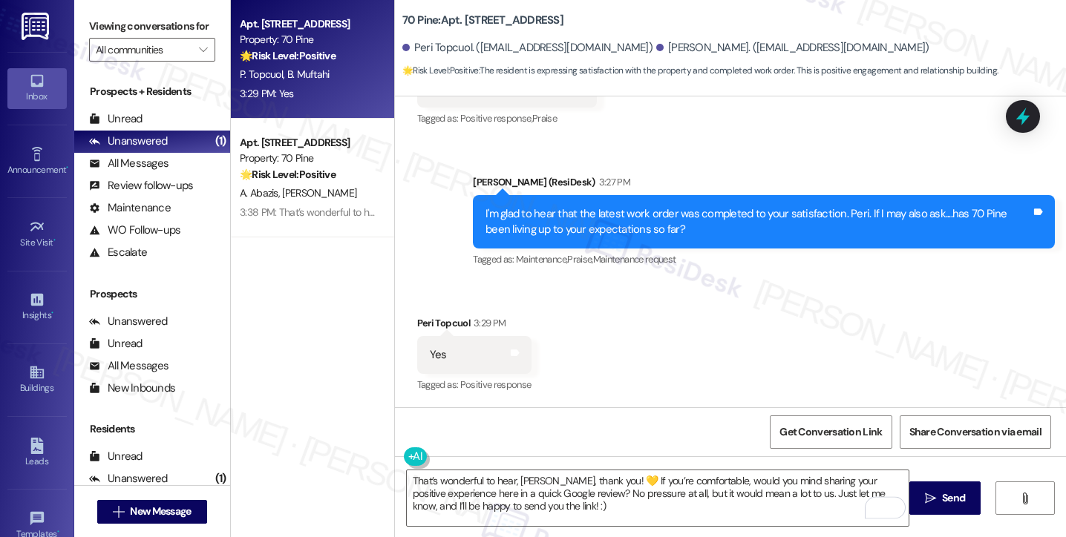
click at [417, 326] on div "Peri Topcuol 3:29 PM" at bounding box center [474, 325] width 114 height 21
copy div "Peri"
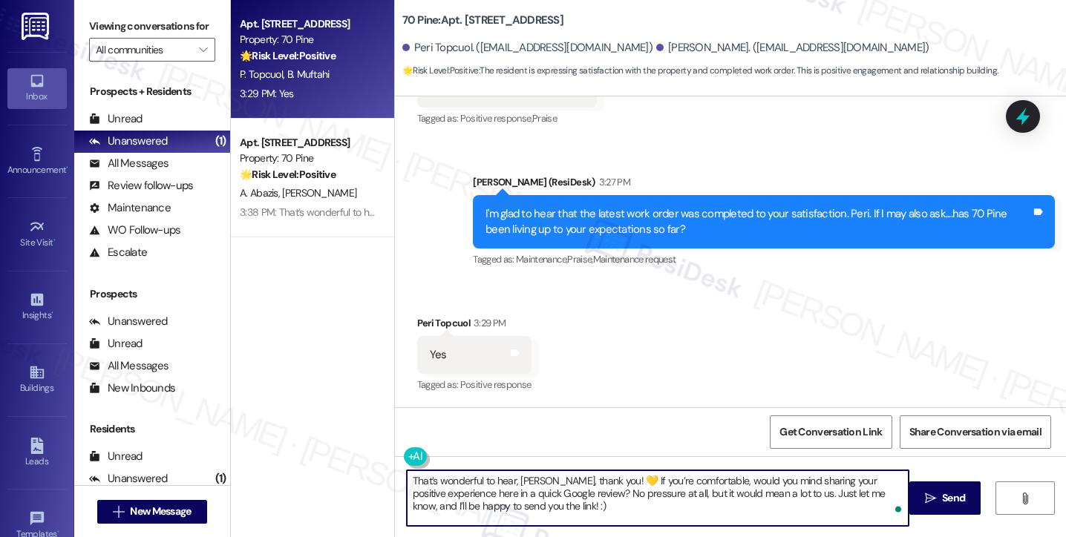
drag, startPoint x: 510, startPoint y: 479, endPoint x: 549, endPoint y: 479, distance: 38.6
click at [549, 479] on textarea "That’s wonderful to hear, [PERSON_NAME], thank you! 💛 If you’re comfortable, wo…" at bounding box center [658, 498] width 502 height 56
paste textarea "Peri"
click at [582, 480] on textarea "That’s wonderful to hear, [PERSON_NAME], thank you! 💛 If you’re comfortable, wo…" at bounding box center [658, 498] width 502 height 56
click at [588, 478] on textarea "That’s wonderful to hear, [PERSON_NAME], thank you! 💛 If you’re comfortable, wo…" at bounding box center [658, 498] width 502 height 56
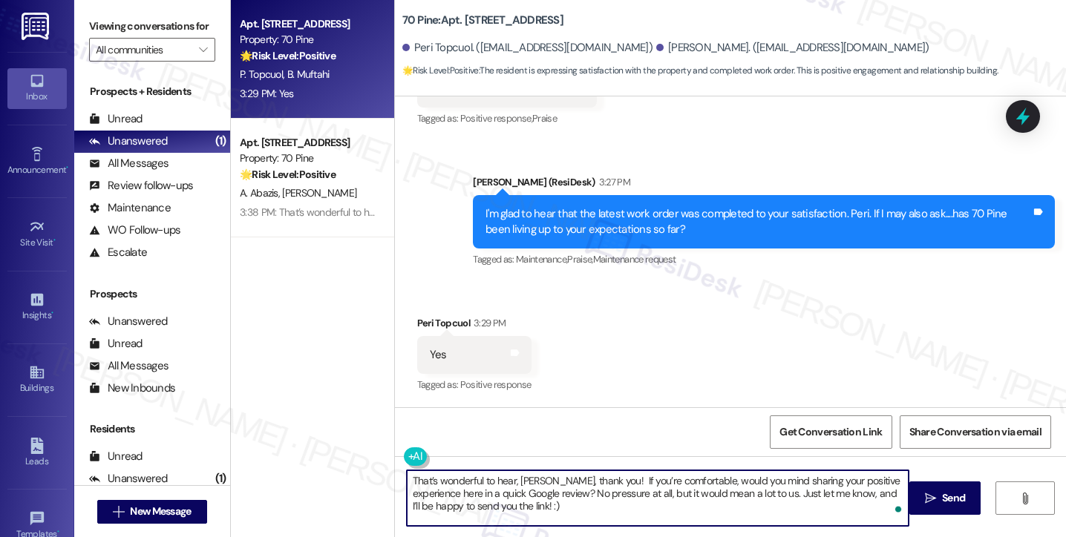
type textarea "That’s wonderful to hear, [PERSON_NAME], thank you! If you’re comfortable, woul…"
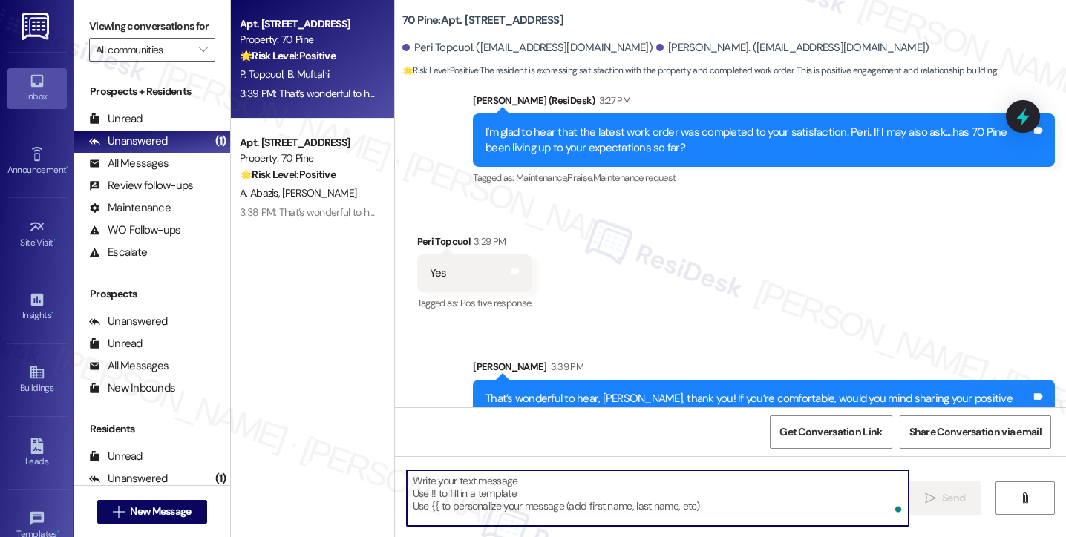
scroll to position [502, 0]
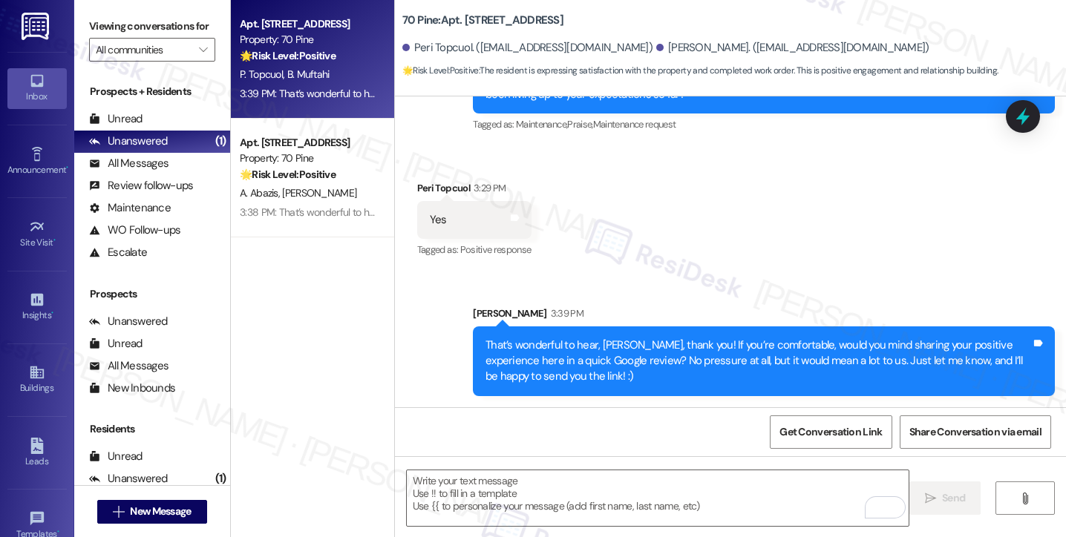
click at [641, 371] on div "That’s wonderful to hear, [PERSON_NAME], thank you! If you’re comfortable, woul…" at bounding box center [757, 361] width 545 height 47
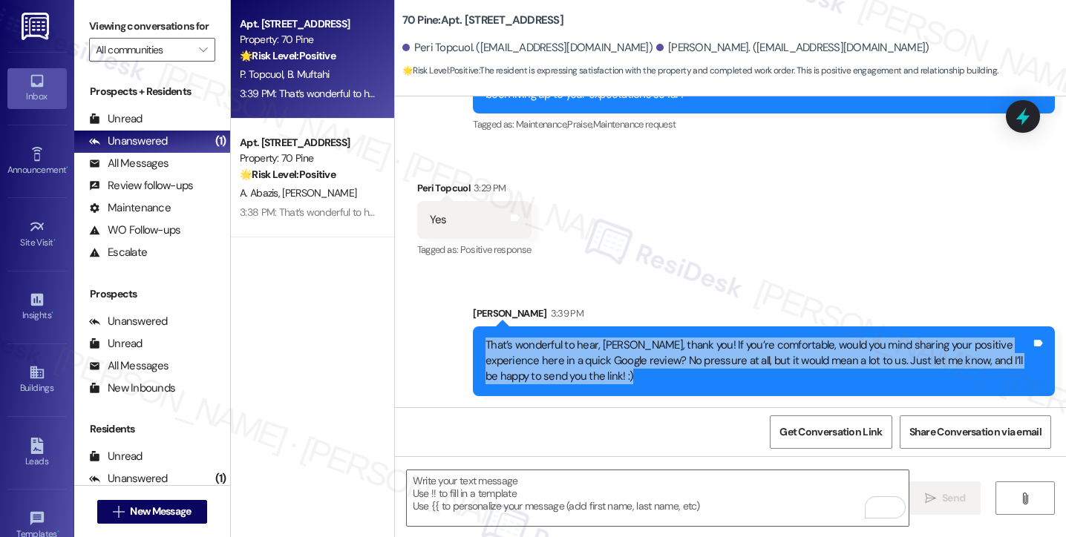
drag, startPoint x: 641, startPoint y: 371, endPoint x: 602, endPoint y: 345, distance: 46.5
click at [641, 371] on div "That’s wonderful to hear, [PERSON_NAME], thank you! If you’re comfortable, woul…" at bounding box center [757, 361] width 545 height 47
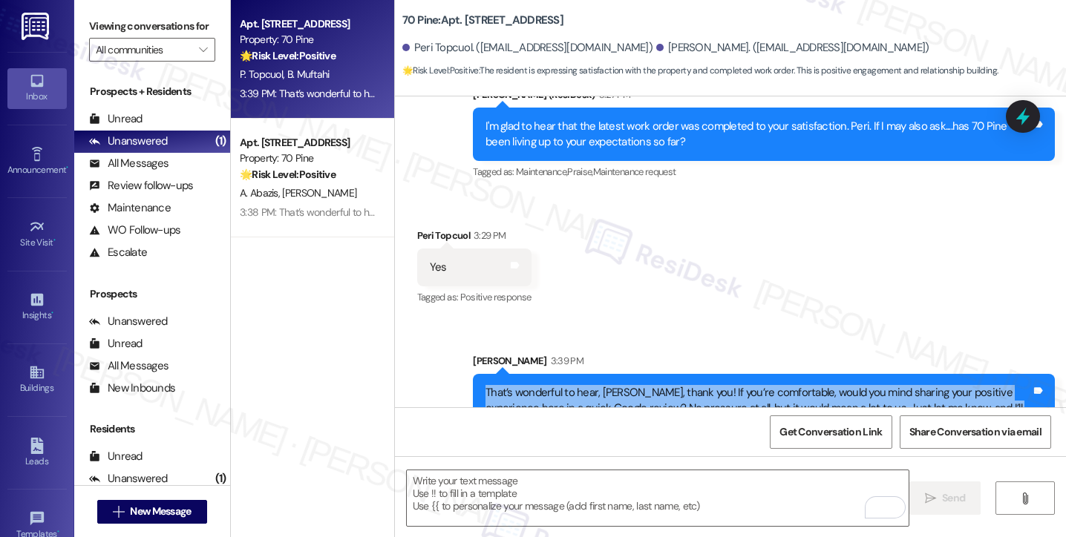
scroll to position [427, 0]
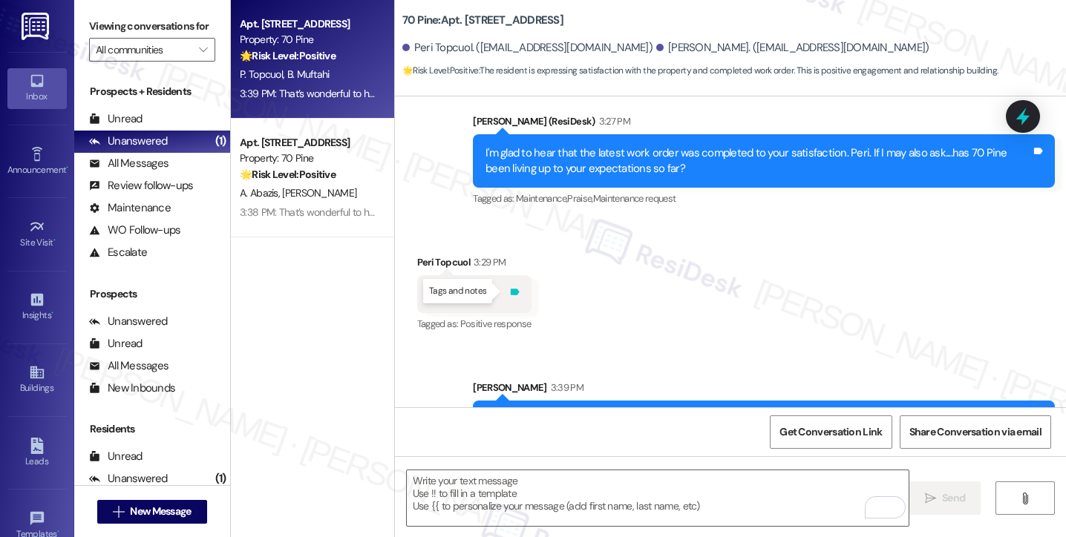
click at [510, 293] on icon at bounding box center [514, 291] width 11 height 11
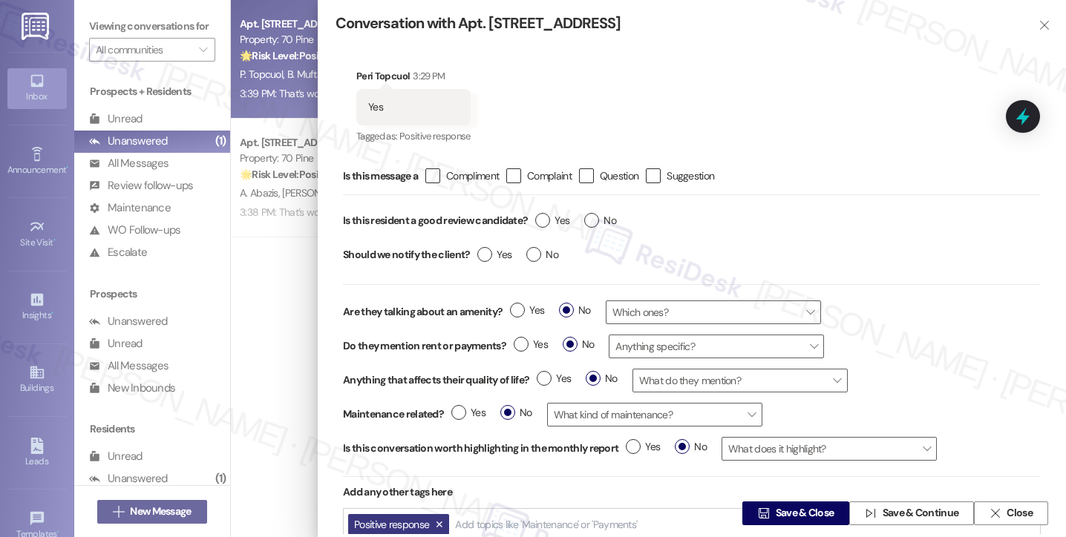
click at [431, 165] on div "Is this message a  Compliment  Complaint  Question  Suggestion" at bounding box center [691, 176] width 697 height 37
click at [549, 217] on label "Yes" at bounding box center [552, 221] width 34 height 16
click at [549, 217] on input "Yes" at bounding box center [552, 222] width 34 height 19
radio input "true"
click at [450, 181] on span "Compliment" at bounding box center [472, 175] width 53 height 15
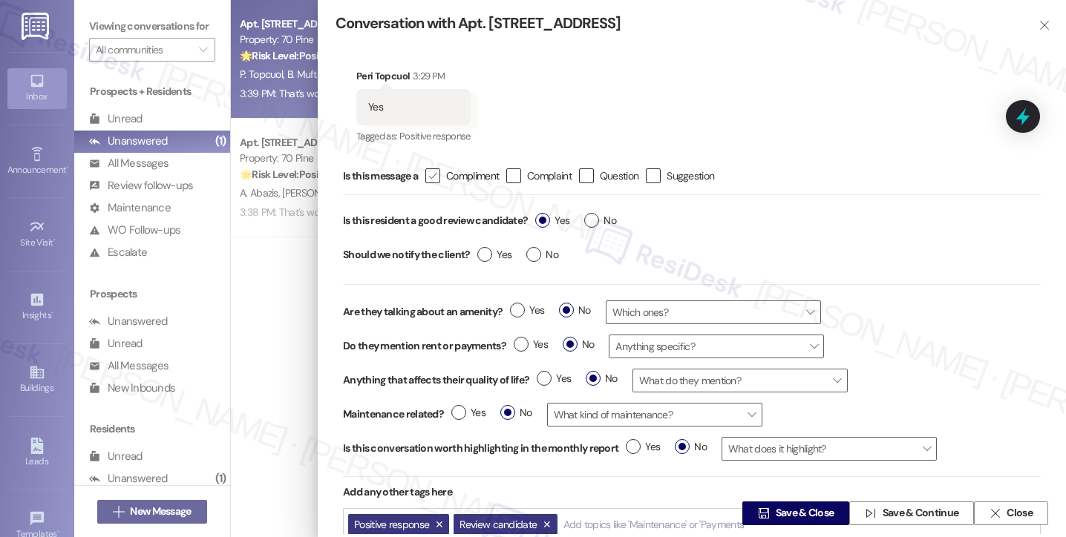
click at [427, 181] on input " Compliment" at bounding box center [423, 176] width 10 height 10
checkbox input "true"
click at [534, 249] on label "No" at bounding box center [542, 255] width 32 height 16
click at [534, 249] on input "No" at bounding box center [542, 256] width 32 height 19
radio input "true"
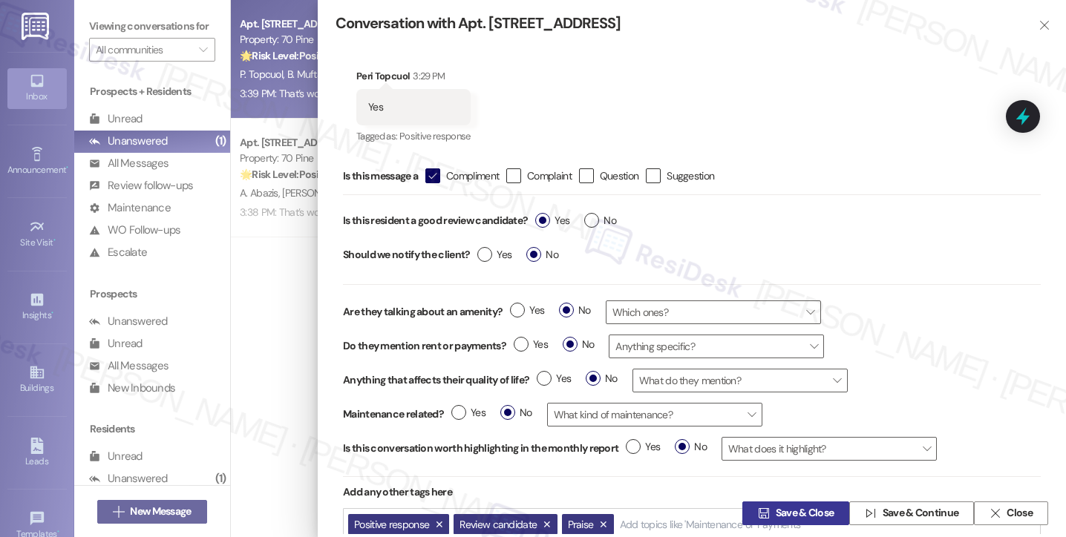
click at [784, 506] on span "Save & Close" at bounding box center [804, 514] width 59 height 16
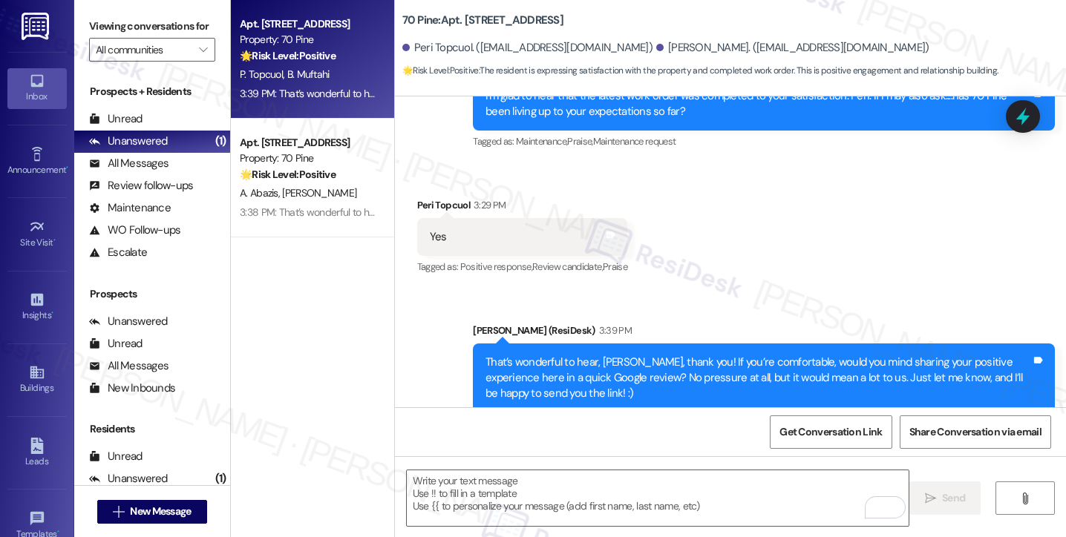
scroll to position [524, 0]
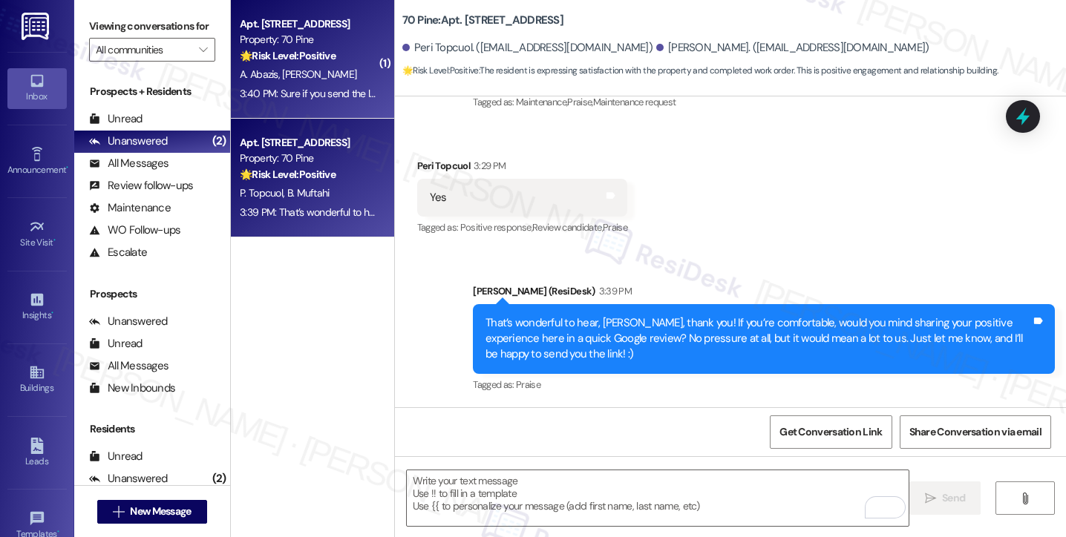
click at [329, 85] on div "3:40 PM: Sure if you send the link I'll write a review 3:40 PM: Sure if you sen…" at bounding box center [308, 94] width 140 height 19
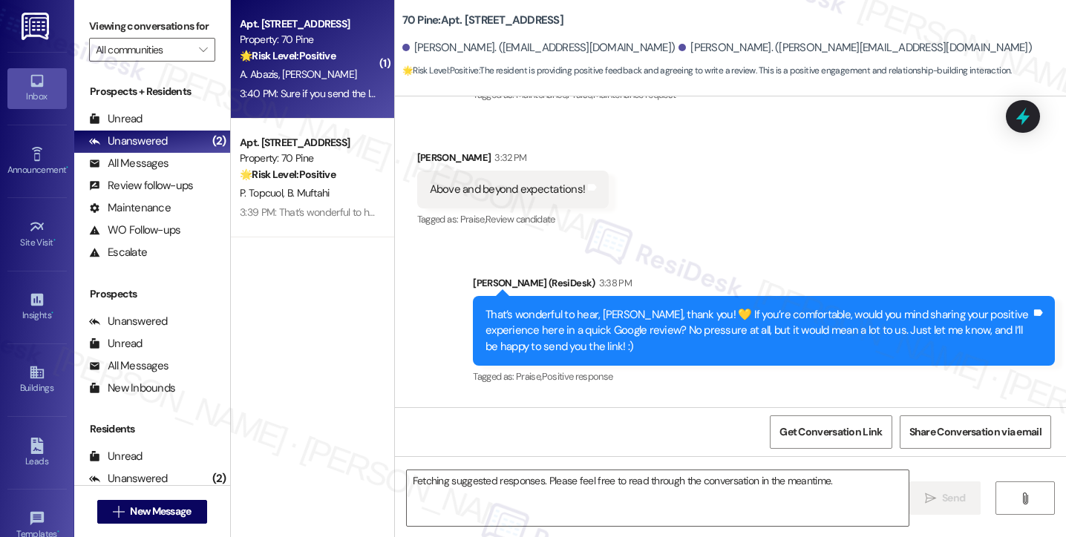
scroll to position [1066, 0]
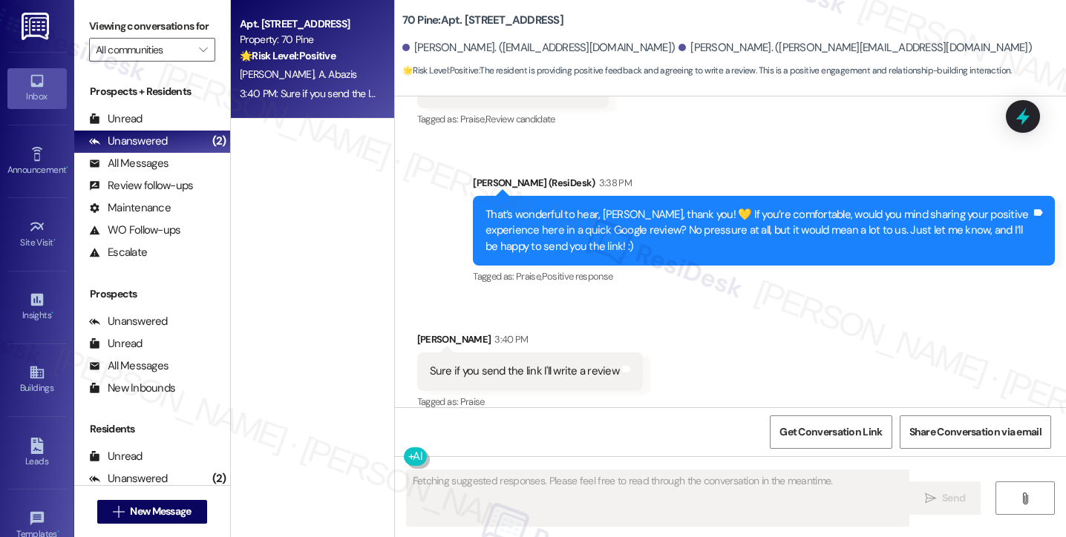
click at [502, 364] on div "Sure if you send the link I'll write a review" at bounding box center [524, 372] width 189 height 16
click at [620, 216] on div "That’s wonderful to hear, [PERSON_NAME], thank you! 💛 If you’re comfortable, wo…" at bounding box center [757, 230] width 545 height 47
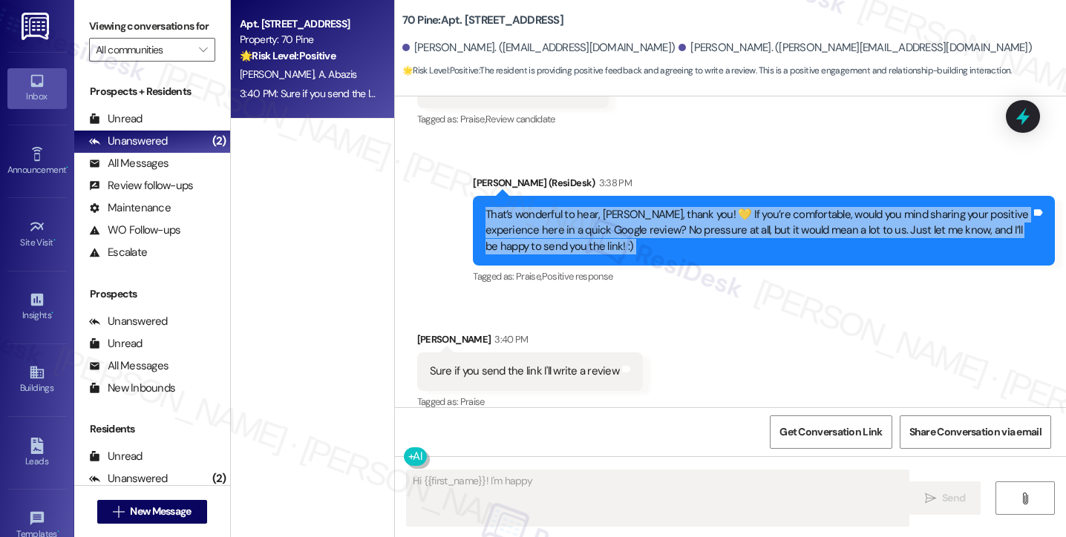
click at [620, 216] on div "That’s wonderful to hear, [PERSON_NAME], thank you! 💛 If you’re comfortable, wo…" at bounding box center [757, 230] width 545 height 47
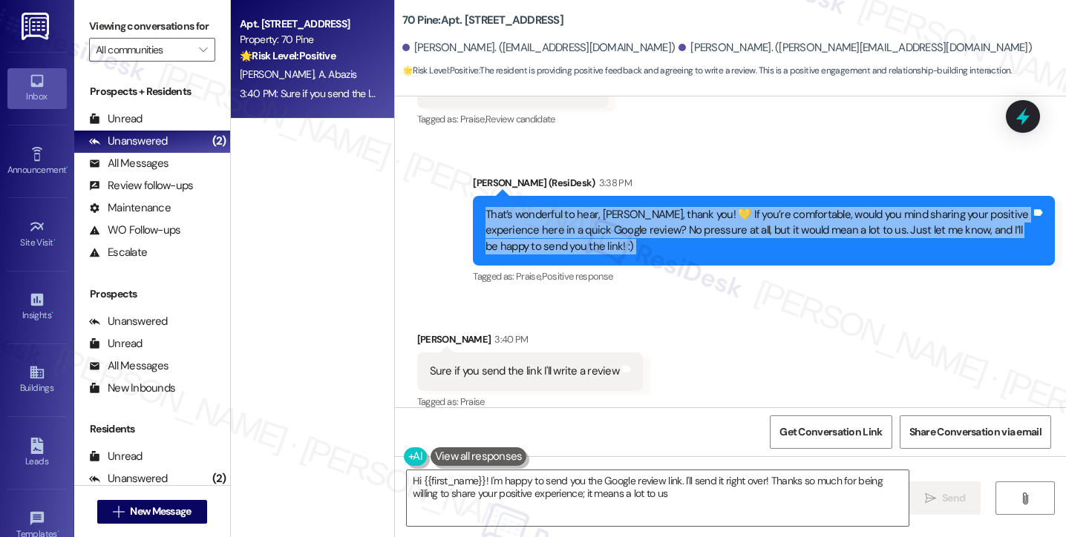
type textarea "Hi {{first_name}}! I'm happy to send you the Google review link. I'll send it r…"
click at [669, 207] on div "That’s wonderful to hear, [PERSON_NAME], thank you! 💛 If you’re comfortable, wo…" at bounding box center [757, 230] width 545 height 47
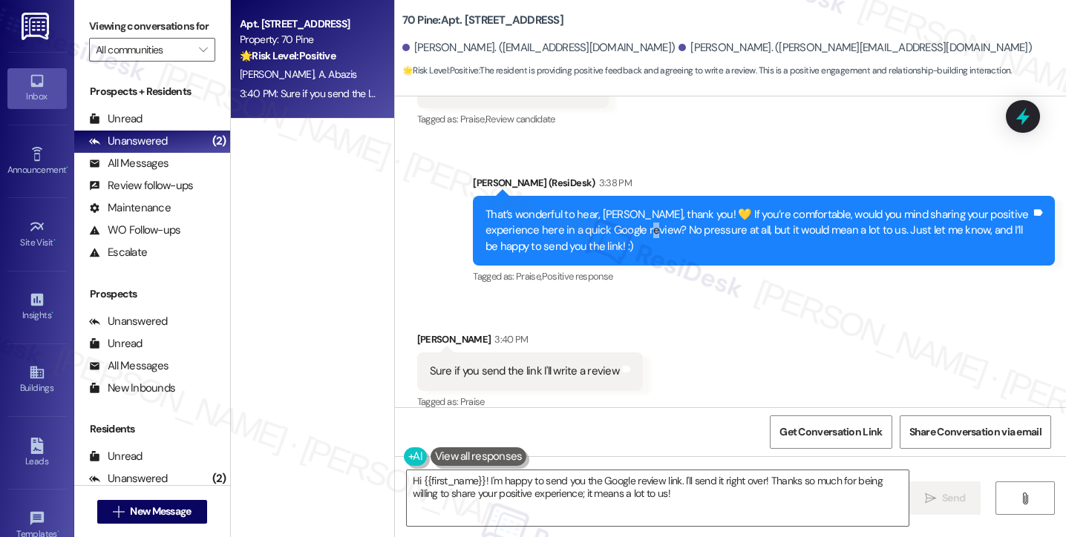
click at [669, 207] on div "That’s wonderful to hear, [PERSON_NAME], thank you! 💛 If you’re comfortable, wo…" at bounding box center [757, 230] width 545 height 47
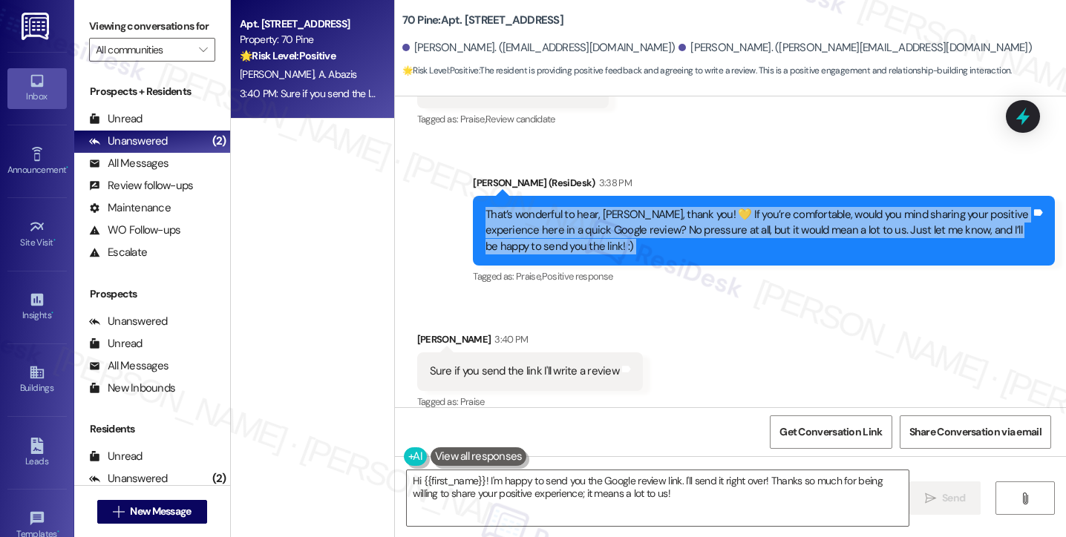
click at [669, 207] on div "That’s wonderful to hear, [PERSON_NAME], thank you! 💛 If you’re comfortable, wo…" at bounding box center [757, 230] width 545 height 47
click at [571, 501] on textarea "Hi {{first_name}}! I'm happy to send you the Google review link. I'll send it r…" at bounding box center [658, 498] width 502 height 56
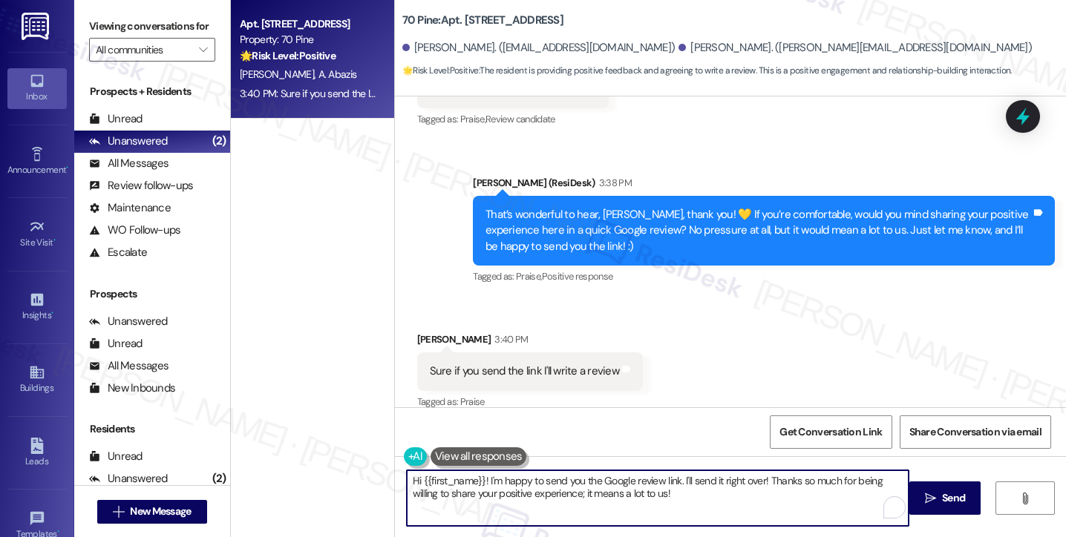
click at [571, 501] on textarea "Hi {{first_name}}! I'm happy to send you the Google review link. I'll send it r…" at bounding box center [658, 498] width 502 height 56
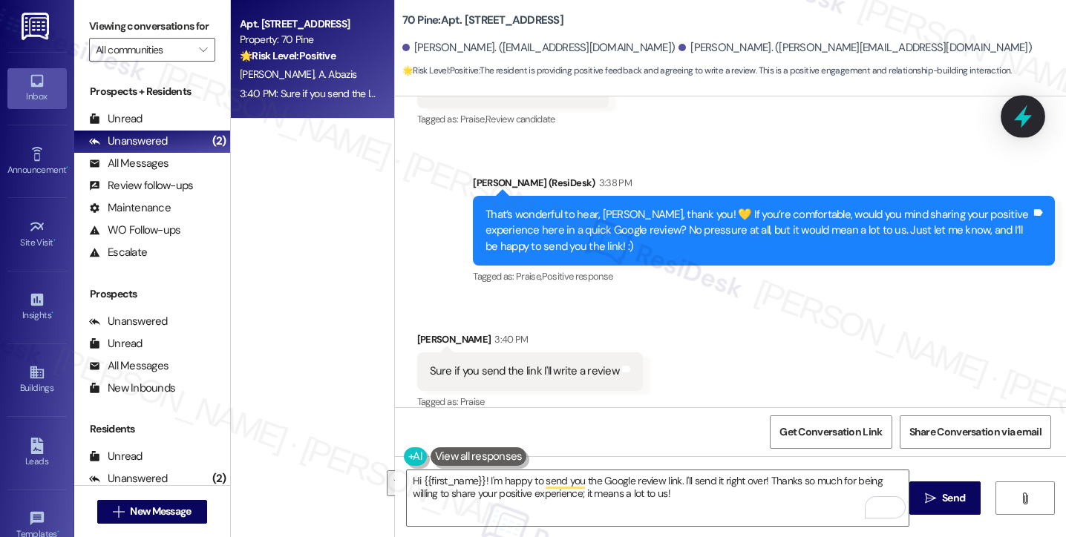
click at [1024, 130] on div at bounding box center [1022, 116] width 45 height 42
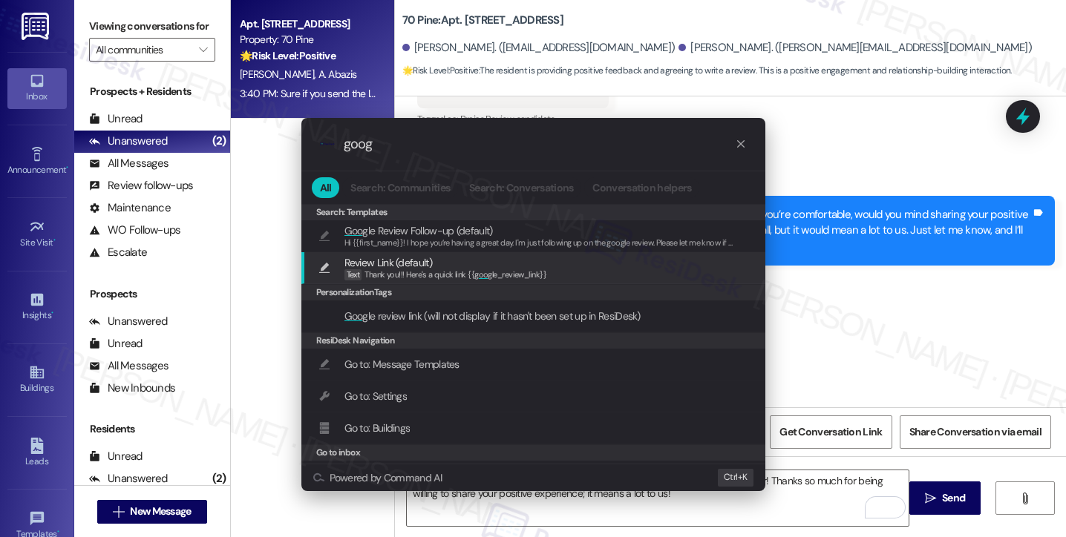
type input "goog"
click at [444, 266] on span "Review Link (default)" at bounding box center [445, 263] width 203 height 16
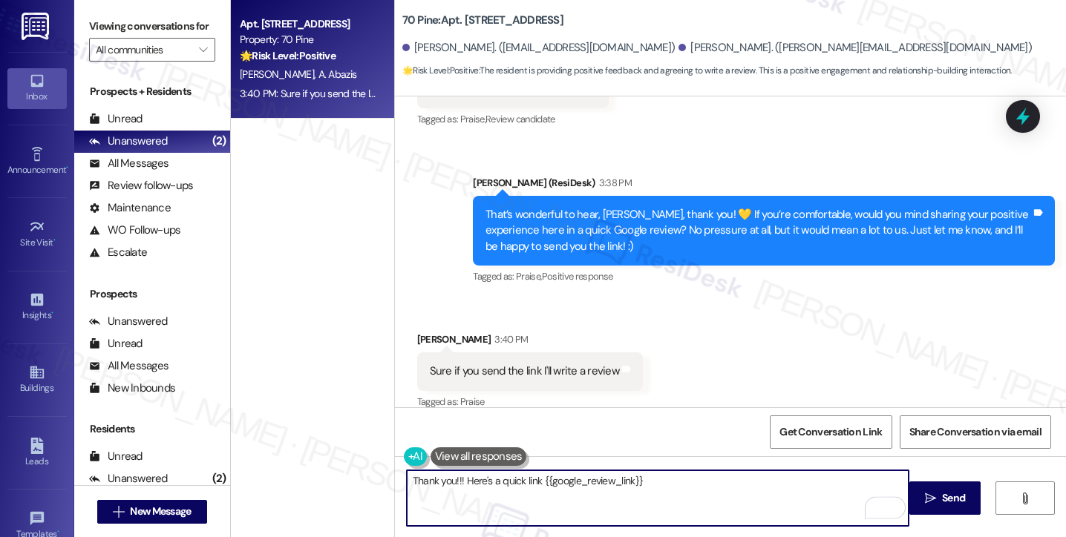
drag, startPoint x: 453, startPoint y: 480, endPoint x: 466, endPoint y: 477, distance: 13.0
click at [453, 480] on textarea "Thank you!!! Here's a quick link {{google_review_link}}" at bounding box center [658, 498] width 502 height 56
type textarea "Thank you!! Here's a quick link {{google_review_link}}"
click at [666, 477] on textarea "Thank you!! Here's a quick link {{google_review_link}}" at bounding box center [658, 498] width 502 height 56
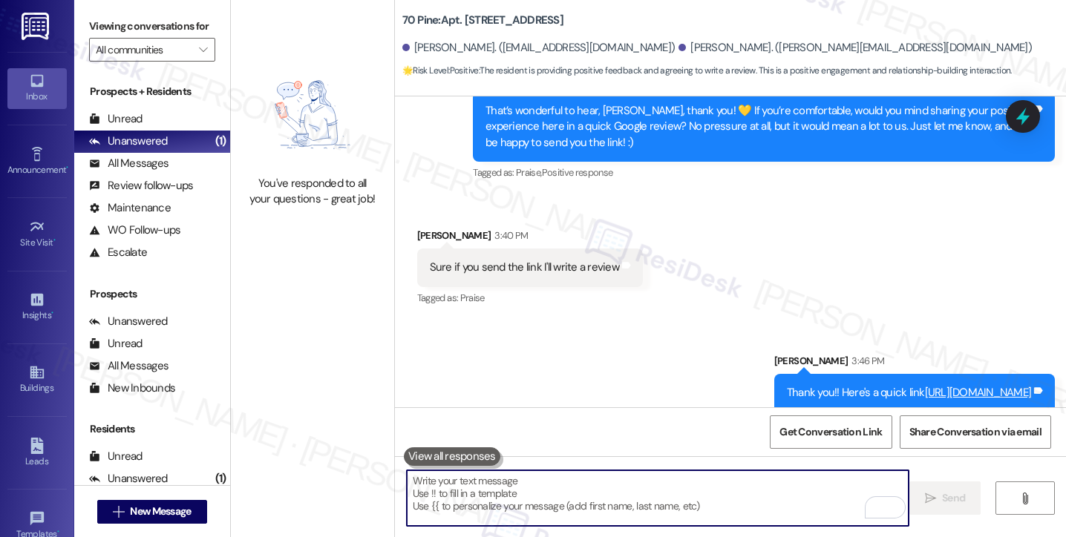
scroll to position [1273, 0]
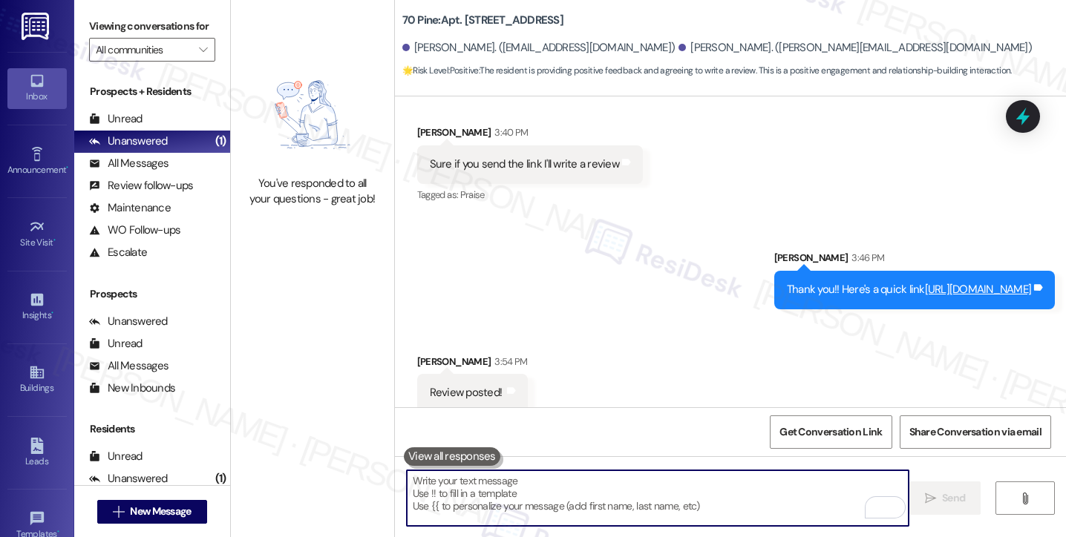
click at [925, 282] on link "[URL][DOMAIN_NAME]" at bounding box center [978, 289] width 107 height 15
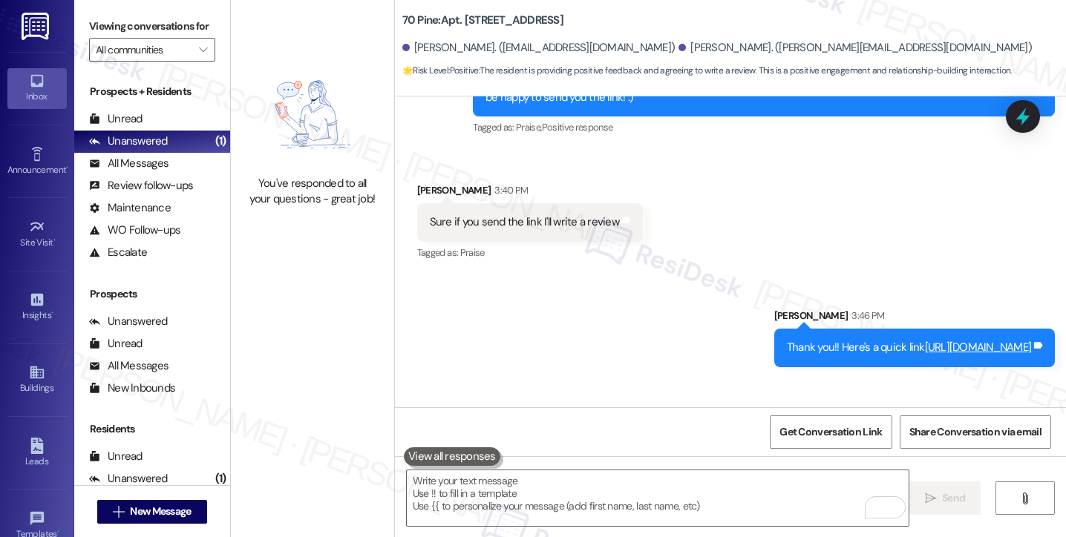
scroll to position [1273, 0]
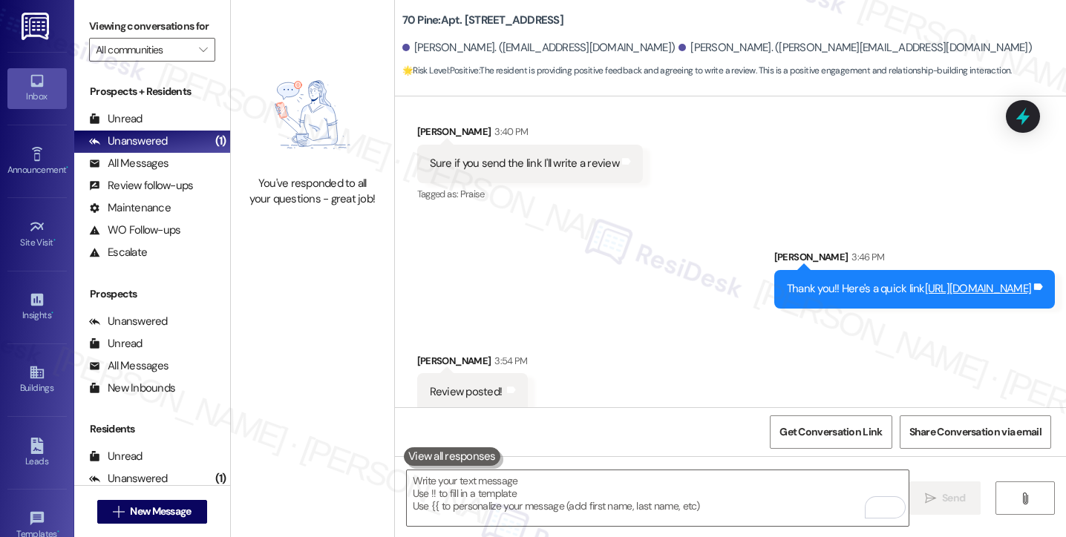
click at [476, 156] on div "Sure if you send the link I'll write a review" at bounding box center [524, 164] width 189 height 16
click at [925, 281] on link "[URL][DOMAIN_NAME]" at bounding box center [978, 288] width 107 height 15
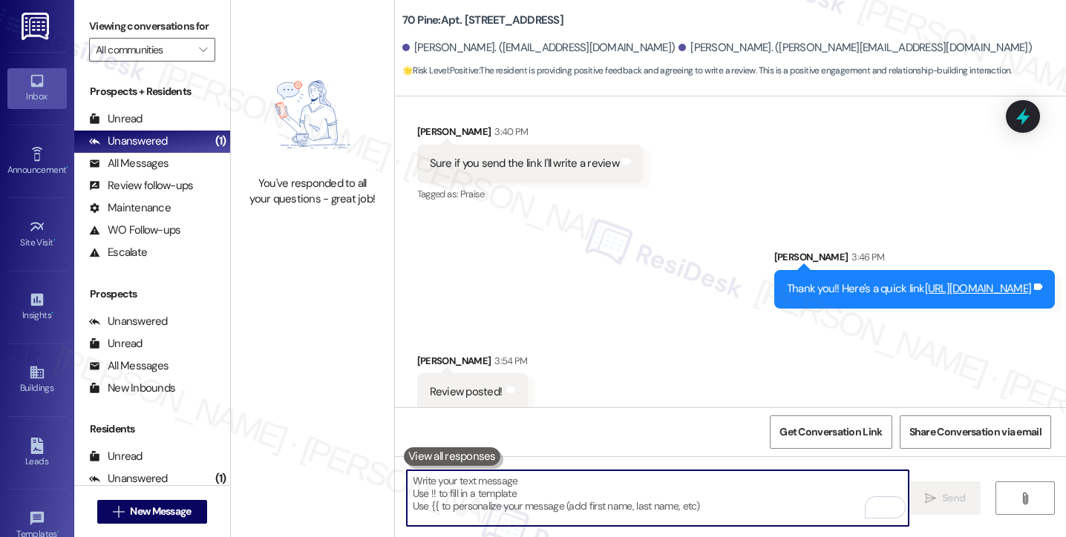
click at [522, 479] on textarea "To enrich screen reader interactions, please activate Accessibility in Grammarl…" at bounding box center [658, 498] width 502 height 56
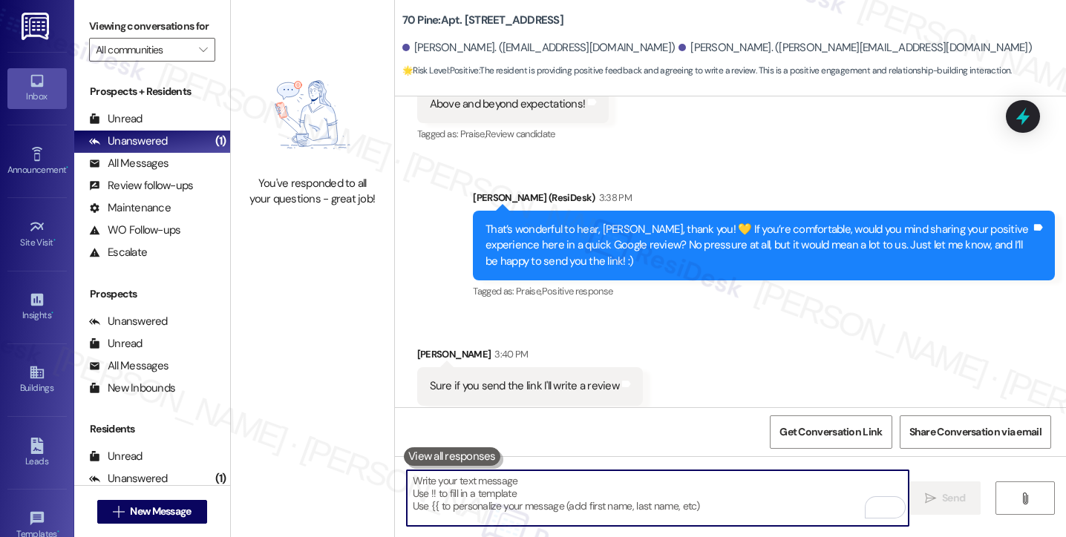
scroll to position [902, 0]
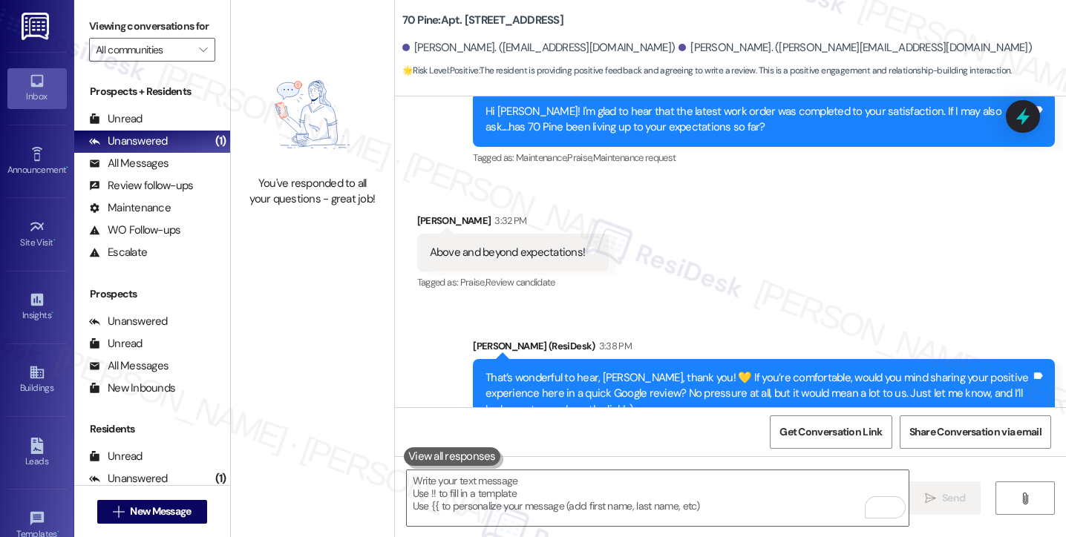
click at [472, 245] on div "Above and beyond expectations!" at bounding box center [508, 253] width 156 height 16
click at [626, 370] on div "That’s wonderful to hear, [PERSON_NAME], thank you! 💛 If you’re comfortable, wo…" at bounding box center [757, 393] width 545 height 47
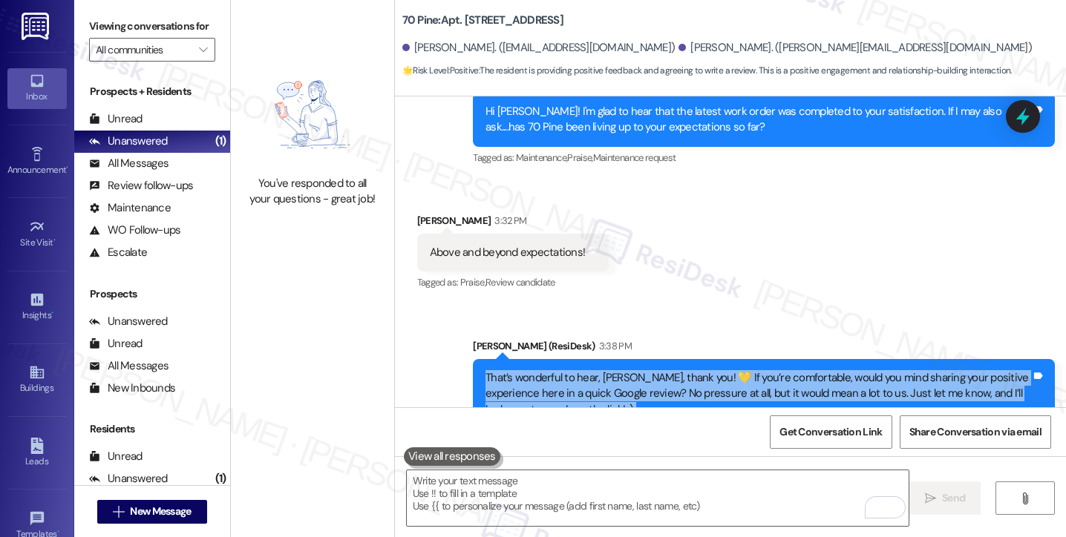
click at [626, 370] on div "That’s wonderful to hear, [PERSON_NAME], thank you! 💛 If you’re comfortable, wo…" at bounding box center [757, 393] width 545 height 47
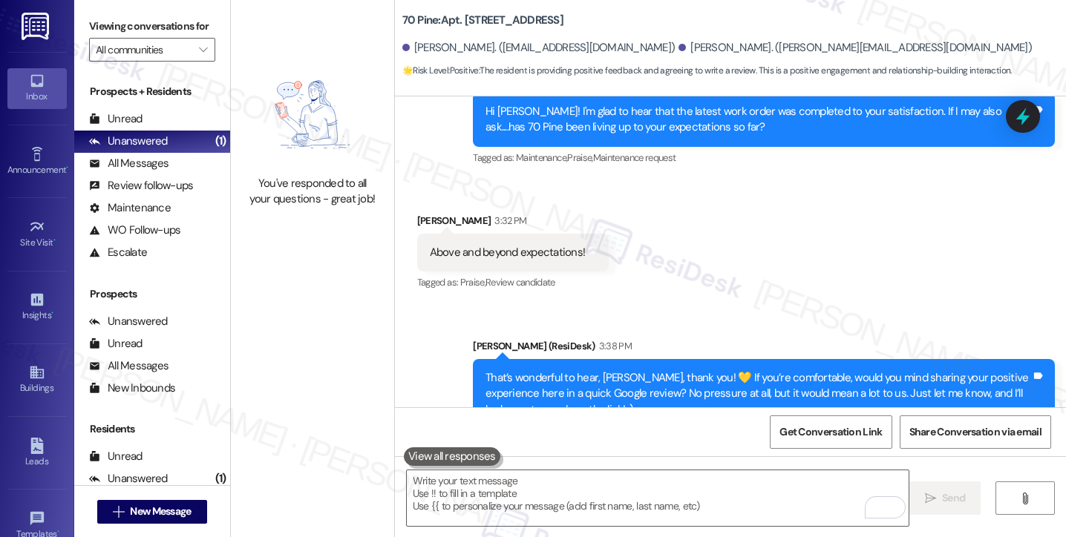
click at [765, 282] on div "Received via SMS [PERSON_NAME] 3:32 PM Above and beyond expectations! Tags and …" at bounding box center [730, 242] width 671 height 125
click at [472, 499] on textarea "To enrich screen reader interactions, please activate Accessibility in Grammarl…" at bounding box center [658, 498] width 502 height 56
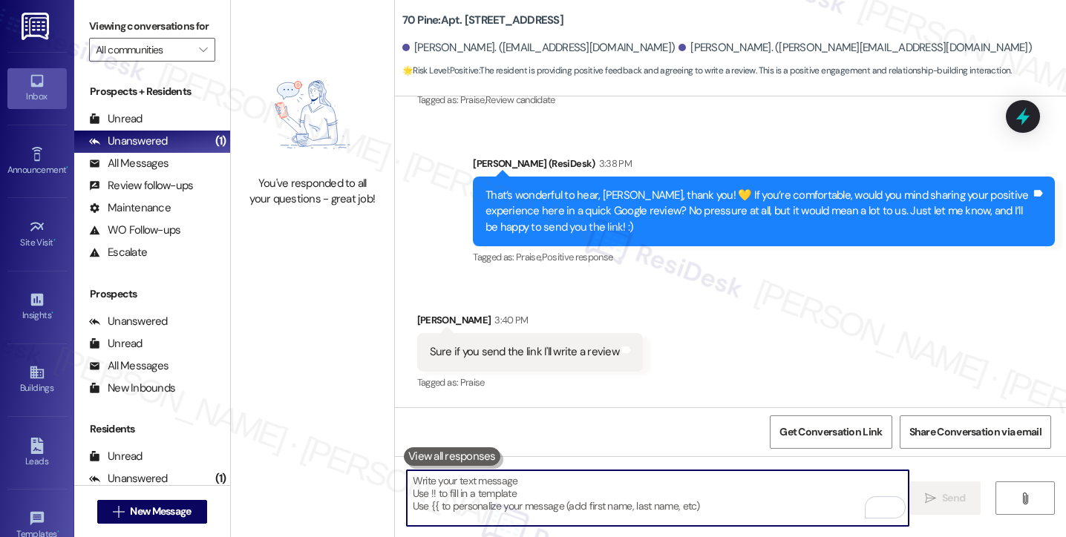
scroll to position [1273, 0]
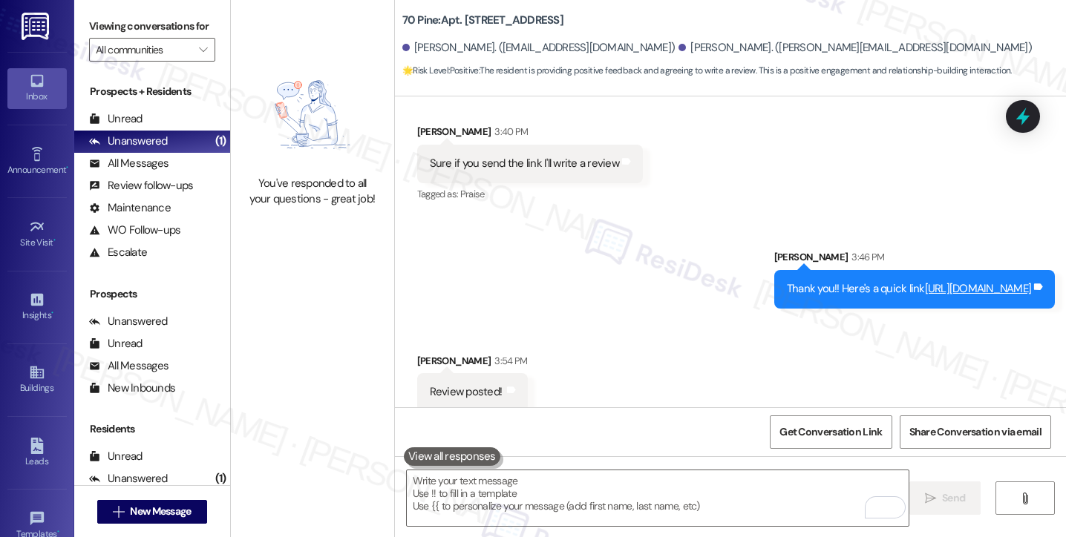
click at [446, 156] on div "Sure if you send the link I'll write a review" at bounding box center [524, 164] width 189 height 16
click at [479, 490] on textarea "To enrich screen reader interactions, please activate Accessibility in Grammarl…" at bounding box center [658, 498] width 502 height 56
click at [96, 35] on label "Viewing conversations for" at bounding box center [152, 26] width 126 height 23
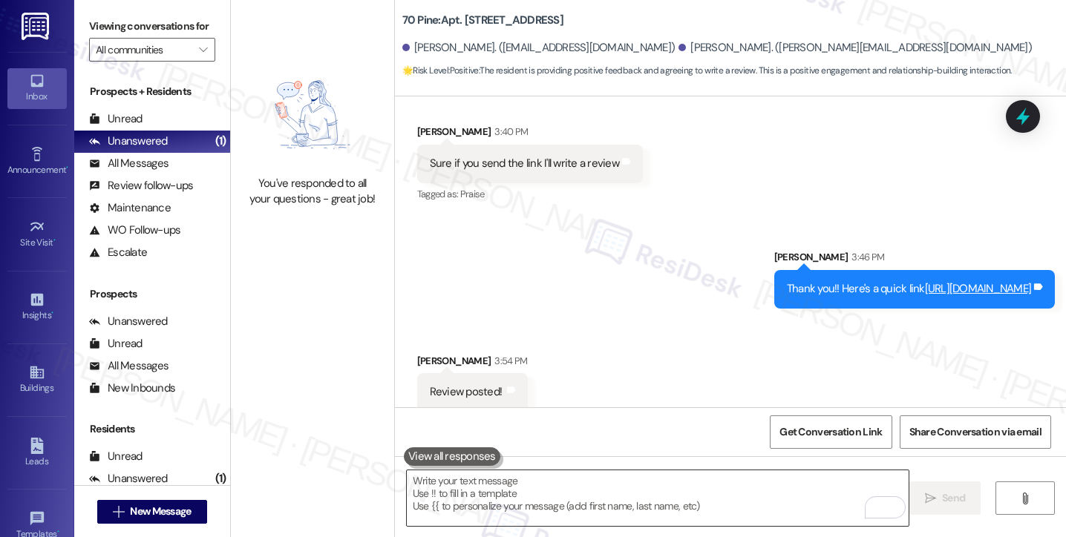
click at [472, 492] on textarea "To enrich screen reader interactions, please activate Accessibility in Grammarl…" at bounding box center [658, 498] width 502 height 56
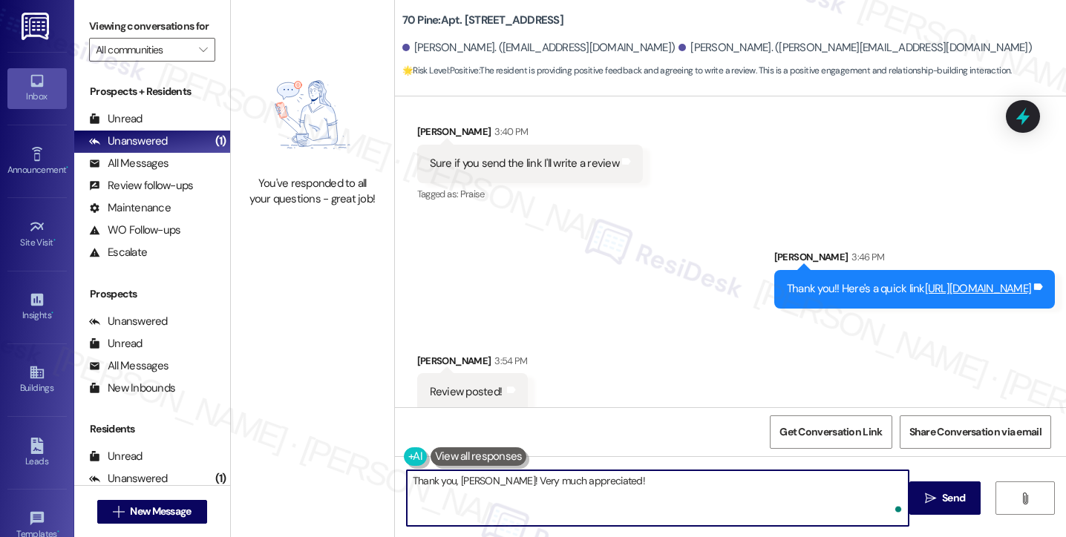
paste textarea "Could you let me know what name you used when posting your Google review? That …"
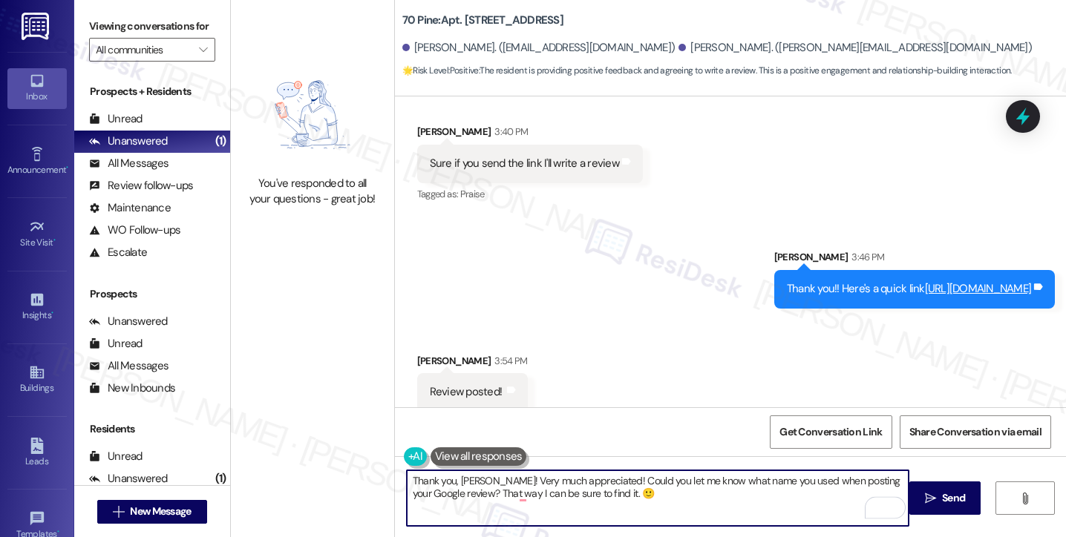
click at [612, 474] on textarea "Thank you, [PERSON_NAME]! Very much appreciated! Could you let me know what nam…" at bounding box center [658, 498] width 502 height 56
click at [636, 499] on textarea "Thank you, [PERSON_NAME]! Very much appreciated! Can you let me know what name …" at bounding box center [658, 498] width 502 height 56
click at [573, 492] on textarea "Thank you, [PERSON_NAME]! Very much appreciated! Can you let me know what name …" at bounding box center [658, 498] width 502 height 56
click at [775, 507] on textarea "Thank you, [PERSON_NAME]! Very much appreciated! Can you let me know what name …" at bounding box center [658, 498] width 502 height 56
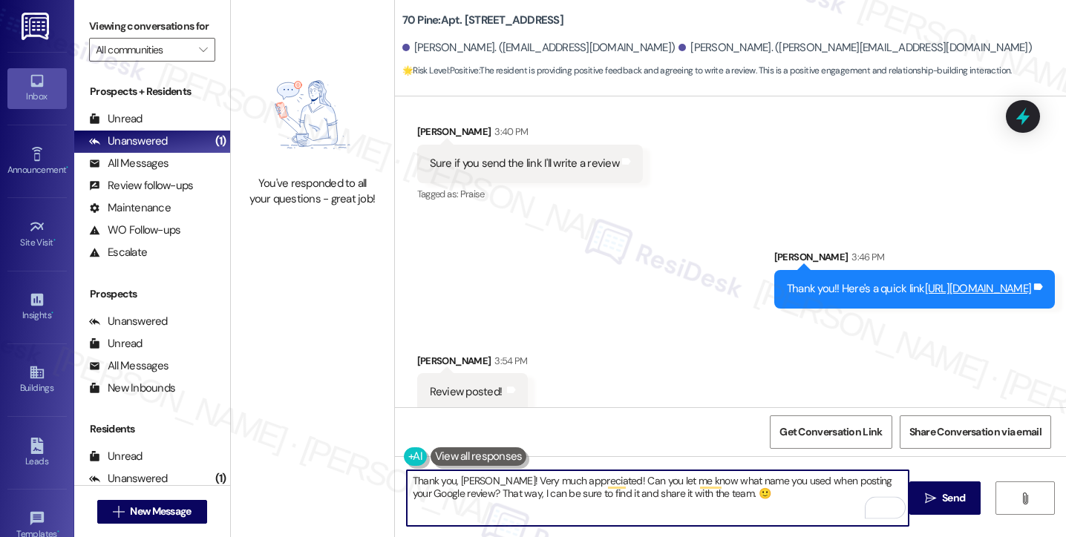
click at [718, 493] on textarea "Thank you, [PERSON_NAME]! Very much appreciated! Can you let me know what name …" at bounding box center [658, 498] width 502 height 56
drag, startPoint x: 506, startPoint y: 492, endPoint x: 739, endPoint y: 498, distance: 233.1
click at [739, 498] on textarea "Thank you, [PERSON_NAME]! Very much appreciated! Can you let me know what name …" at bounding box center [658, 498] width 502 height 56
drag, startPoint x: 778, startPoint y: 496, endPoint x: 409, endPoint y: 481, distance: 369.1
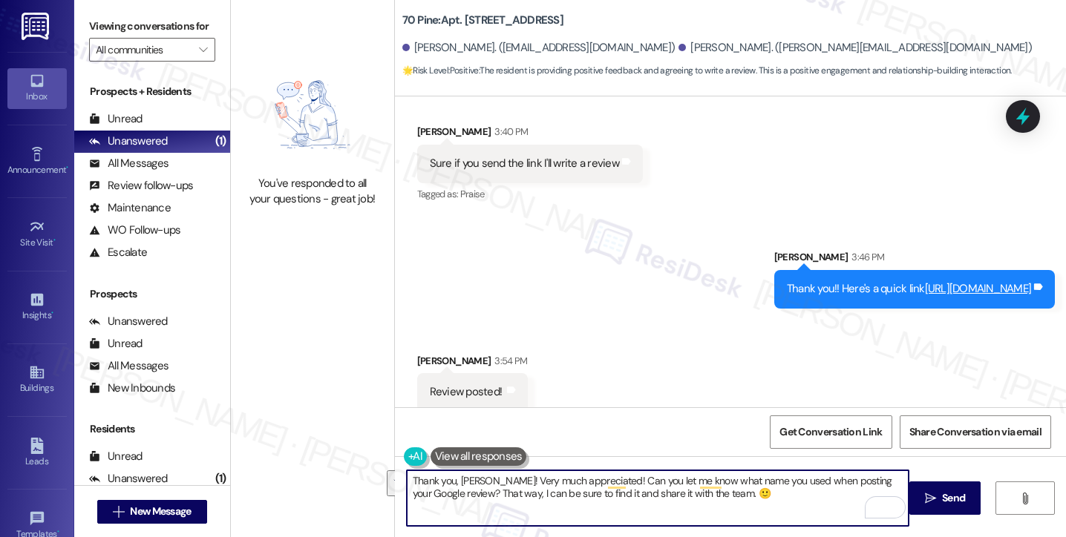
click at [409, 481] on textarea "Thank you, [PERSON_NAME]! Very much appreciated! Can you let me know what name …" at bounding box center [658, 498] width 502 height 56
click at [554, 479] on textarea "Thank you, [PERSON_NAME]! Very much appreciated! Can you let me know what name …" at bounding box center [658, 498] width 502 height 56
click at [520, 479] on textarea "Thank you, [PERSON_NAME]! Very much appreciated! Can you let me know what name …" at bounding box center [658, 498] width 502 height 56
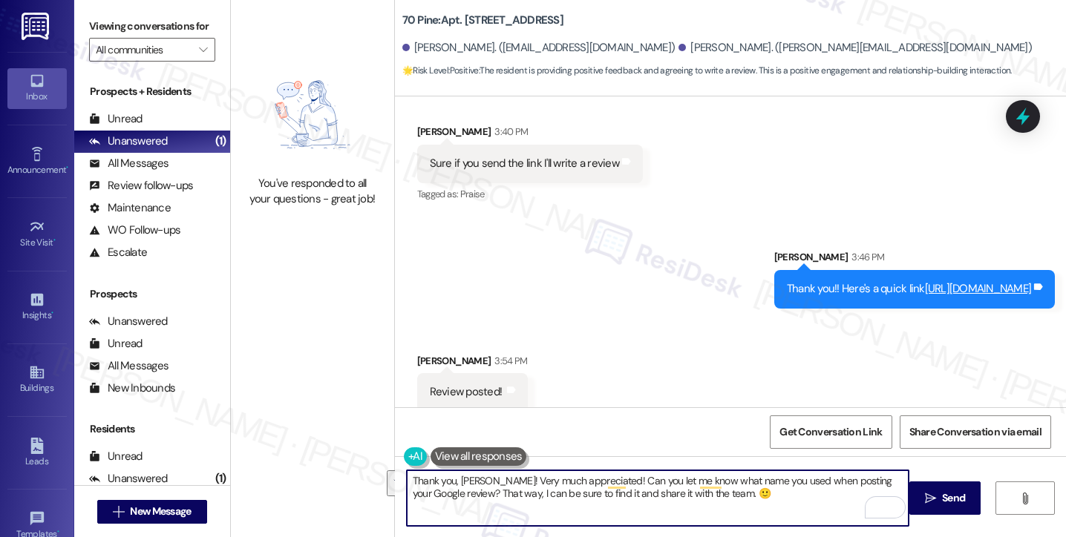
click at [759, 503] on textarea "Thank you, [PERSON_NAME]! Very much appreciated! Can you let me know what name …" at bounding box center [658, 498] width 502 height 56
type textarea "Thank you, [PERSON_NAME]! Very much appreciated! Can you let me know what name …"
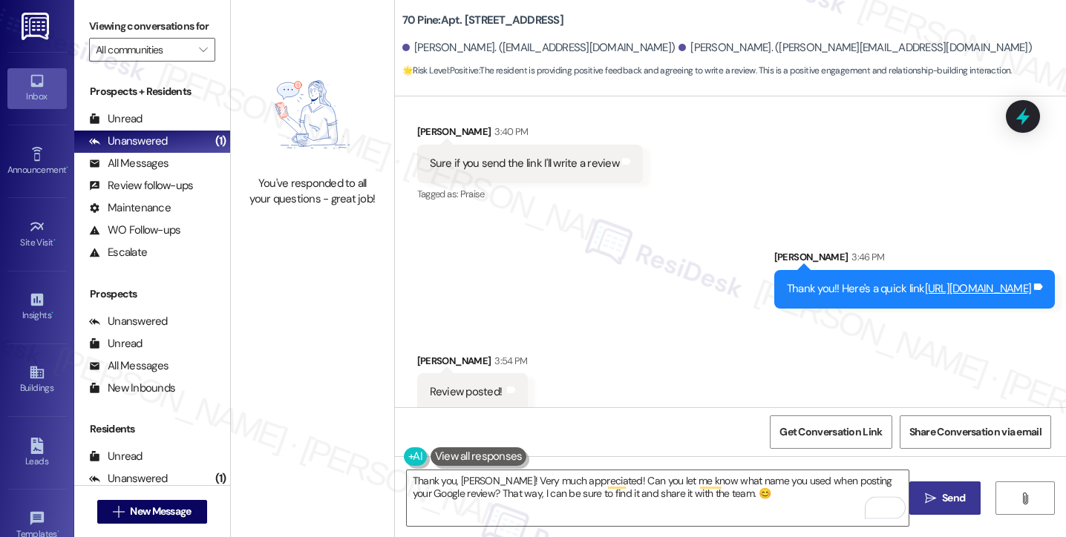
click at [960, 502] on span "Send" at bounding box center [953, 498] width 23 height 16
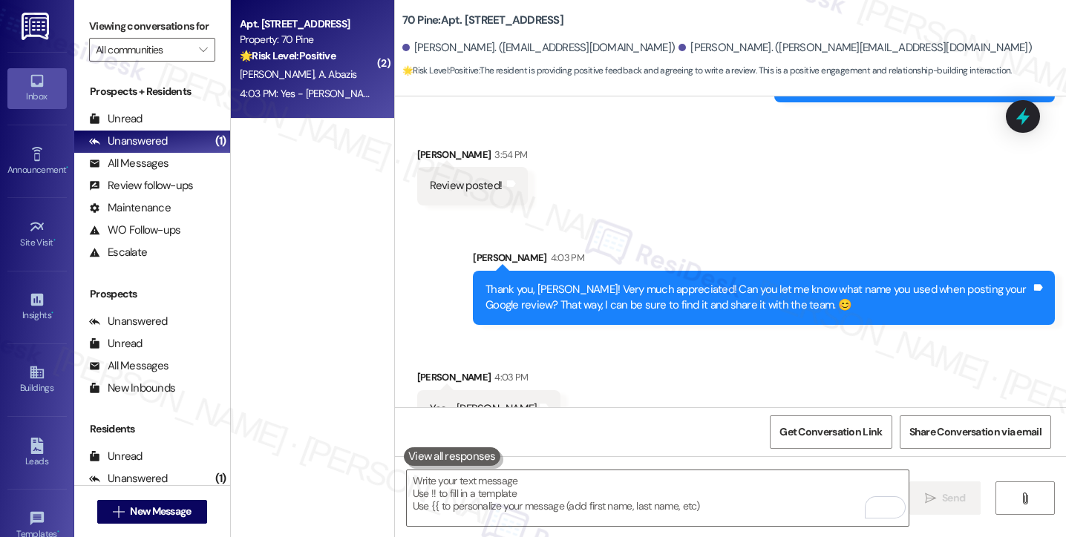
scroll to position [1496, 0]
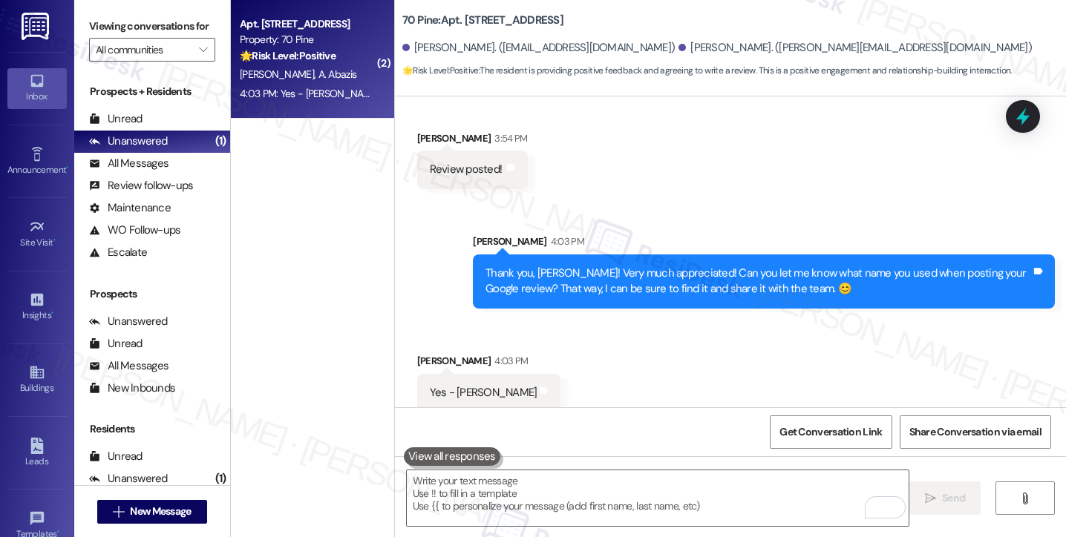
click at [484, 385] on div "Yes - [PERSON_NAME]" at bounding box center [484, 393] width 108 height 16
click at [585, 266] on div "Thank you, [PERSON_NAME]! Very much appreciated! Can you let me know what name …" at bounding box center [757, 282] width 545 height 32
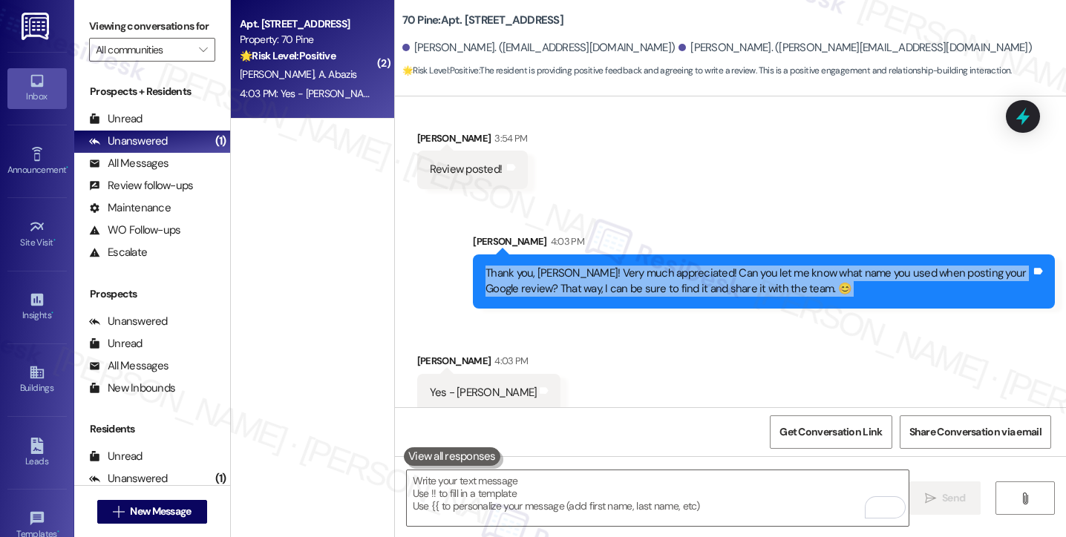
click at [585, 266] on div "Thank you, [PERSON_NAME]! Very much appreciated! Can you let me know what name …" at bounding box center [757, 282] width 545 height 32
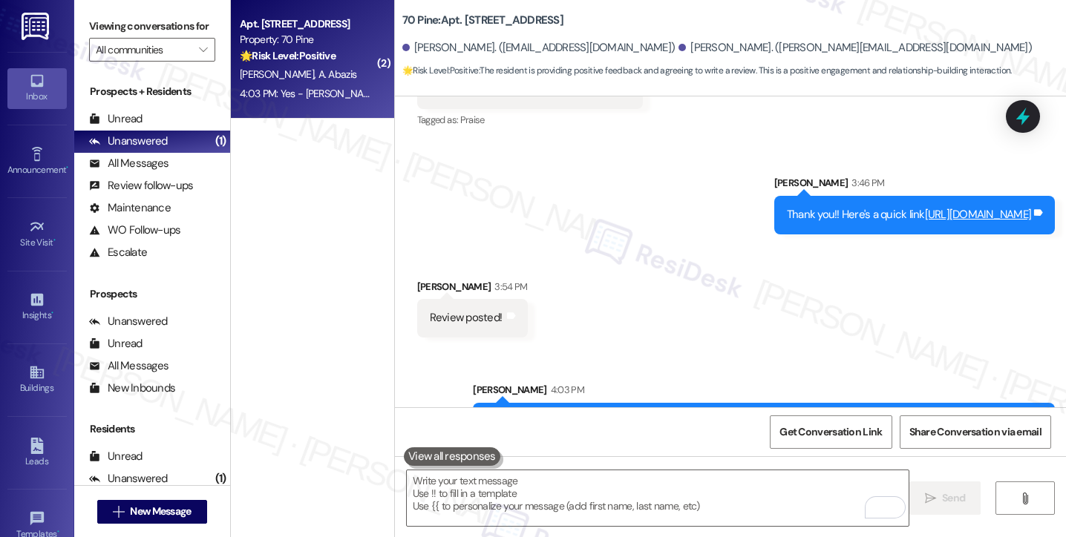
click at [925, 207] on link "[URL][DOMAIN_NAME]" at bounding box center [978, 214] width 107 height 15
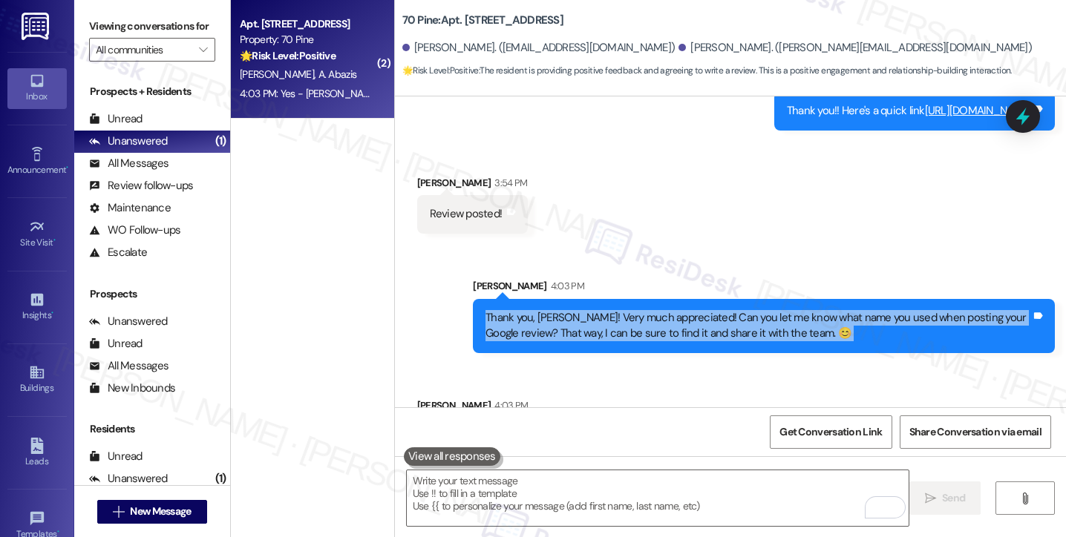
scroll to position [1496, 0]
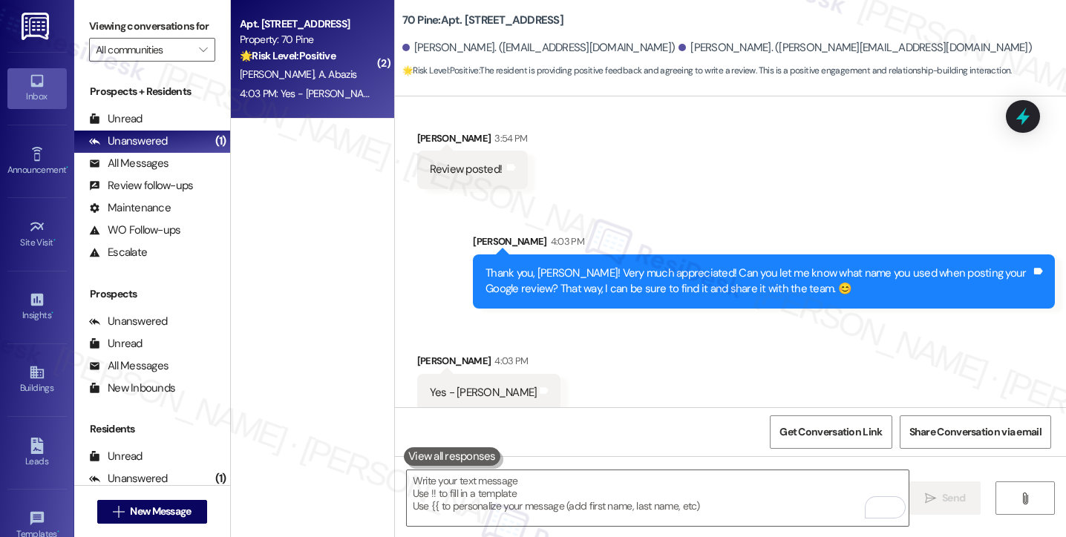
click at [467, 385] on div "Yes - [PERSON_NAME]" at bounding box center [484, 393] width 108 height 16
click at [499, 500] on textarea "To enrich screen reader interactions, please activate Accessibility in Grammarl…" at bounding box center [658, 498] width 502 height 56
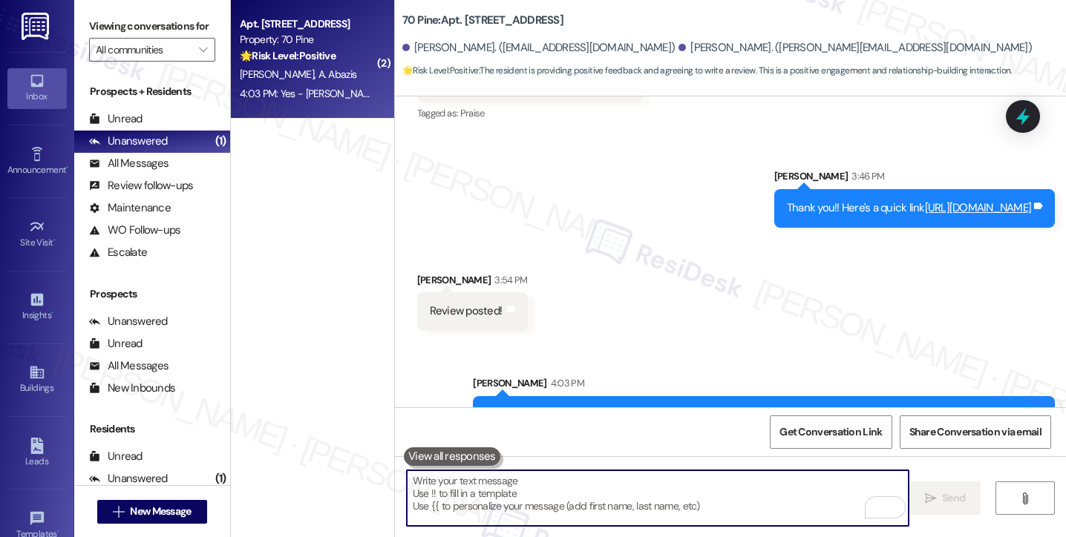
scroll to position [1347, 0]
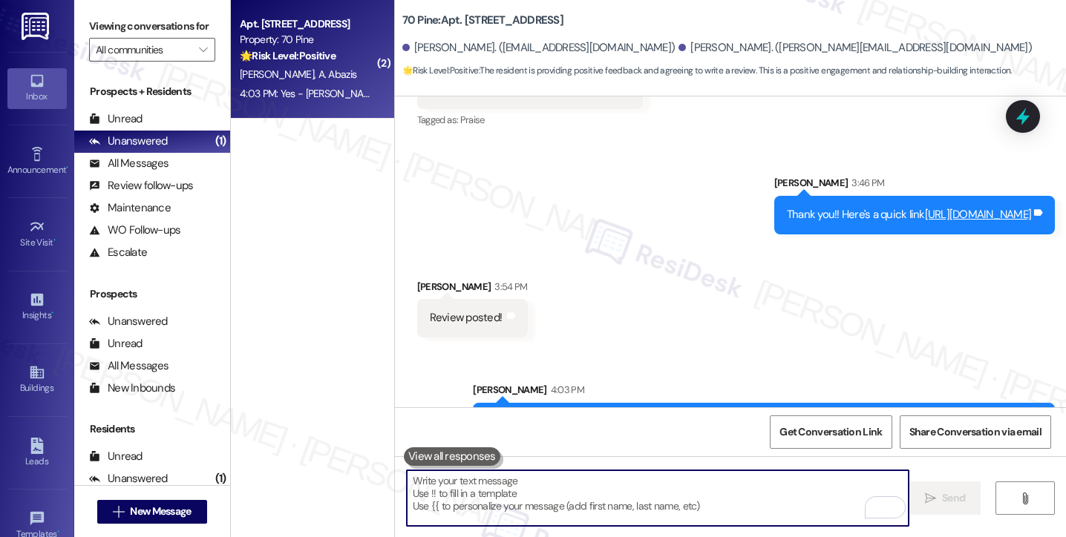
click at [774, 215] on div "Thank you!! Here's a quick link [URL][DOMAIN_NAME] Tags and notes" at bounding box center [914, 215] width 280 height 38
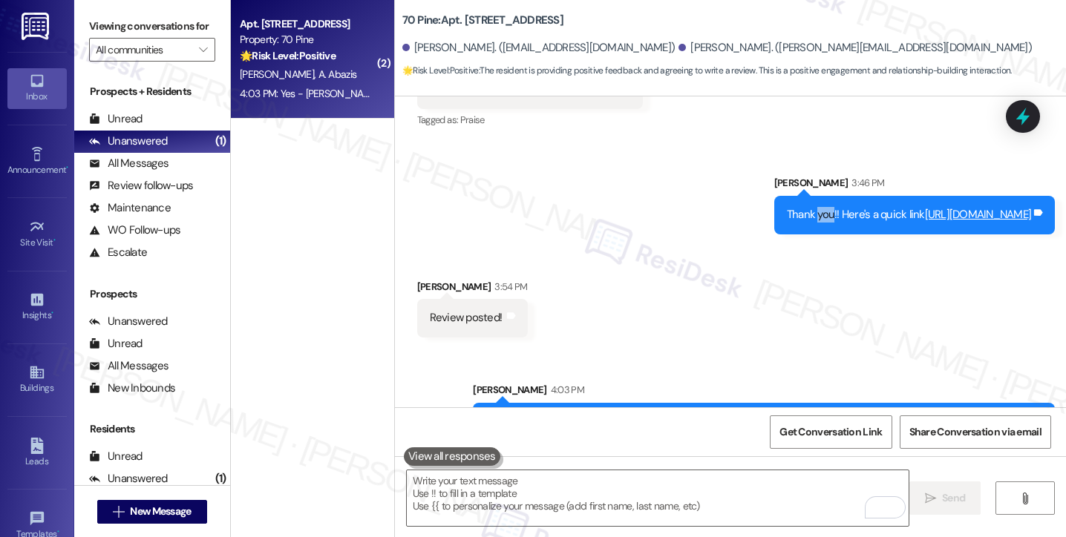
click at [774, 214] on div "Thank you!! Here's a quick link [URL][DOMAIN_NAME] Tags and notes" at bounding box center [914, 215] width 280 height 38
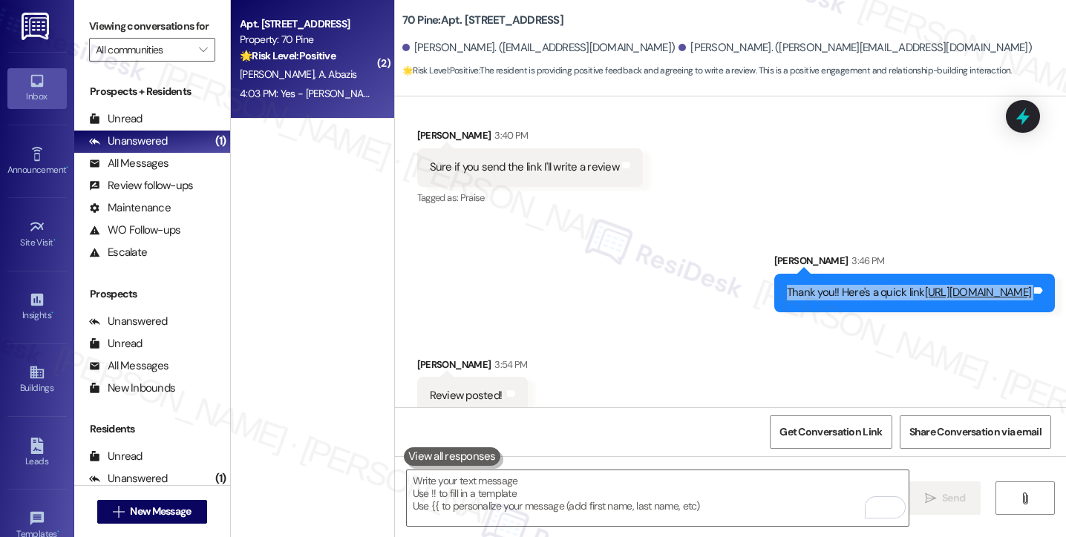
scroll to position [1199, 0]
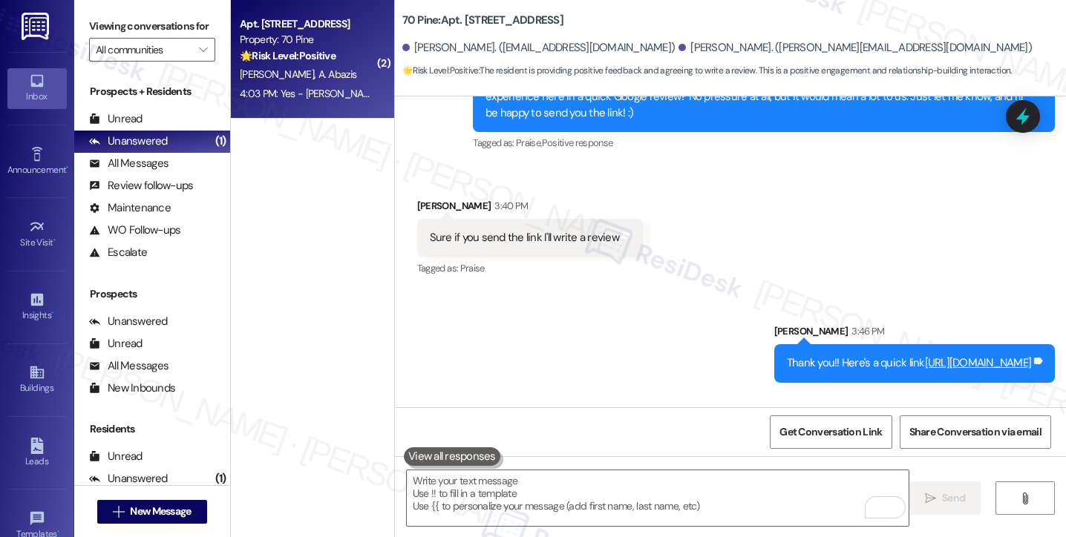
click at [516, 230] on div "Sure if you send the link I'll write a review" at bounding box center [524, 238] width 189 height 16
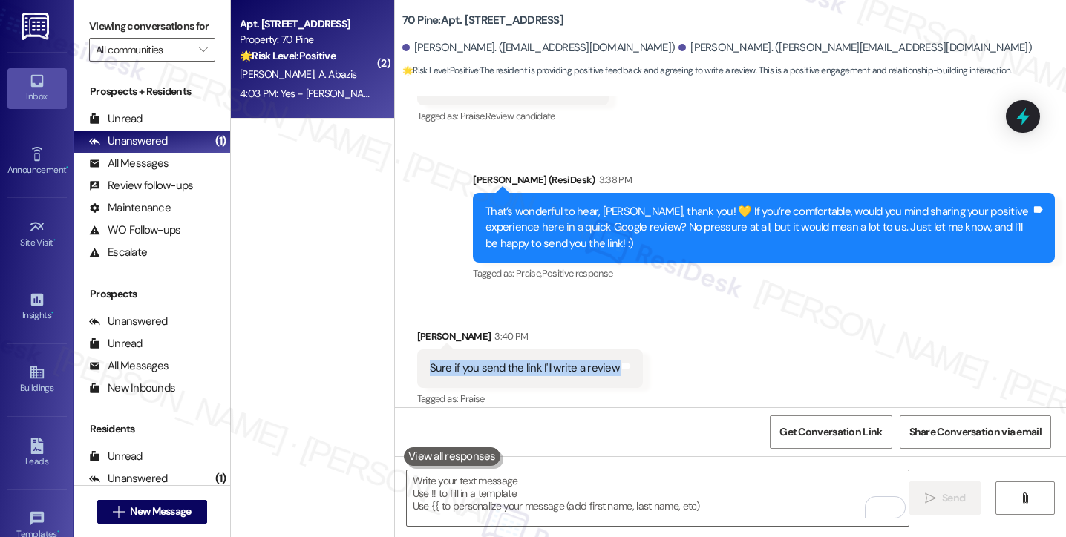
scroll to position [976, 0]
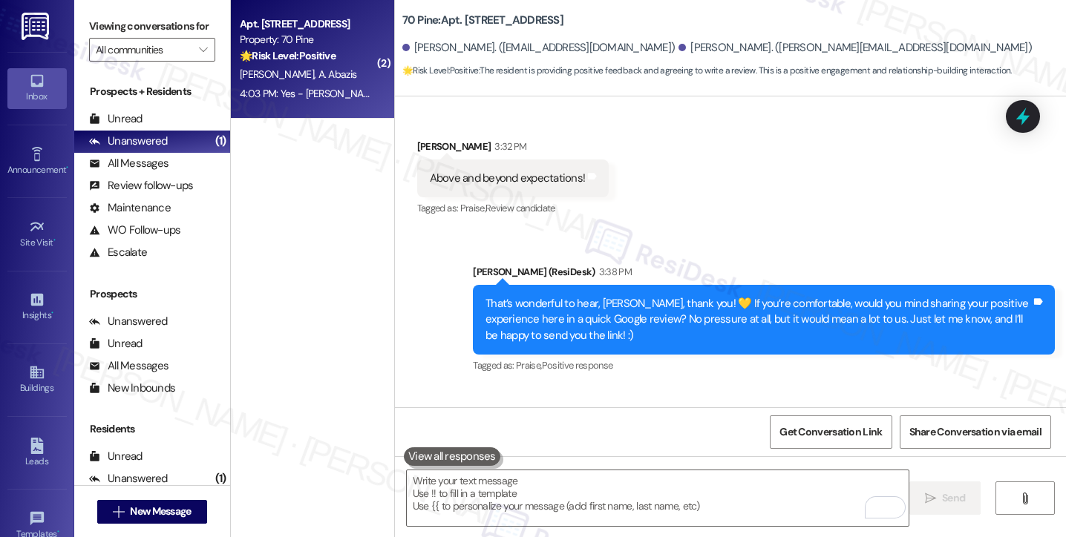
click at [562, 303] on div "That’s wonderful to hear, Anthony, thank you! 💛 If you’re comfortable, would yo…" at bounding box center [757, 319] width 545 height 47
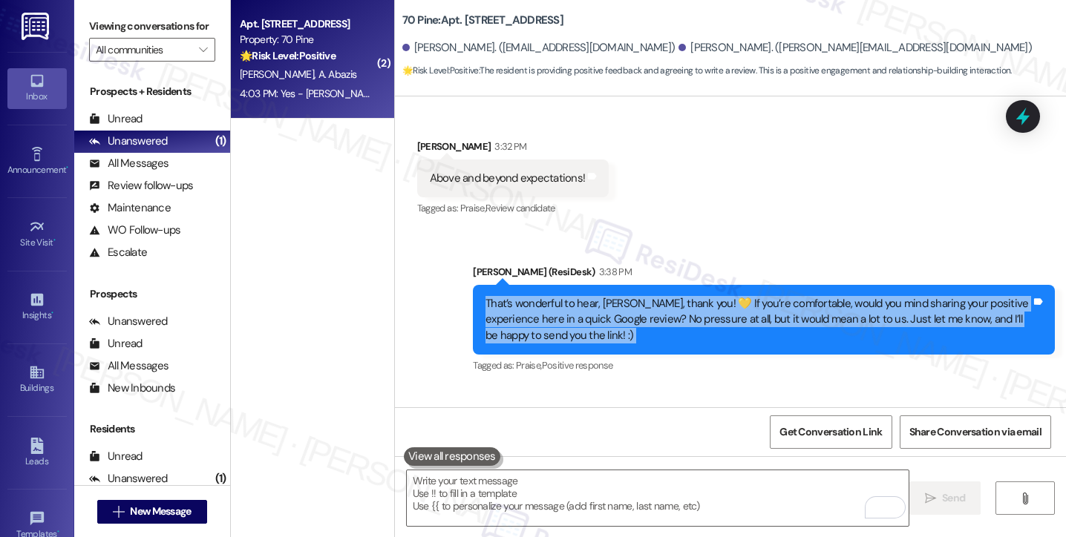
click at [562, 303] on div "That’s wonderful to hear, Anthony, thank you! 💛 If you’re comfortable, would yo…" at bounding box center [757, 319] width 545 height 47
click at [668, 296] on div "That’s wonderful to hear, Anthony, thank you! 💛 If you’re comfortable, would yo…" at bounding box center [757, 319] width 545 height 47
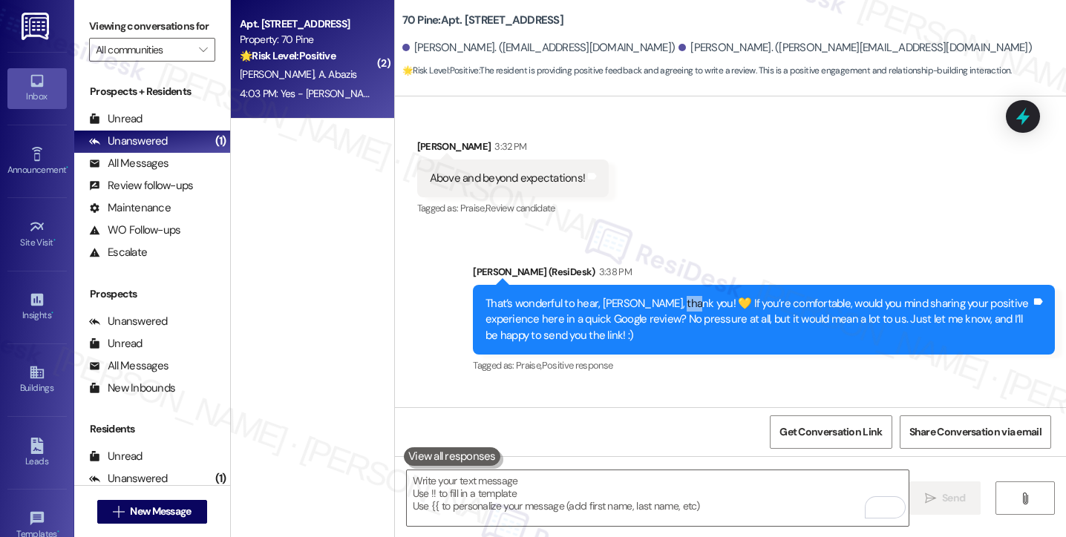
click at [668, 296] on div "That’s wonderful to hear, Anthony, thank you! 💛 If you’re comfortable, would yo…" at bounding box center [757, 319] width 545 height 47
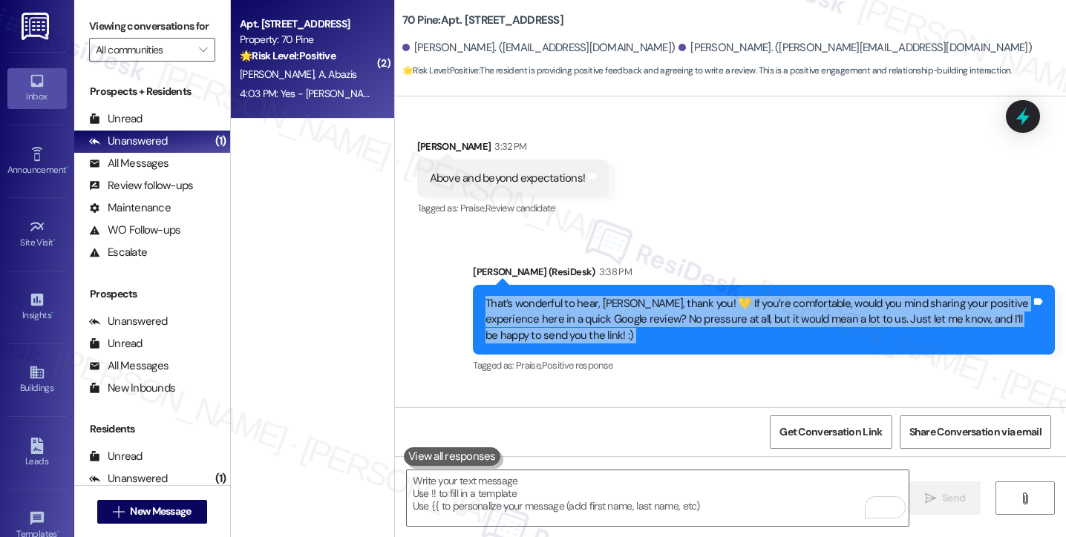
drag, startPoint x: 668, startPoint y: 284, endPoint x: 639, endPoint y: 286, distance: 29.0
click at [668, 296] on div "That’s wonderful to hear, Anthony, thank you! 💛 If you’re comfortable, would yo…" at bounding box center [757, 319] width 545 height 47
click at [558, 306] on div "That’s wonderful to hear, Anthony, thank you! 💛 If you’re comfortable, would yo…" at bounding box center [757, 319] width 545 height 47
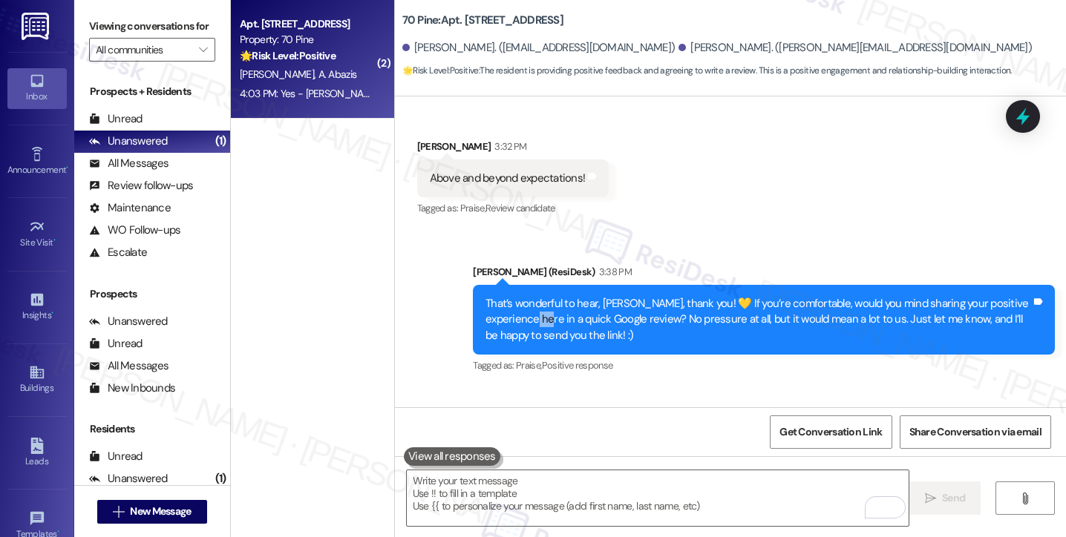
click at [558, 306] on div "That’s wonderful to hear, Anthony, thank you! 💛 If you’re comfortable, would yo…" at bounding box center [757, 319] width 545 height 47
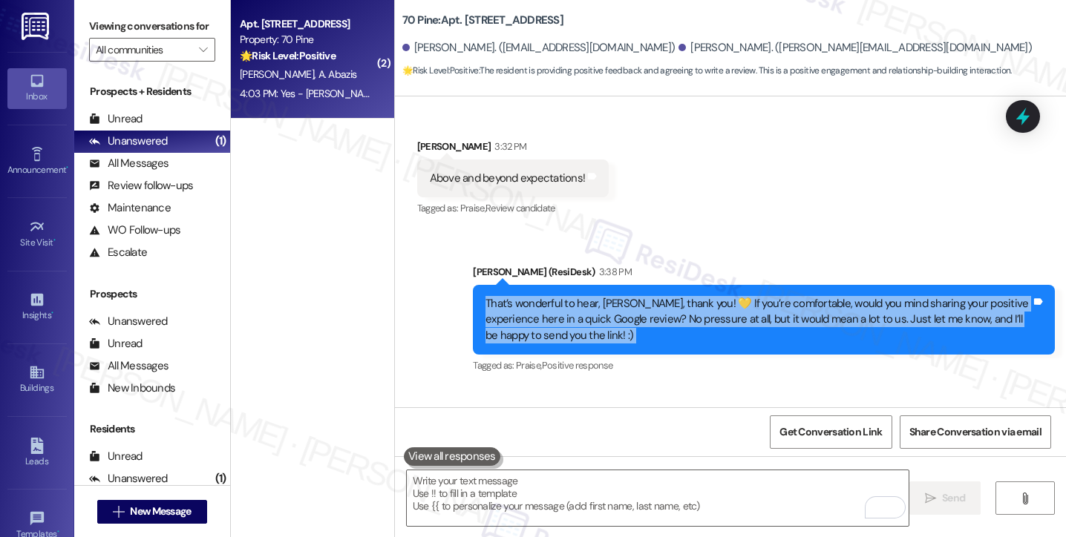
click at [558, 306] on div "That’s wonderful to hear, Anthony, thank you! 💛 If you’re comfortable, would yo…" at bounding box center [757, 319] width 545 height 47
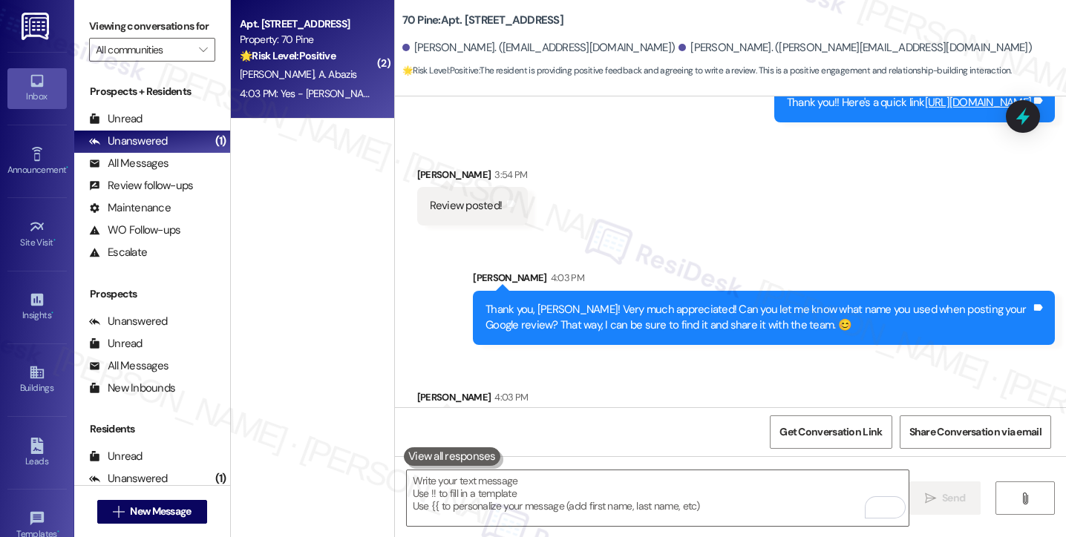
scroll to position [1496, 0]
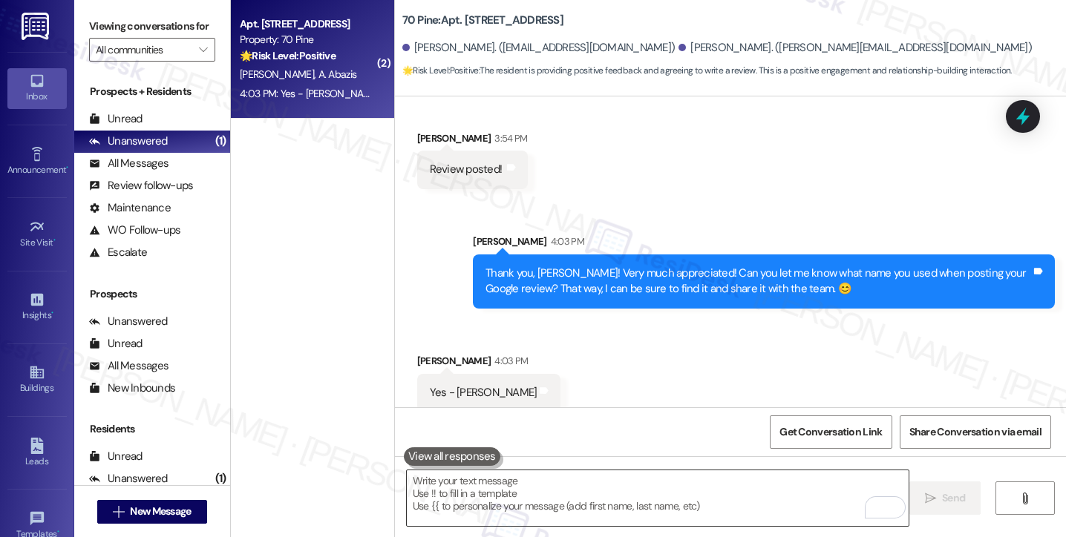
click at [477, 474] on textarea "To enrich screen reader interactions, please activate Accessibility in Grammarl…" at bounding box center [658, 498] width 502 height 56
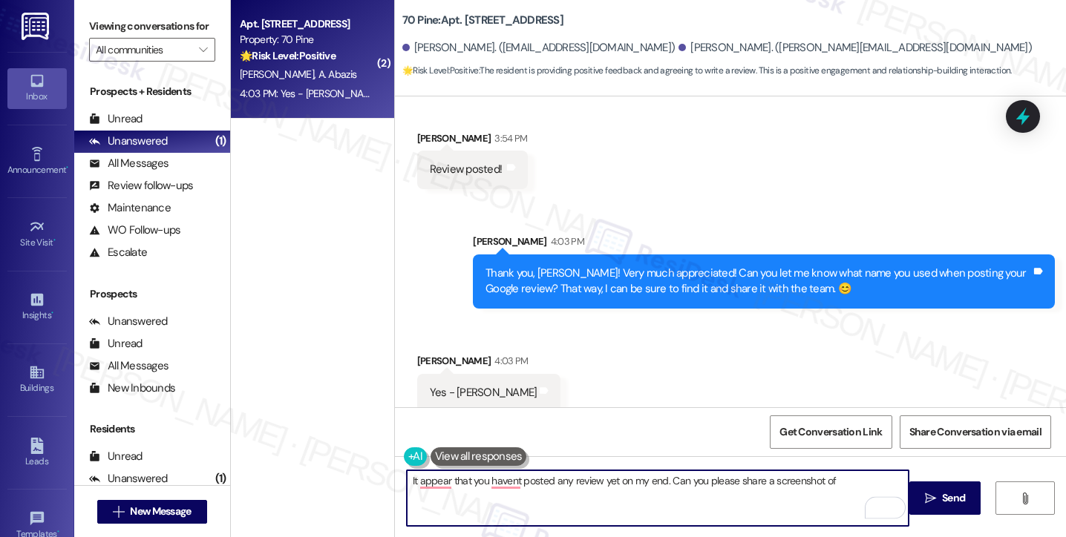
click at [533, 255] on div "Thank you, Anthony! Very much appreciated! Can you let me know what name you us…" at bounding box center [764, 282] width 582 height 54
click at [534, 255] on div "Thank you, Anthony! Very much appreciated! Can you let me know what name you us…" at bounding box center [764, 282] width 582 height 54
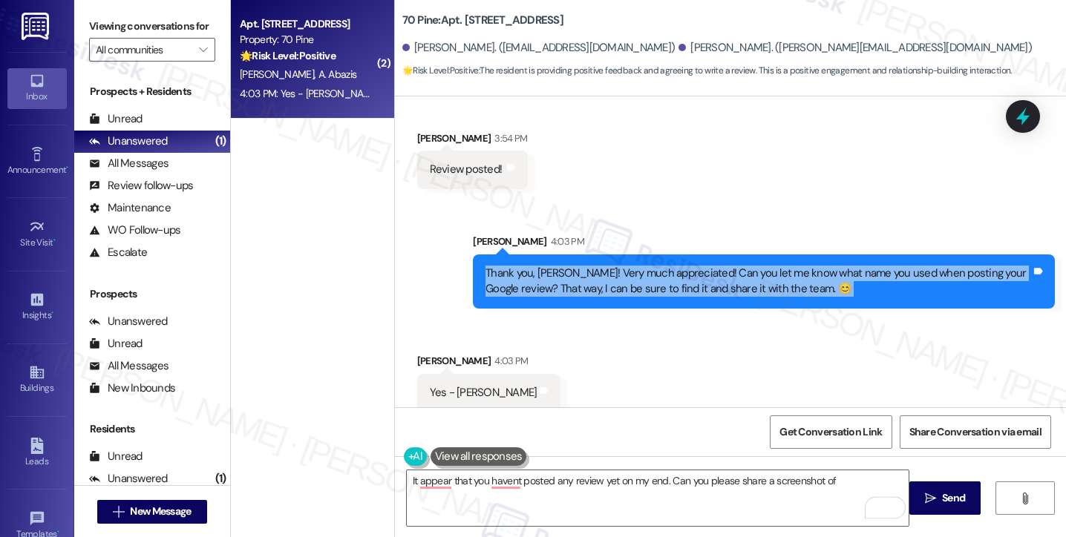
click at [534, 255] on div "Thank you, Anthony! Very much appreciated! Can you let me know what name you us…" at bounding box center [764, 282] width 582 height 54
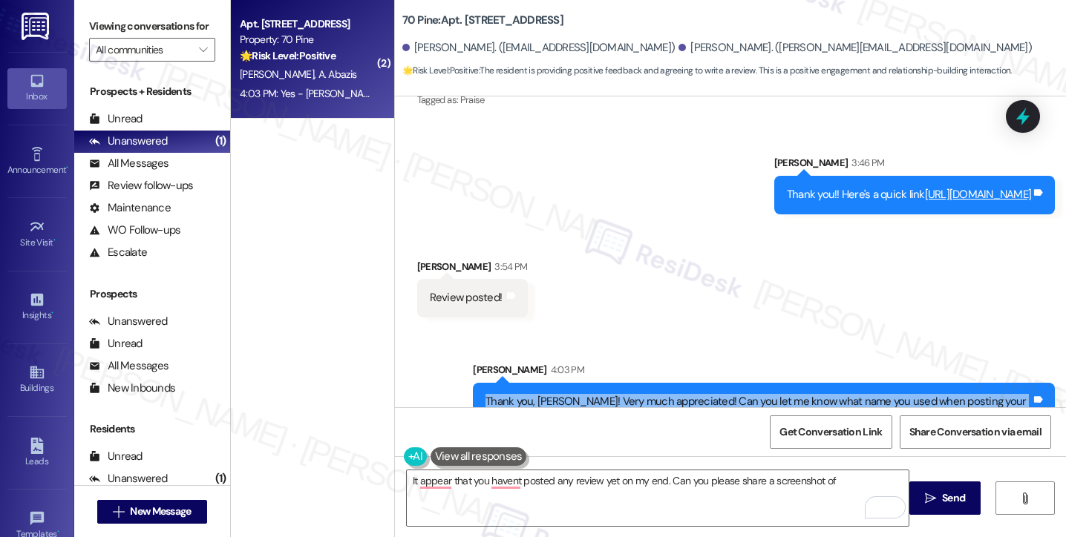
scroll to position [1273, 0]
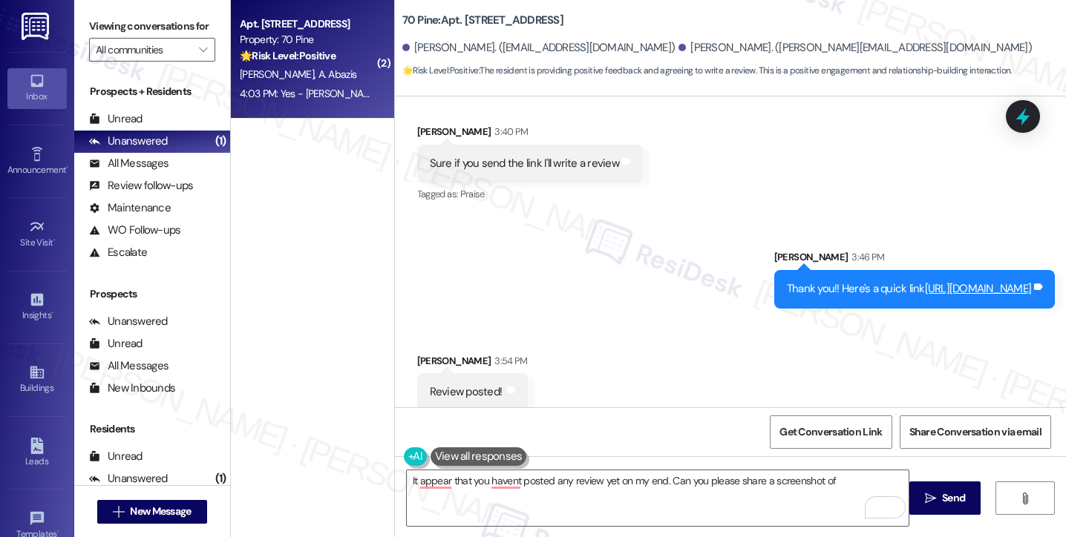
click at [925, 281] on link "[URL][DOMAIN_NAME]" at bounding box center [978, 288] width 107 height 15
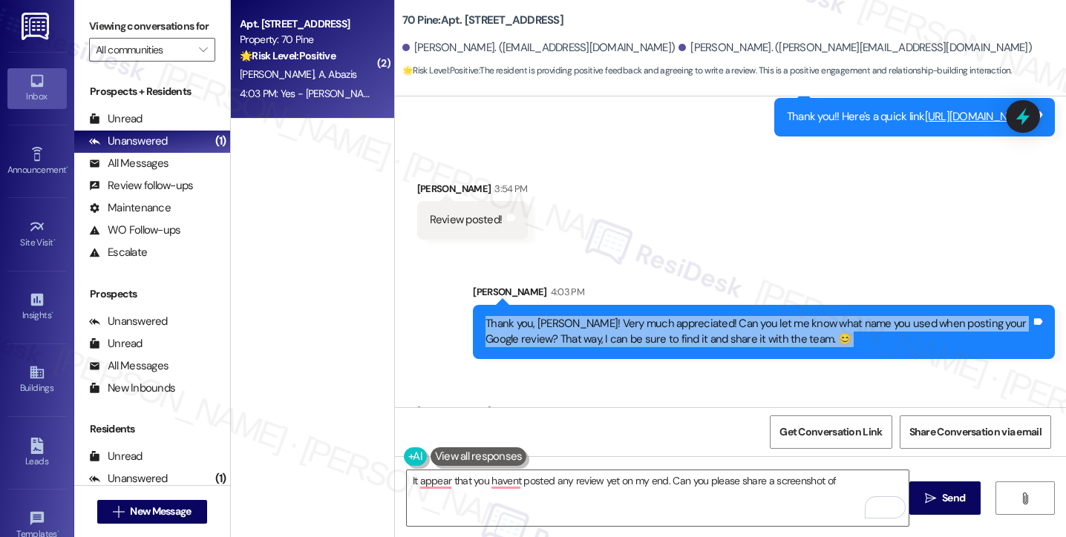
scroll to position [1496, 0]
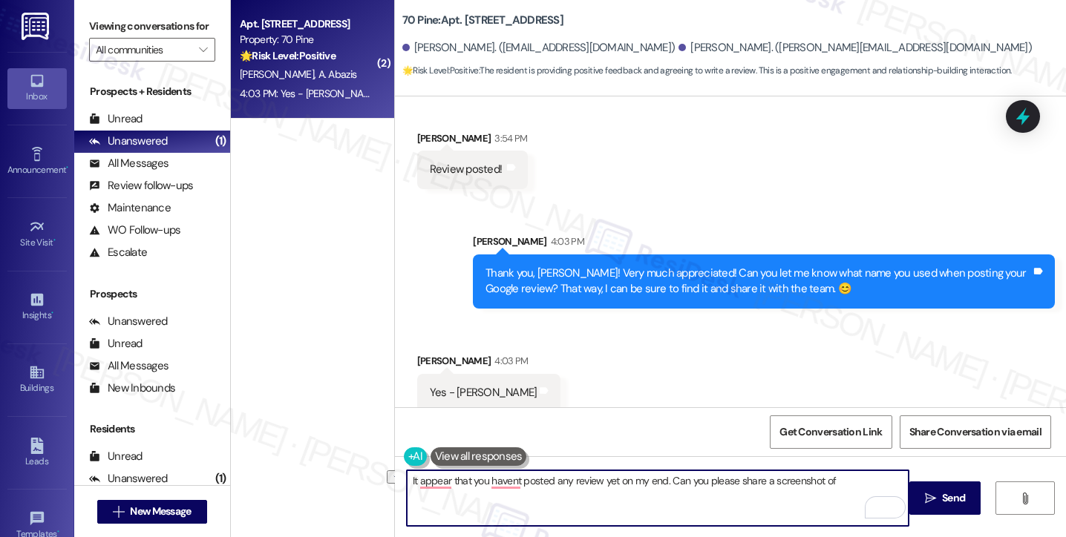
drag, startPoint x: 829, startPoint y: 482, endPoint x: 395, endPoint y: 493, distance: 433.5
click at [398, 493] on div "It appear that you havent posted any review yet on my end. Can you please share…" at bounding box center [649, 498] width 503 height 57
click at [601, 270] on div "Thank you, [PERSON_NAME]! Very much appreciated! Can you let me know what name …" at bounding box center [757, 282] width 545 height 32
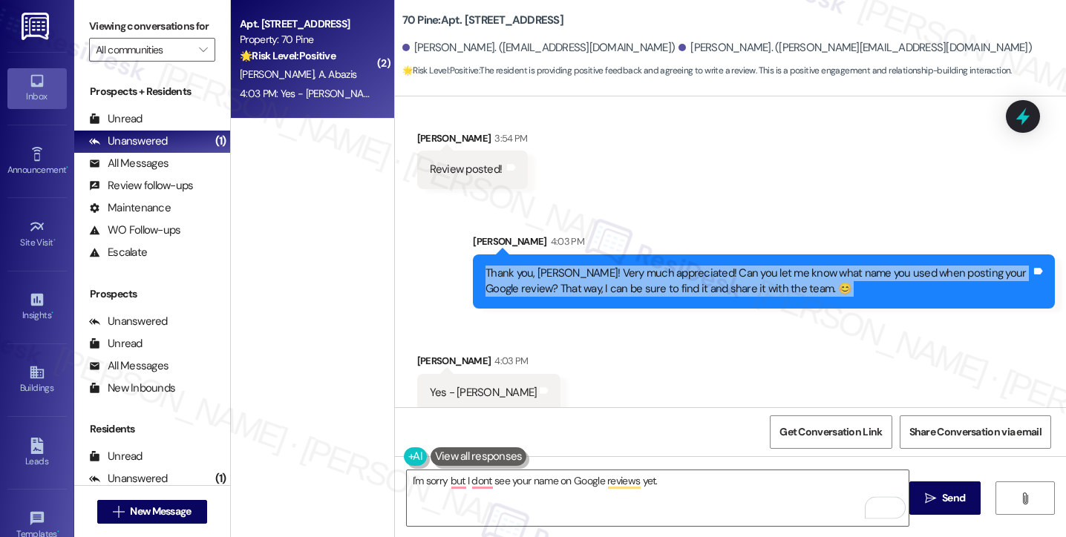
click at [601, 270] on div "Thank you, [PERSON_NAME]! Very much appreciated! Can you let me know what name …" at bounding box center [757, 282] width 545 height 32
copy div "Thank you, Anthony! Very much appreciated! Can you let me know what name you us…"
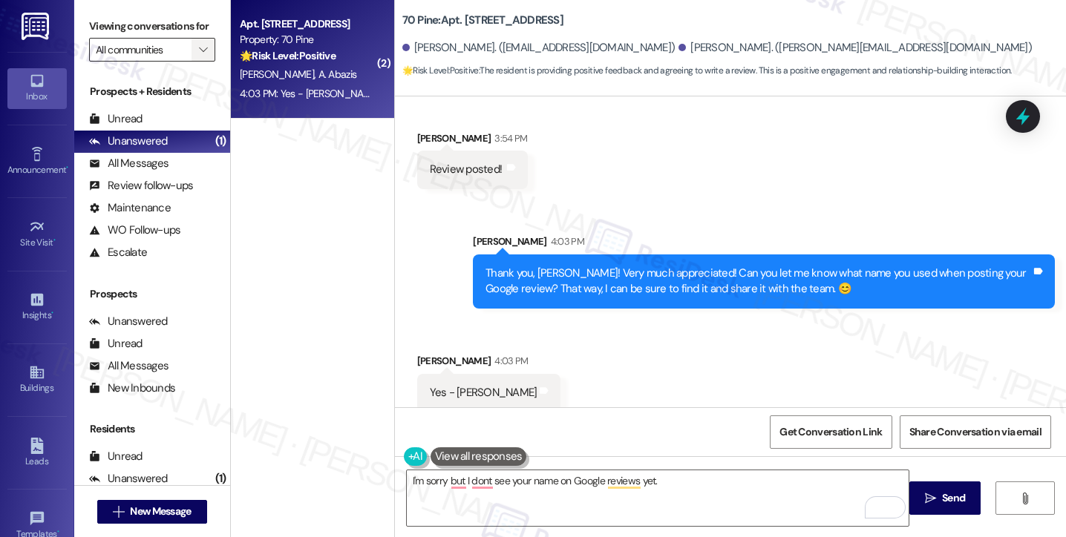
drag, startPoint x: 88, startPoint y: 24, endPoint x: 191, endPoint y: 76, distance: 116.5
click at [88, 23] on div "Viewing conversations for All communities " at bounding box center [152, 38] width 156 height 76
click at [496, 374] on div "Yes - Anthony Abazis Tags and notes" at bounding box center [489, 393] width 144 height 38
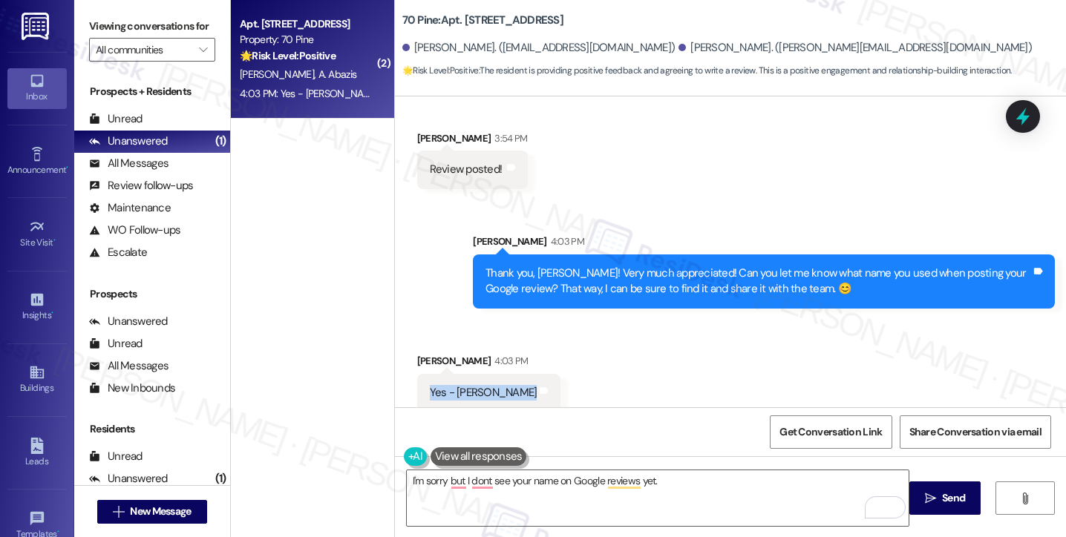
copy div "Yes - Anthony Abazis Tags and notes"
click at [97, 21] on label "Viewing conversations for" at bounding box center [152, 26] width 126 height 23
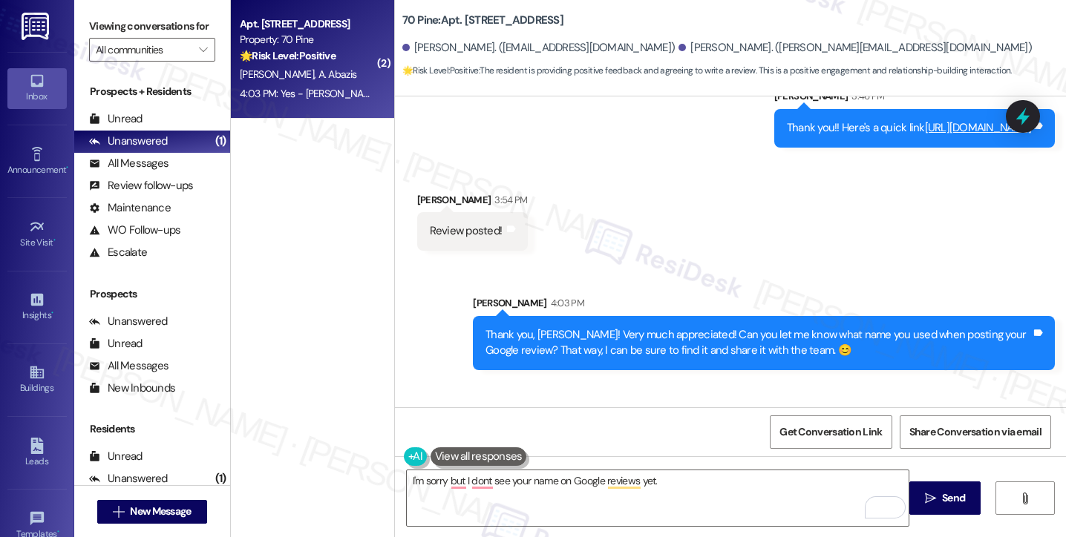
scroll to position [1347, 0]
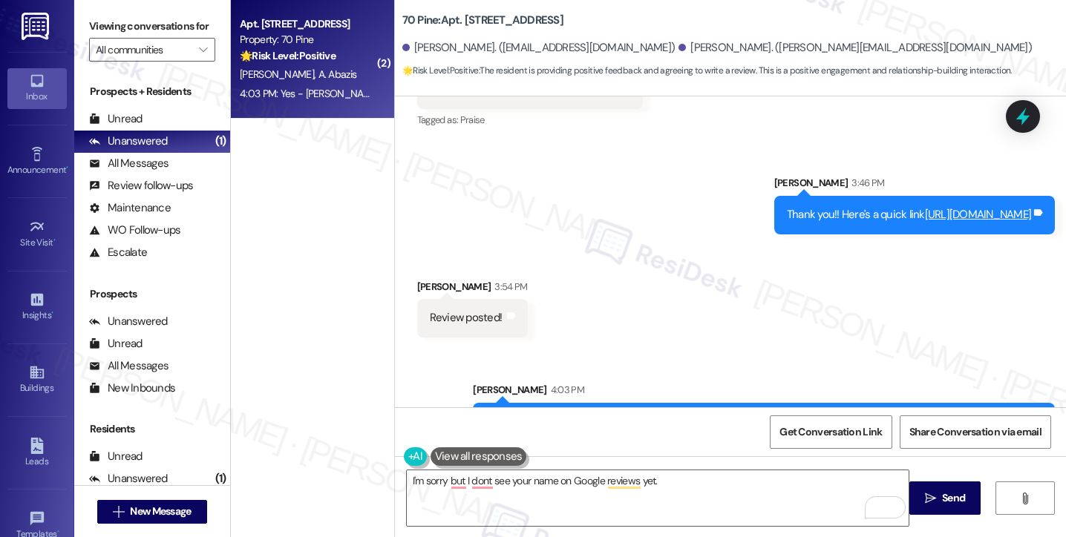
click at [803, 196] on div "Thank you!! Here's a quick link https://www.theresidesk.com/links/review-qYhBkV…" at bounding box center [914, 215] width 280 height 38
click at [925, 207] on link "[URL][DOMAIN_NAME]" at bounding box center [978, 214] width 107 height 15
click at [88, 38] on div "Viewing conversations for All communities " at bounding box center [152, 38] width 156 height 76
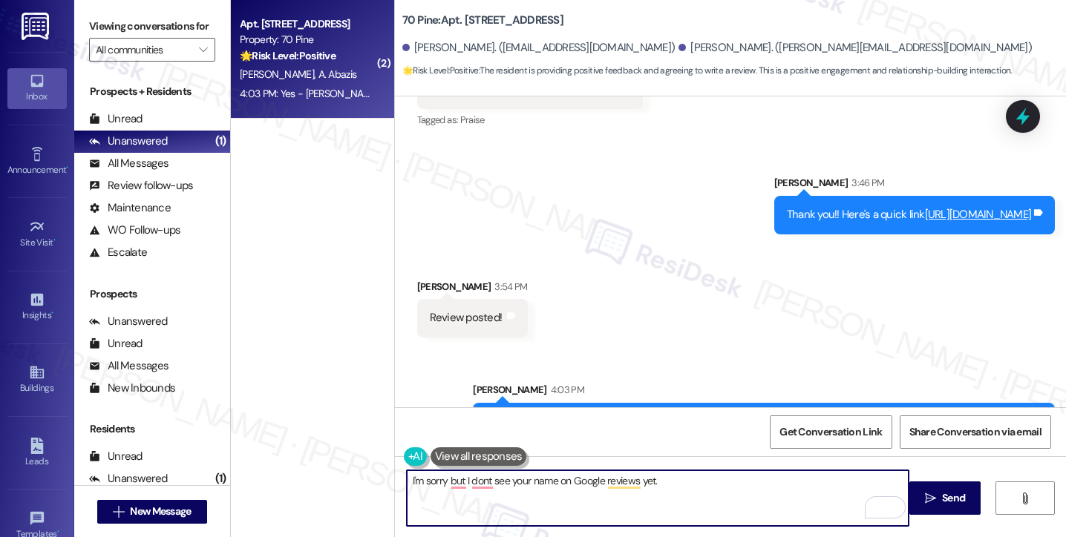
click at [562, 486] on textarea "I'm sorry but I dont see your name on Google reviews yet." at bounding box center [658, 498] width 502 height 56
paste textarea "Thank you for confirming! I wasn’t able to see your review under that name yet—…"
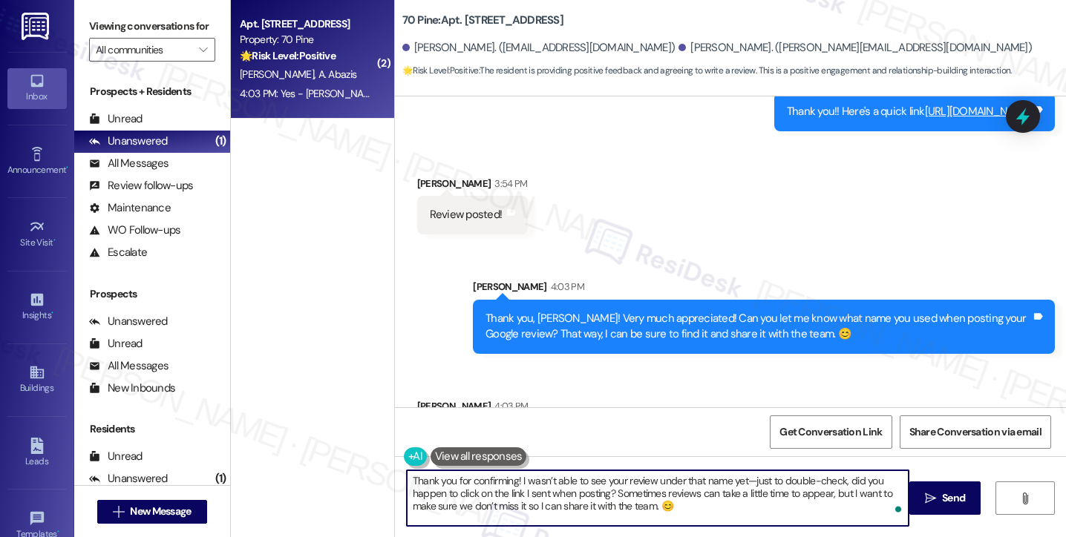
scroll to position [1496, 0]
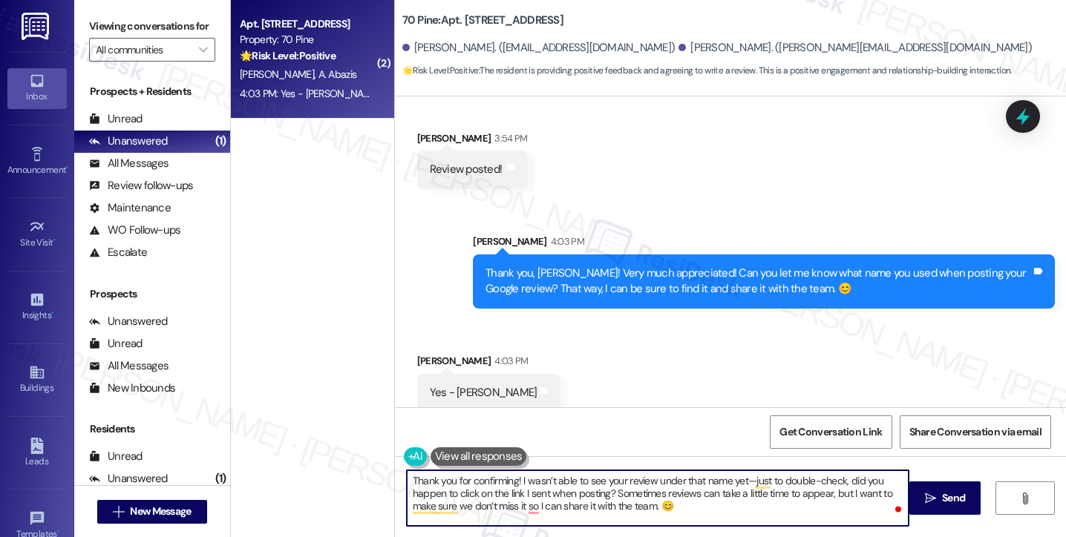
click at [738, 479] on textarea "Thank you for confirming! I wasn’t able to see your review under that name yet—…" at bounding box center [658, 498] width 502 height 56
click at [738, 478] on textarea "Thank you for confirming! I wasn’t able to see your review under that name yet—…" at bounding box center [658, 498] width 502 height 56
click at [481, 498] on textarea "Thank you for confirming! I wasn’t able to see your review under that name yet.…" at bounding box center [658, 498] width 502 height 56
click at [482, 496] on textarea "Thank you for confirming! I wasn’t able to see your review under that name yet.…" at bounding box center [658, 498] width 502 height 56
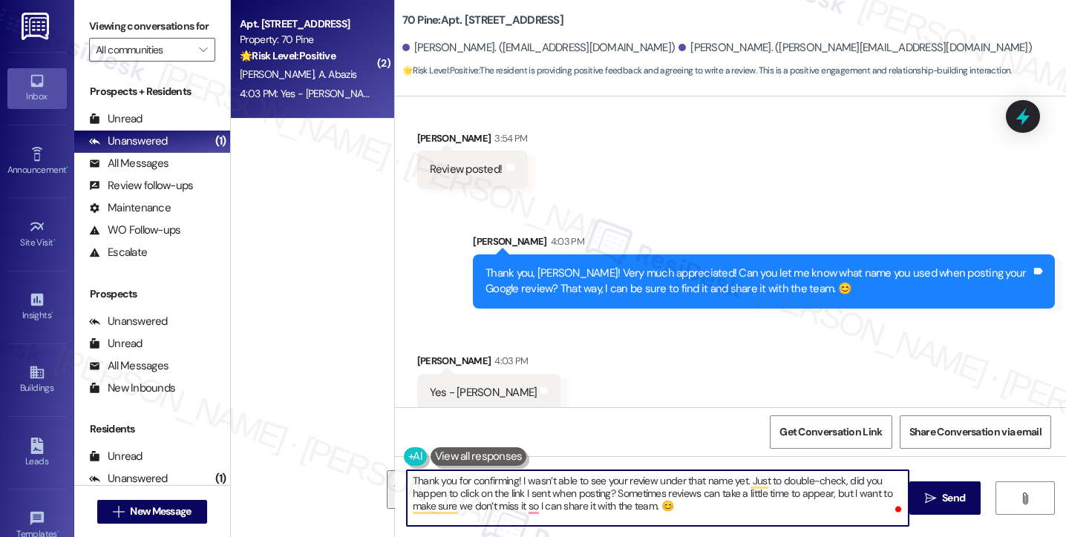
click at [649, 496] on textarea "Thank you for confirming! I wasn’t able to see your review under that name yet.…" at bounding box center [658, 498] width 502 height 56
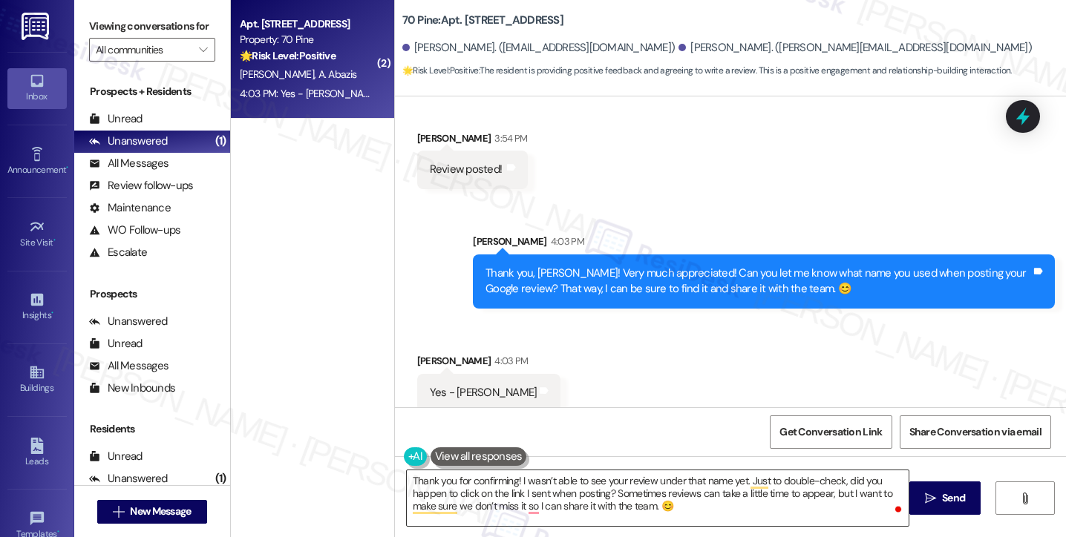
click at [654, 507] on textarea "Thank you for confirming! I wasn’t able to see your review under that name yet.…" at bounding box center [658, 498] width 502 height 56
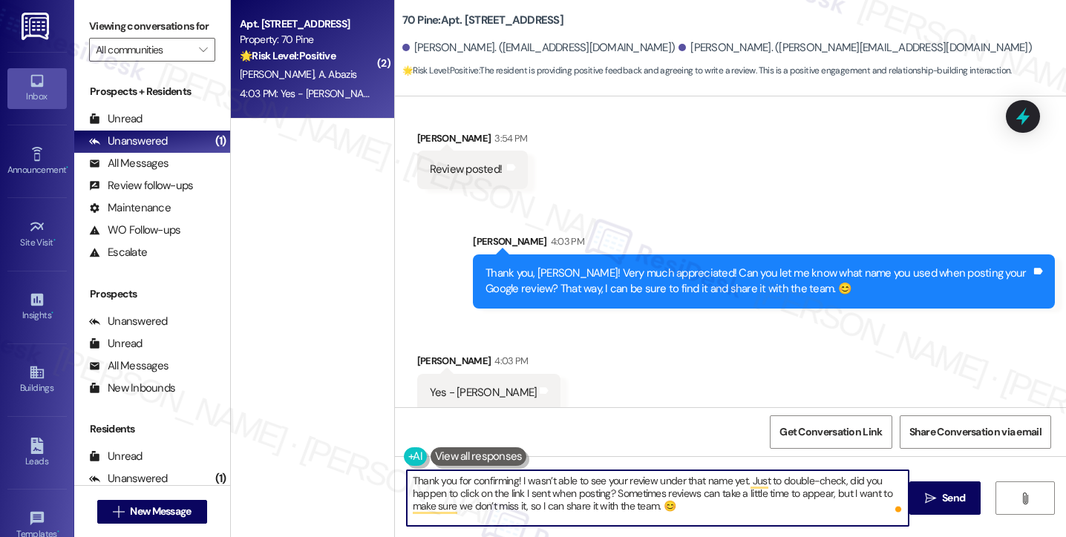
click at [718, 511] on textarea "Thank you for confirming! I wasn’t able to see your review under that name yet.…" at bounding box center [658, 498] width 502 height 56
drag, startPoint x: 718, startPoint y: 516, endPoint x: 681, endPoint y: 515, distance: 36.4
click at [681, 515] on textarea "Thank you for confirming! I wasn’t able to see your review under that name yet.…" at bounding box center [658, 498] width 502 height 56
click at [586, 475] on textarea "Thank you for confirming! I wasn’t able to see your review under that name yet.…" at bounding box center [658, 498] width 502 height 56
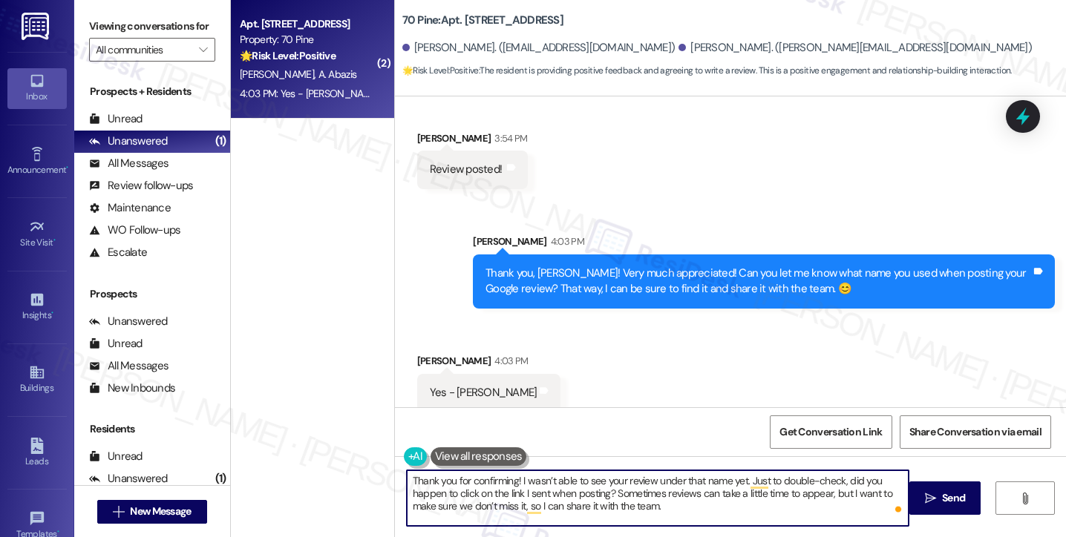
click at [586, 475] on textarea "Thank you for confirming! I wasn’t able to see your review under that name yet.…" at bounding box center [658, 498] width 502 height 56
click at [823, 496] on textarea "Thank you for confirming! I wasn’t able to see your review under that name yet.…" at bounding box center [658, 498] width 502 height 56
type textarea "Thank you for confirming! I wasn’t able to see your review under that name yet.…"
click at [966, 485] on button " Send" at bounding box center [945, 498] width 72 height 33
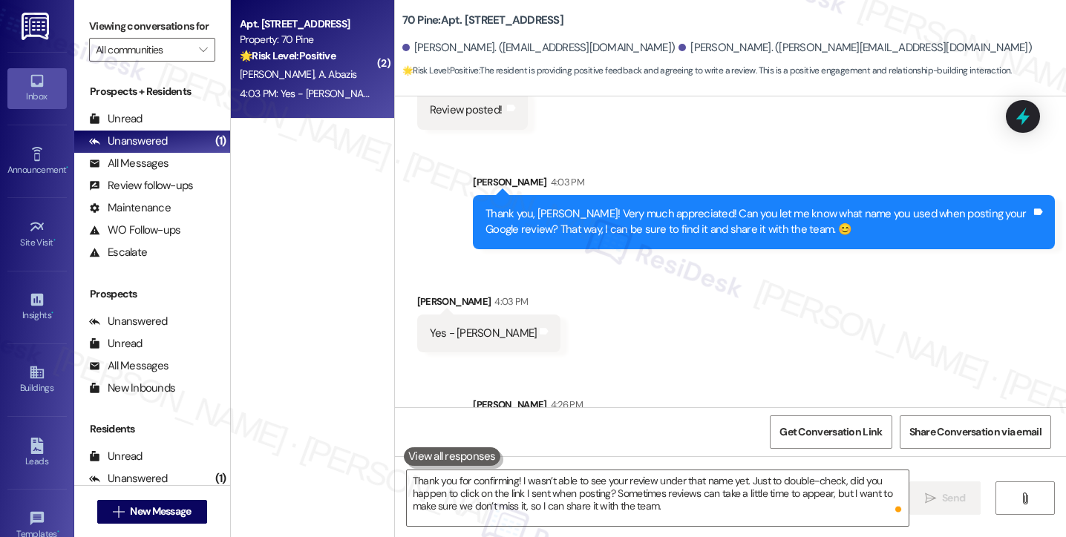
scroll to position [1631, 0]
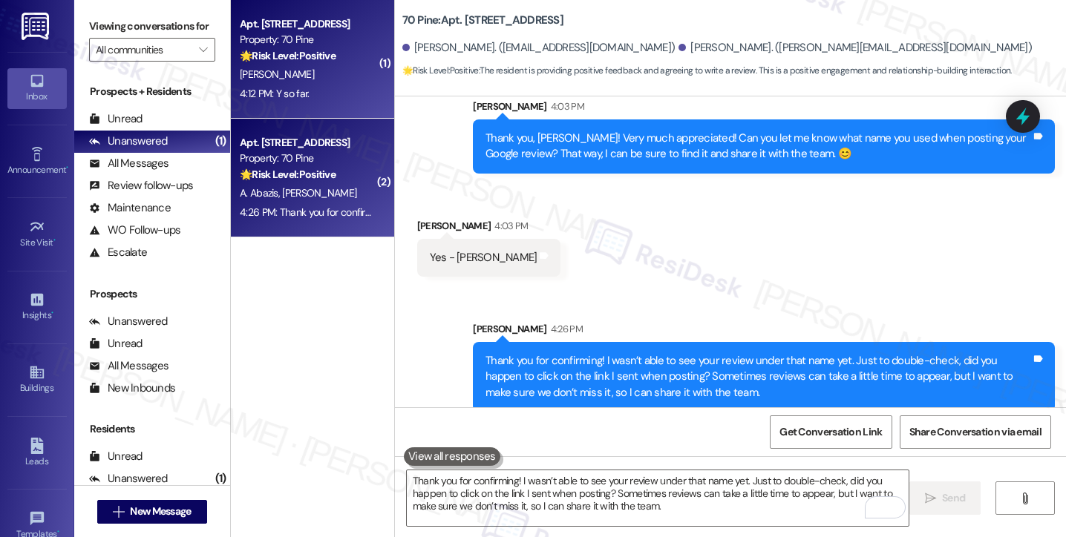
click at [313, 93] on div "4:12 PM: Y so far. 4:12 PM: Y so far." at bounding box center [308, 94] width 140 height 19
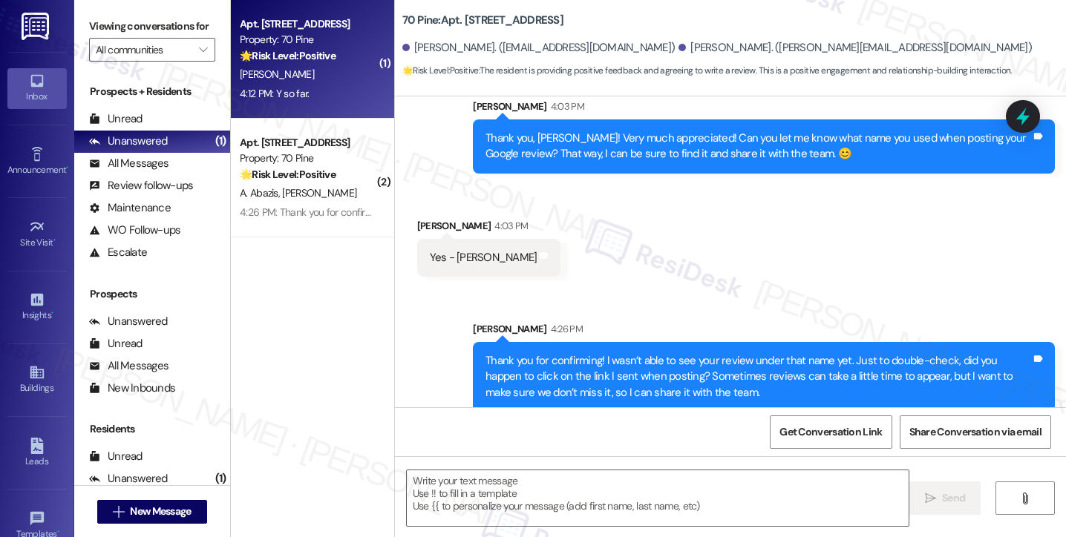
type textarea "Fetching suggested responses. Please feel free to read through the conversation…"
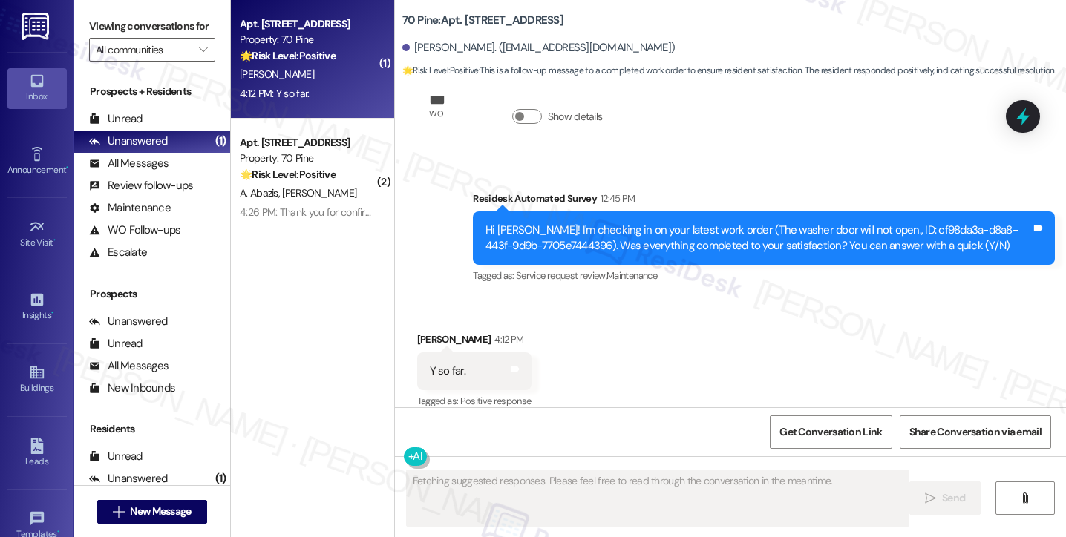
scroll to position [3286, 0]
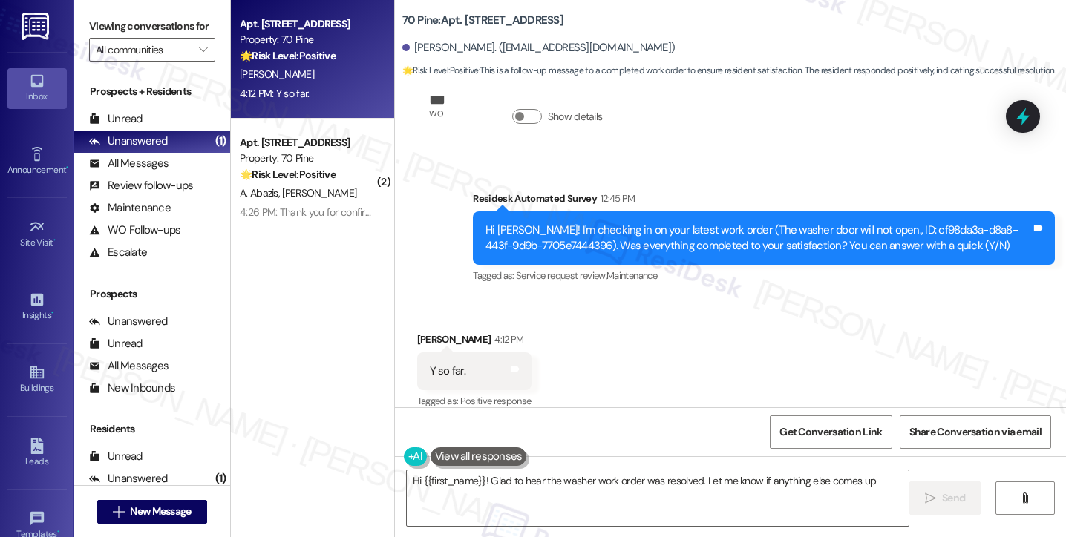
type textarea "Hi {{first_name}}! Glad to hear the washer work order was resolved. Let me know…"
drag, startPoint x: 99, startPoint y: 23, endPoint x: 185, endPoint y: 105, distance: 118.6
click at [99, 23] on label "Viewing conversations for" at bounding box center [152, 26] width 126 height 23
click at [507, 494] on textarea "Hi {{first_name}}! Glad to hear the washer work order was resolved. Let me know…" at bounding box center [658, 498] width 502 height 56
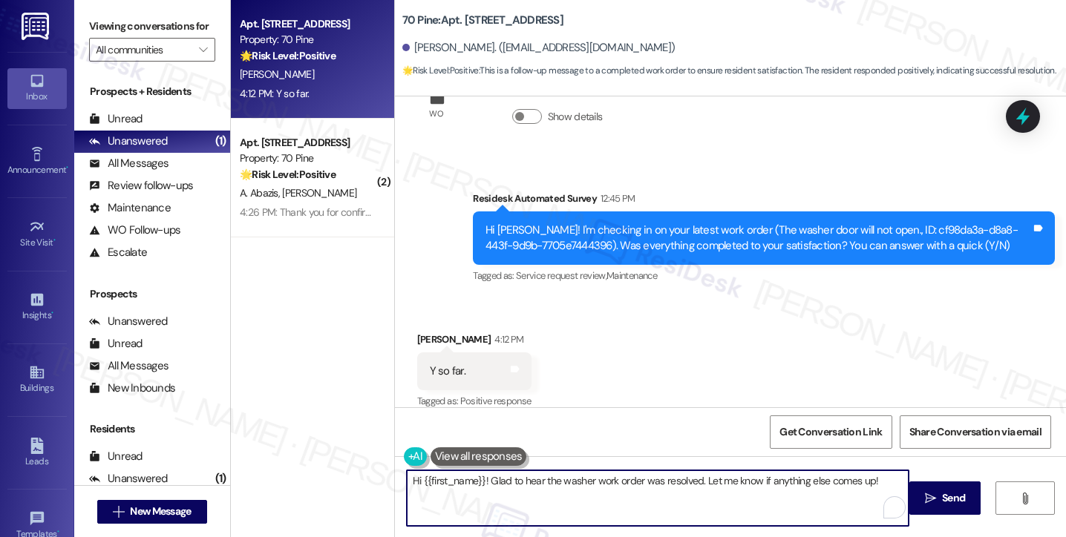
click at [783, 484] on textarea "Hi {{first_name}}! Glad to hear the washer work order was resolved. Let me know…" at bounding box center [658, 498] width 502 height 56
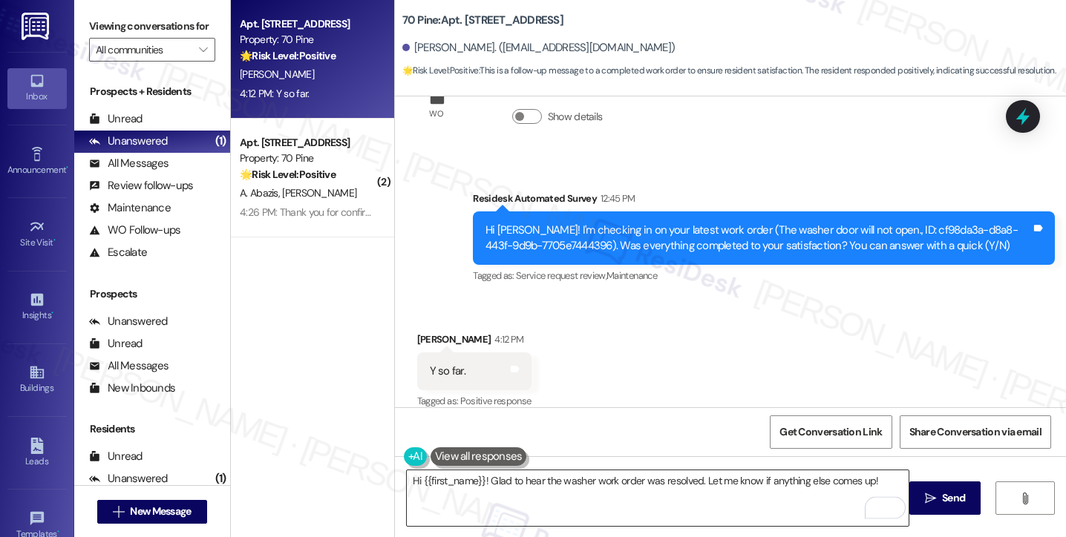
click at [801, 487] on textarea "Hi {{first_name}}! Glad to hear the washer work order was resolved. Let me know…" at bounding box center [658, 498] width 502 height 56
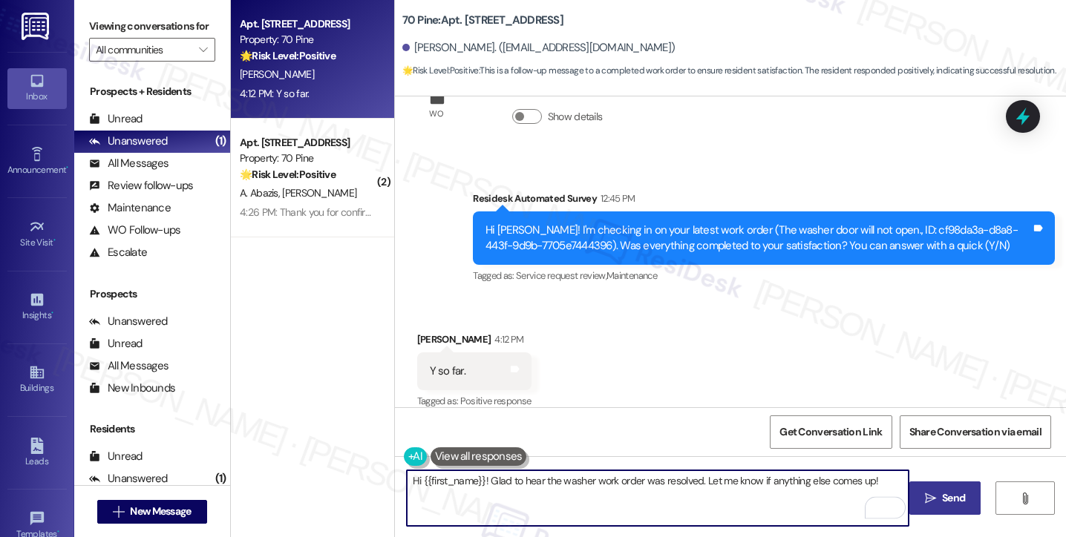
click at [909, 486] on button " Send" at bounding box center [945, 498] width 72 height 33
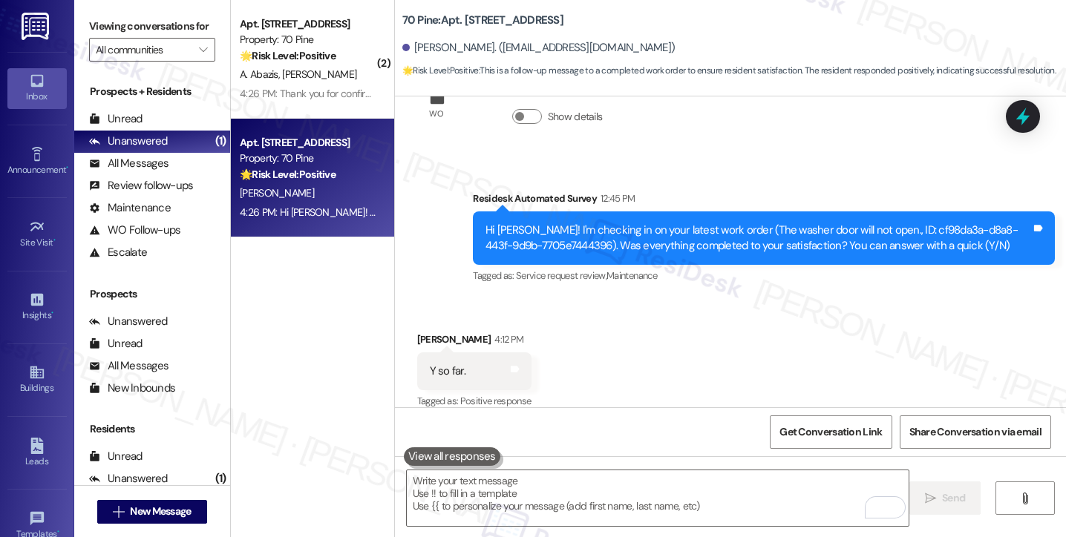
click at [83, 27] on div "Viewing conversations for All communities " at bounding box center [152, 38] width 156 height 76
click at [531, 506] on textarea "To enrich screen reader interactions, please activate Accessibility in Grammarl…" at bounding box center [658, 498] width 502 height 56
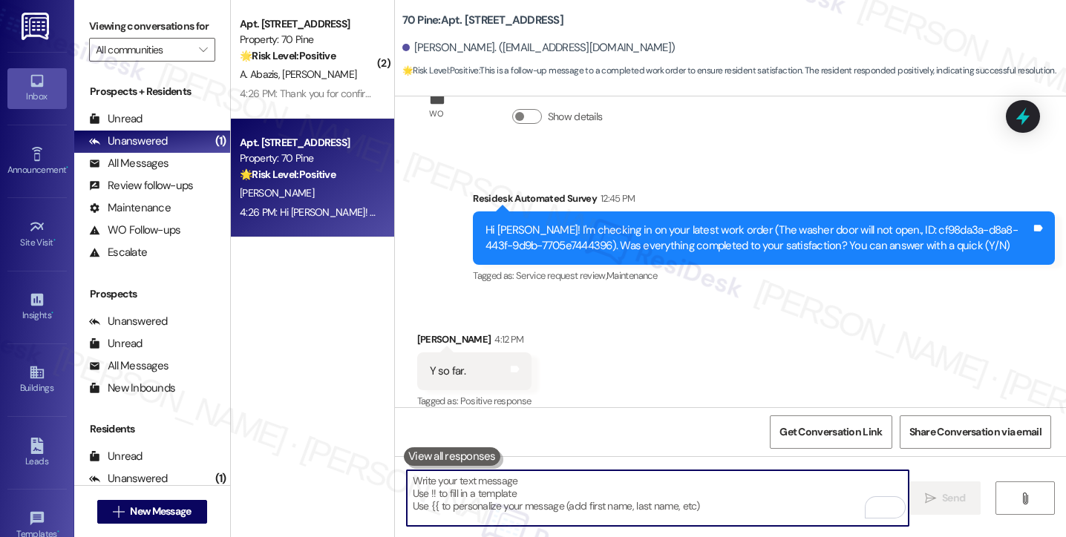
paste textarea ""Could I also take this chance to ask about your living experience? Has {{prope…"
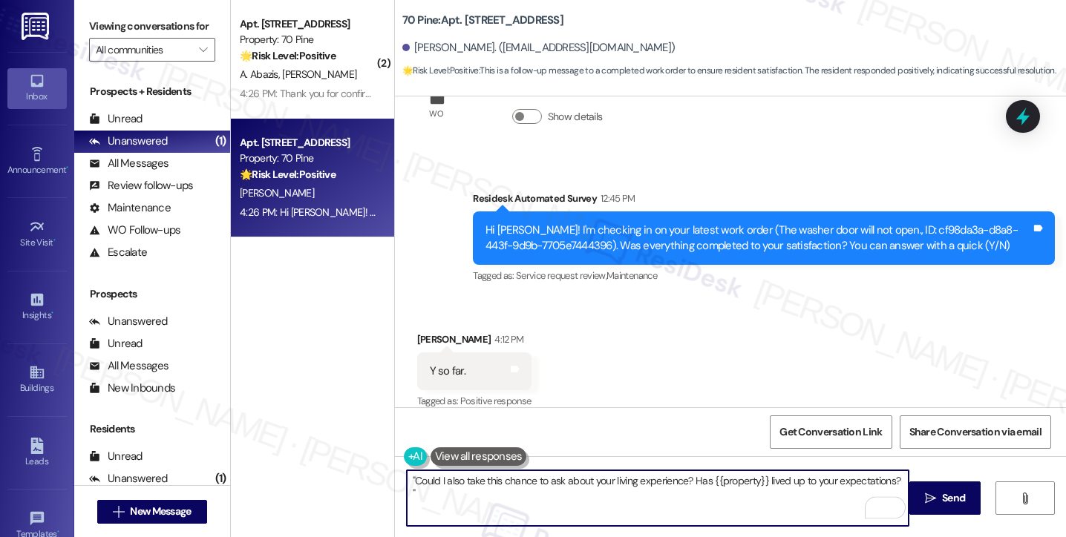
scroll to position [3389, 0]
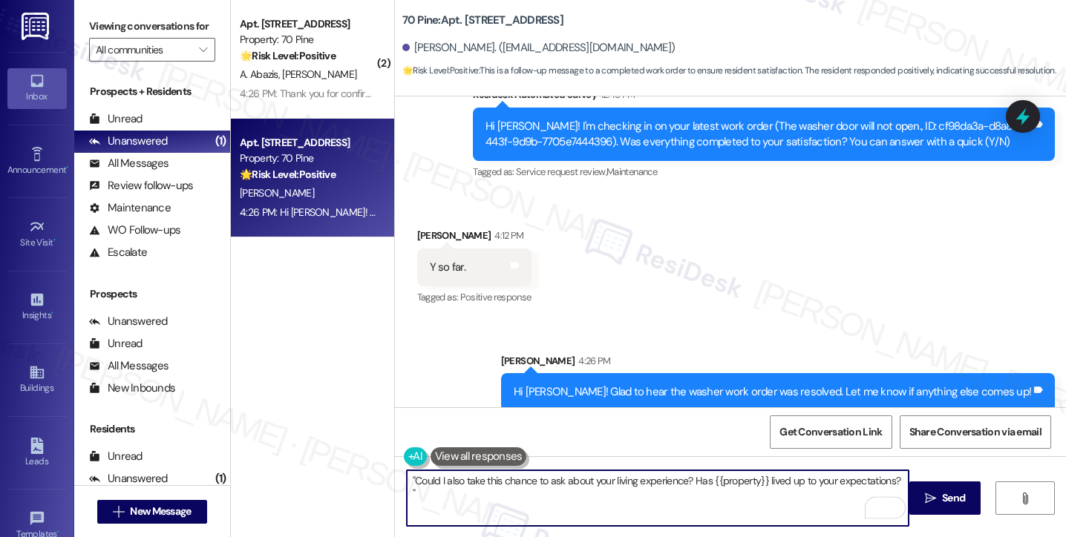
drag, startPoint x: 407, startPoint y: 479, endPoint x: 392, endPoint y: 478, distance: 15.6
click at [398, 478] on div ""Could I also take this chance to ask about your living experience? Has {{prope…" at bounding box center [649, 498] width 503 height 57
click at [441, 489] on textarea "Could I also take this chance to ask about your living experience? Has {{proper…" at bounding box center [658, 498] width 502 height 56
type textarea "Could I also take this chance to ask about your living experience? Has {{proper…"
click at [694, 384] on div "Hi Andrea! Glad to hear the washer work order was resolved. Let me know if anyt…" at bounding box center [771, 392] width 517 height 16
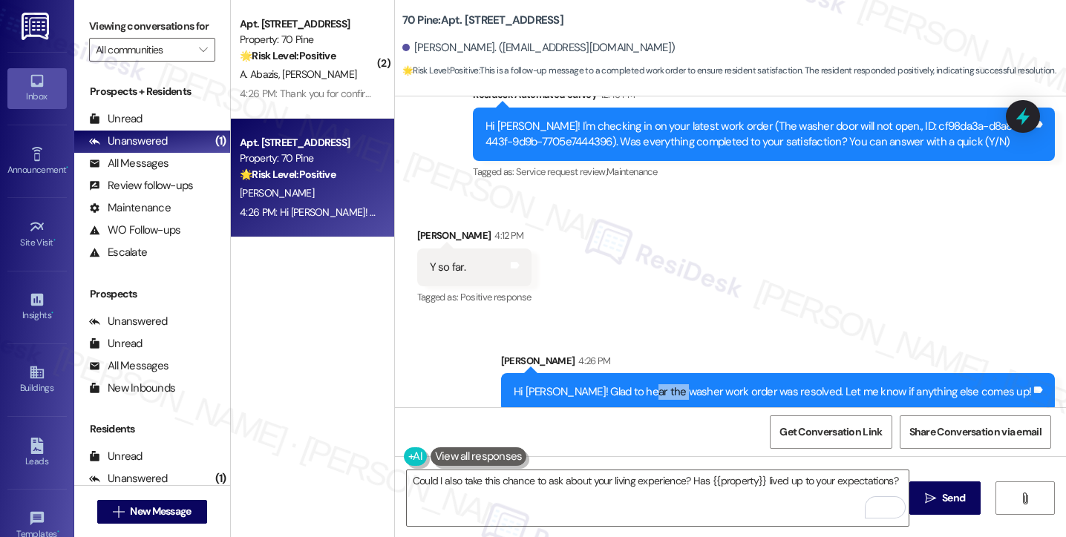
click at [694, 384] on div "Hi Andrea! Glad to hear the washer work order was resolved. Let me know if anyt…" at bounding box center [771, 392] width 517 height 16
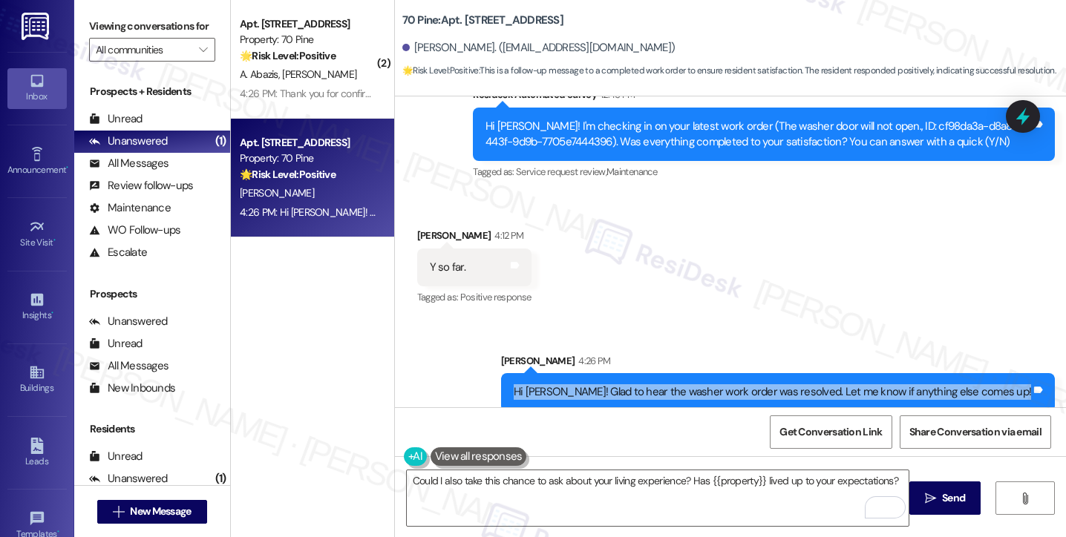
click at [694, 384] on div "Hi Andrea! Glad to hear the washer work order was resolved. Let me know if anyt…" at bounding box center [771, 392] width 517 height 16
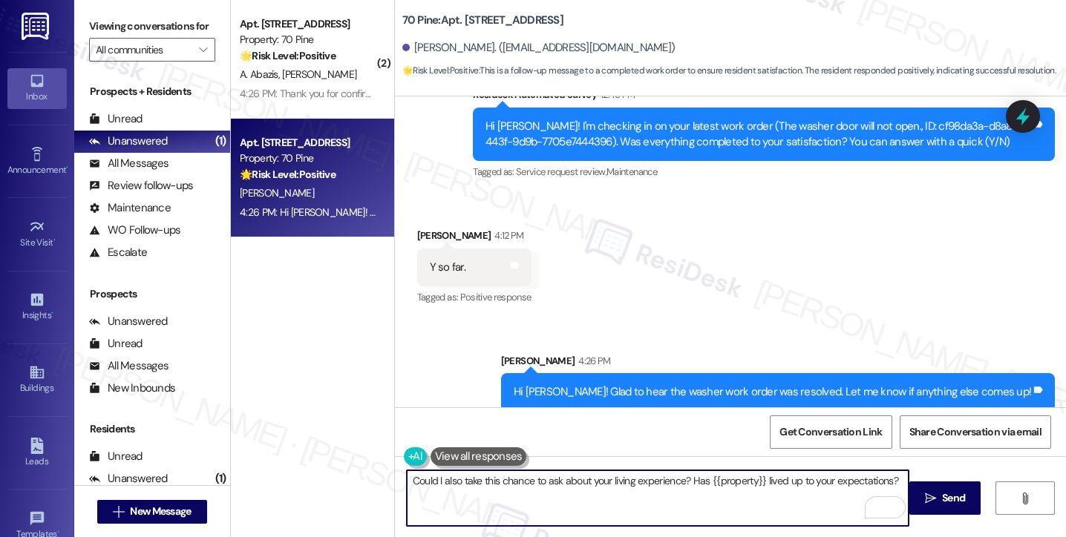
click at [463, 479] on textarea "Could I also take this chance to ask about your living experience? Has {{proper…" at bounding box center [658, 498] width 502 height 56
click at [456, 416] on div "Get Conversation Link Share Conversation via email" at bounding box center [730, 431] width 671 height 49
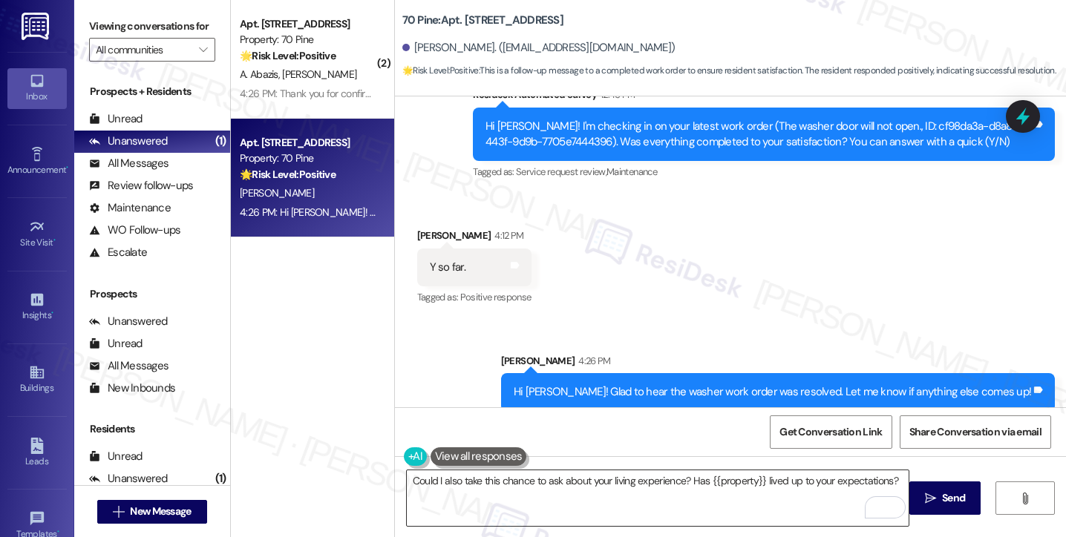
click at [646, 479] on textarea "Could I also take this chance to ask about your living experience? Has {{proper…" at bounding box center [658, 498] width 502 height 56
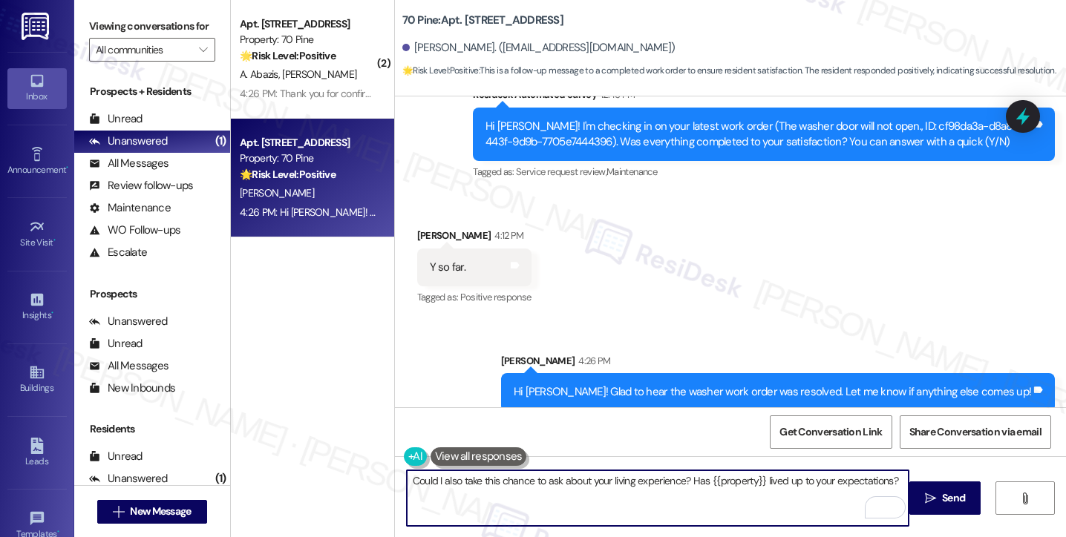
click at [646, 479] on textarea "Could I also take this chance to ask about your living experience? Has {{proper…" at bounding box center [658, 498] width 502 height 56
click at [482, 510] on textarea "Could I also take this chance to ask about your living experience? Has {{proper…" at bounding box center [658, 498] width 502 height 56
click at [939, 495] on span "Send" at bounding box center [953, 498] width 29 height 16
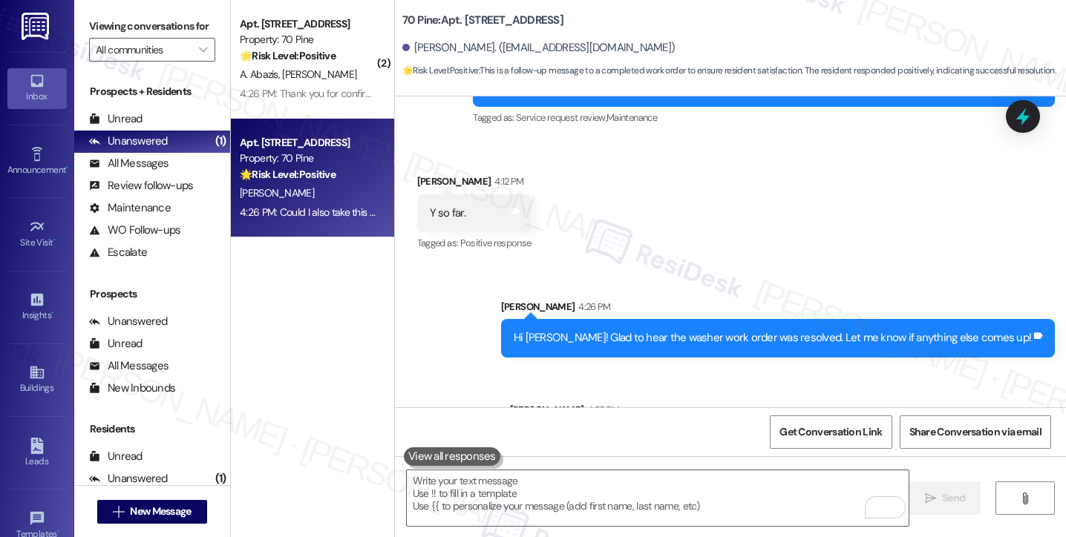
scroll to position [3493, 0]
